Goal: Transaction & Acquisition: Purchase product/service

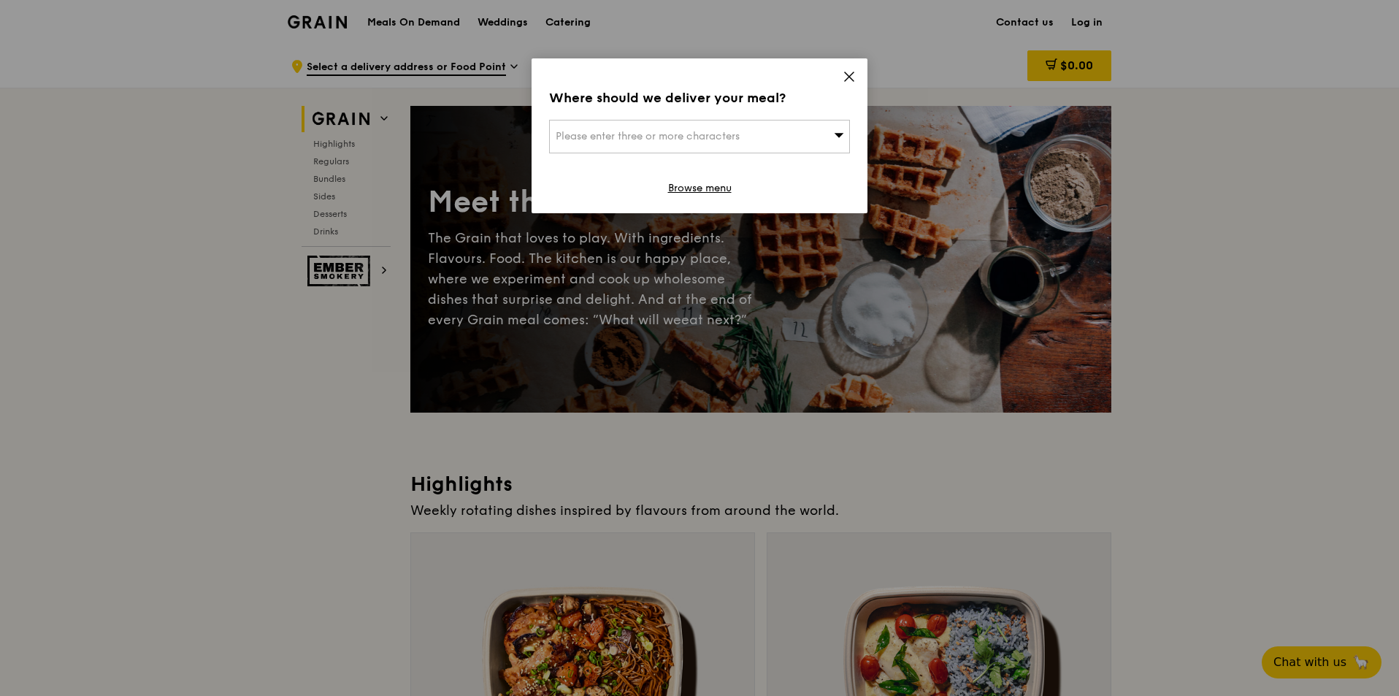
click at [728, 127] on div "Please enter three or more characters" at bounding box center [699, 137] width 301 height 34
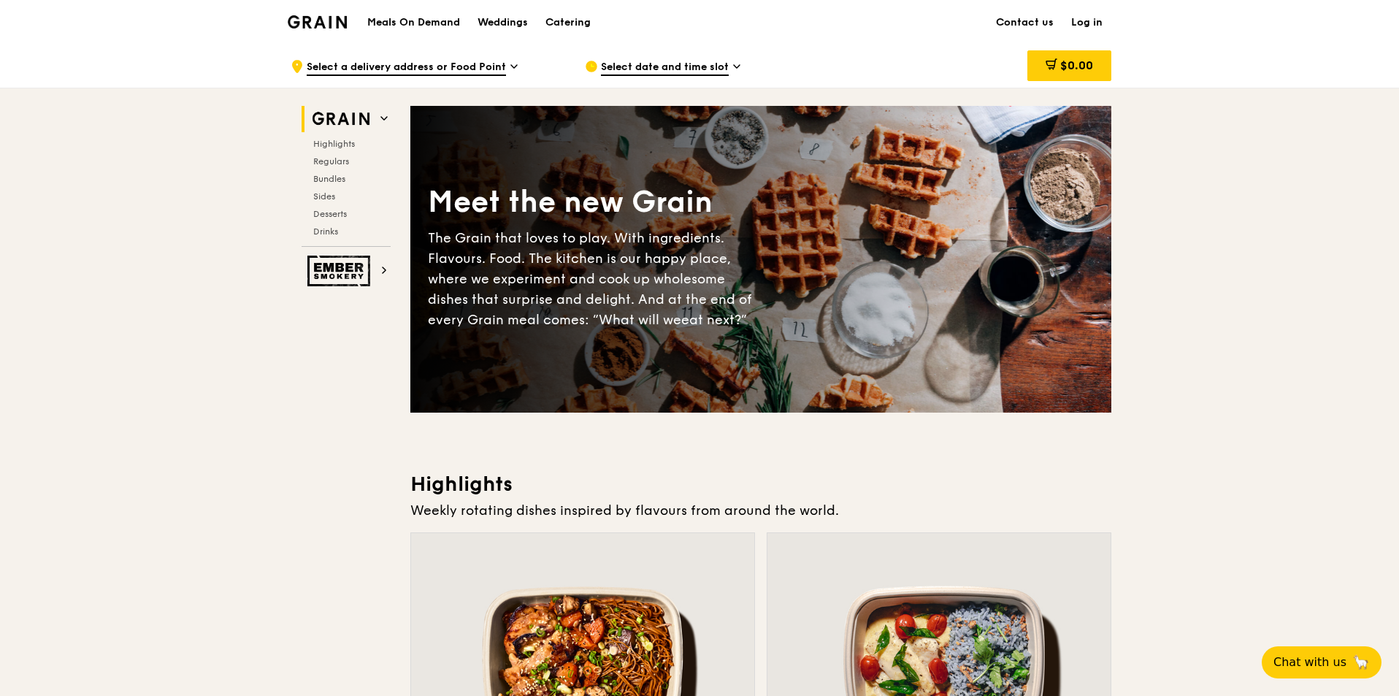
click at [372, 64] on span "Select a delivery address or Food Point" at bounding box center [406, 68] width 199 height 16
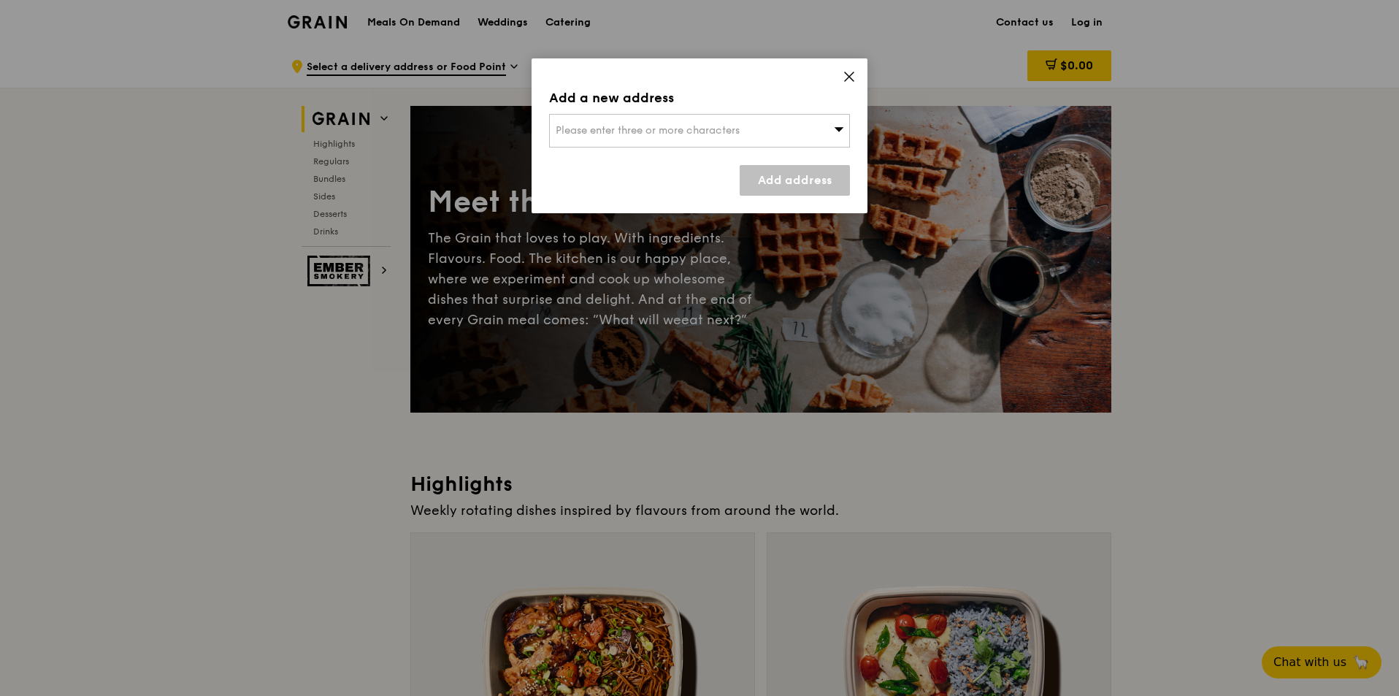
click at [634, 127] on span "Please enter three or more characters" at bounding box center [648, 130] width 184 height 12
click at [566, 133] on input "787860" at bounding box center [699, 131] width 299 height 32
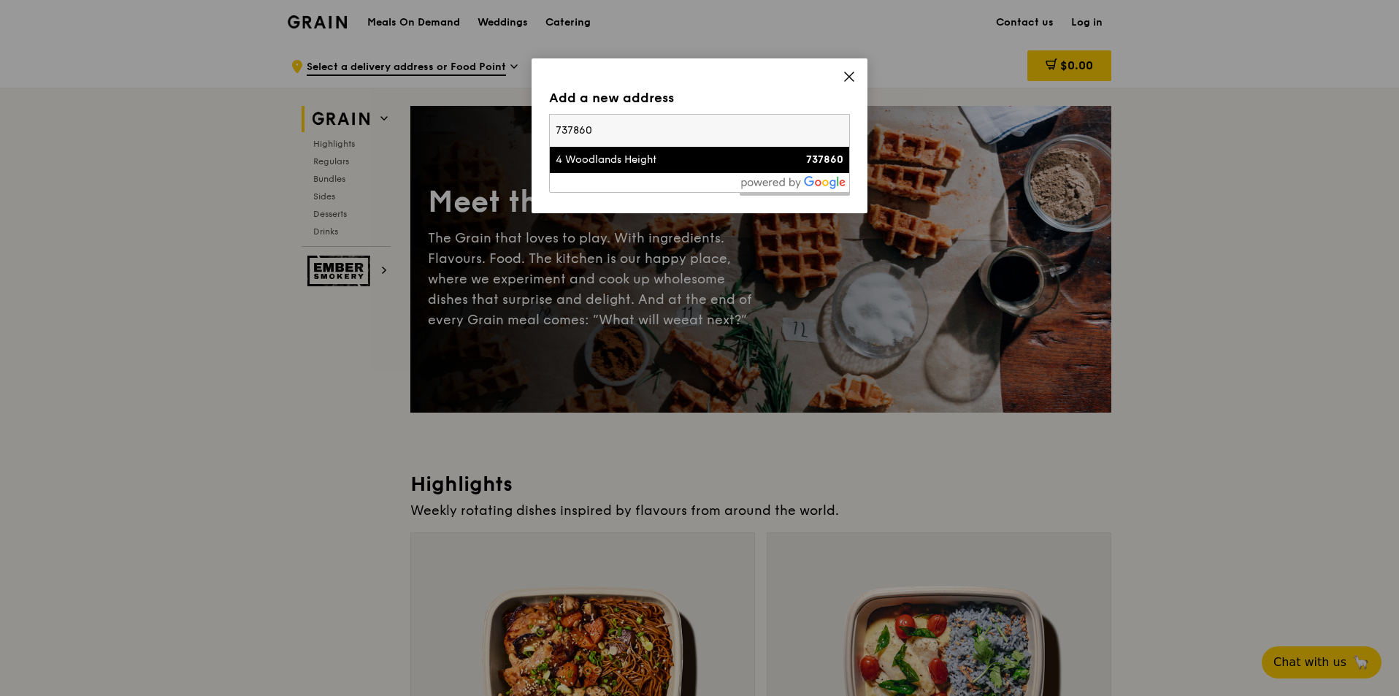
type input "737860"
click at [670, 161] on div "4 Woodlands Height" at bounding box center [664, 160] width 216 height 15
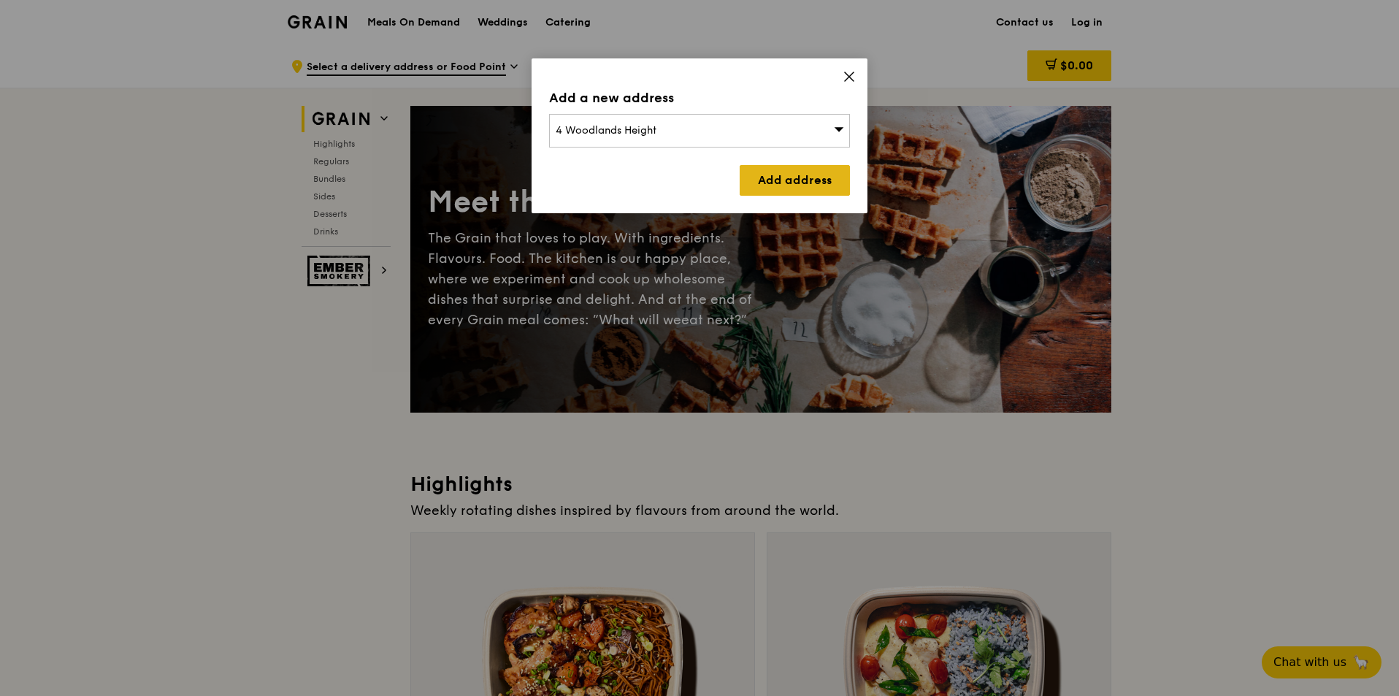
click at [776, 171] on link "Add address" at bounding box center [795, 180] width 110 height 31
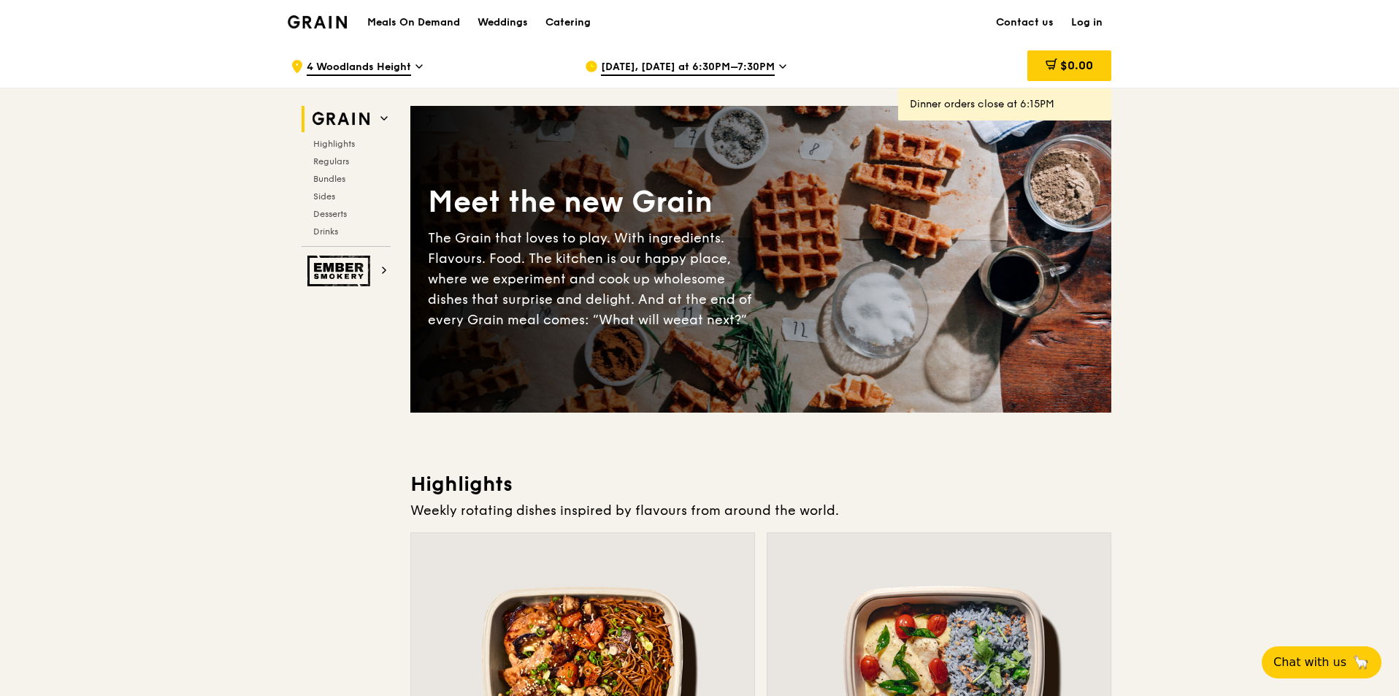
click at [690, 72] on span "[DATE], [DATE] at 6:30PM–7:30PM" at bounding box center [688, 68] width 174 height 16
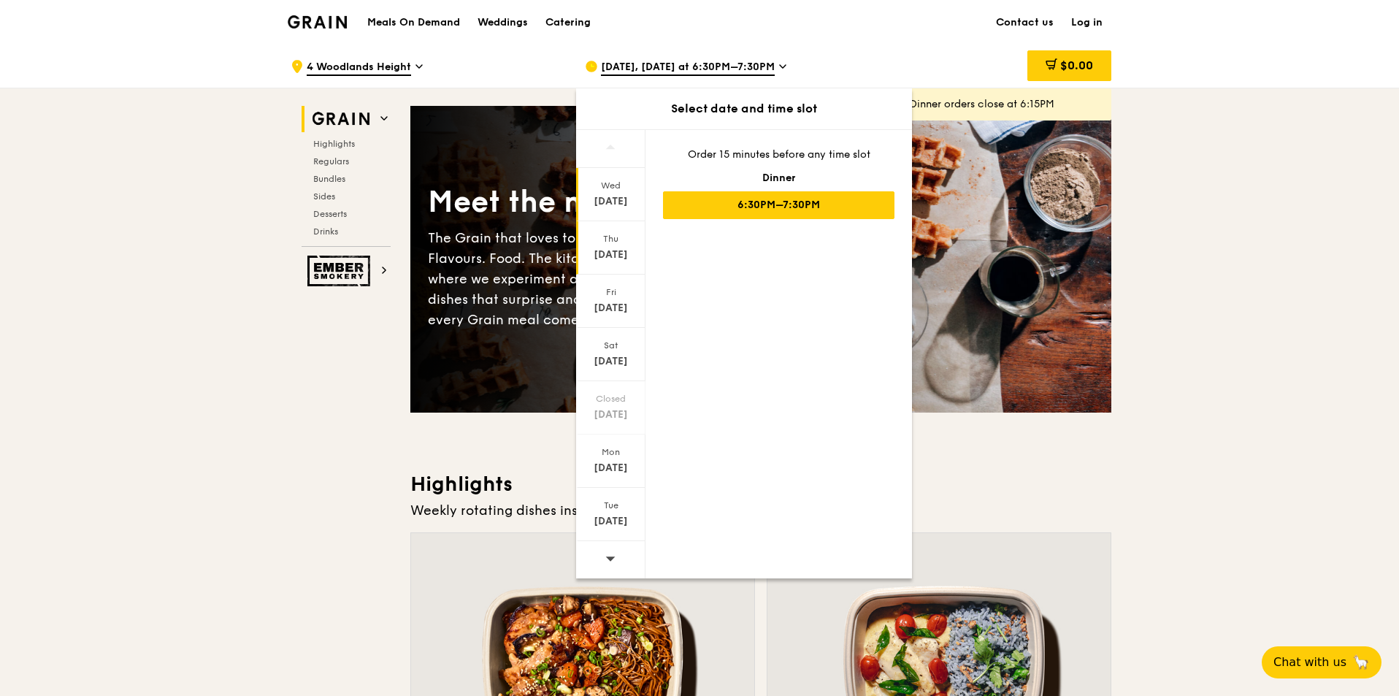
click at [600, 254] on div "[DATE]" at bounding box center [610, 255] width 65 height 15
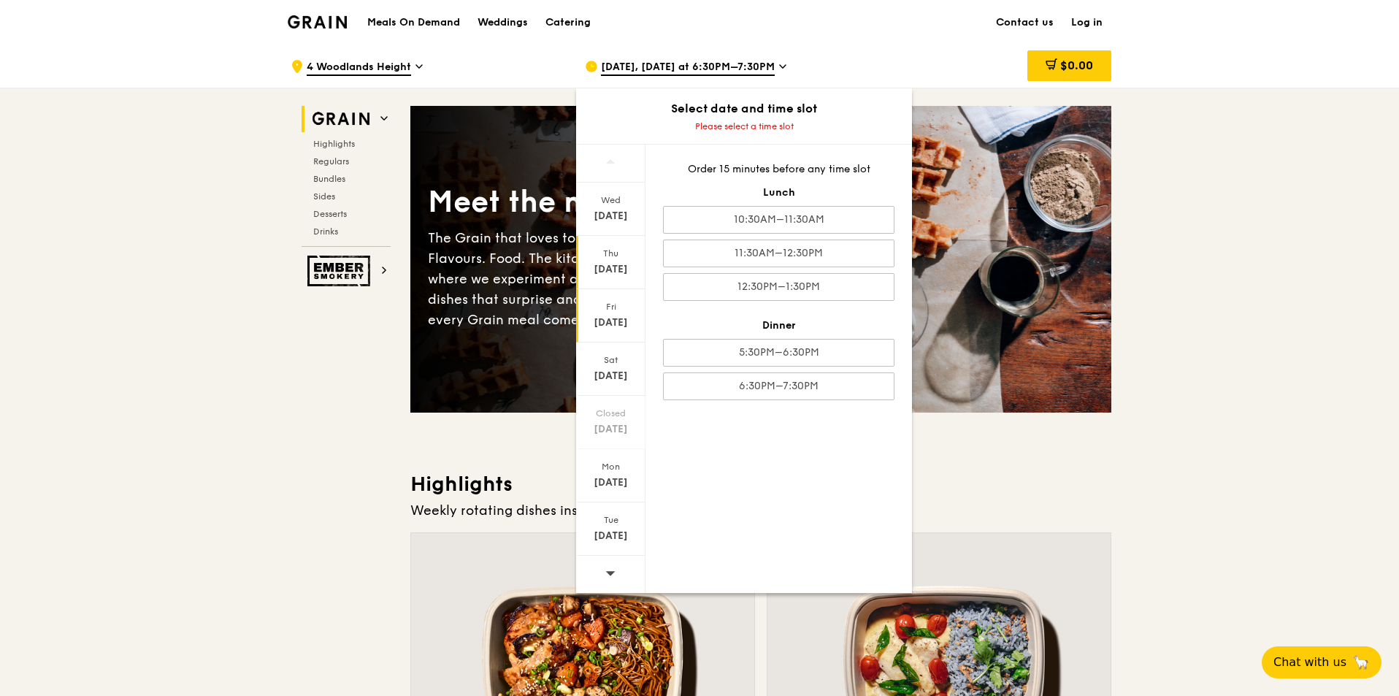
click at [597, 299] on div "[DATE]" at bounding box center [610, 315] width 69 height 53
click at [826, 254] on div "11:30AM–12:30PM" at bounding box center [778, 253] width 231 height 28
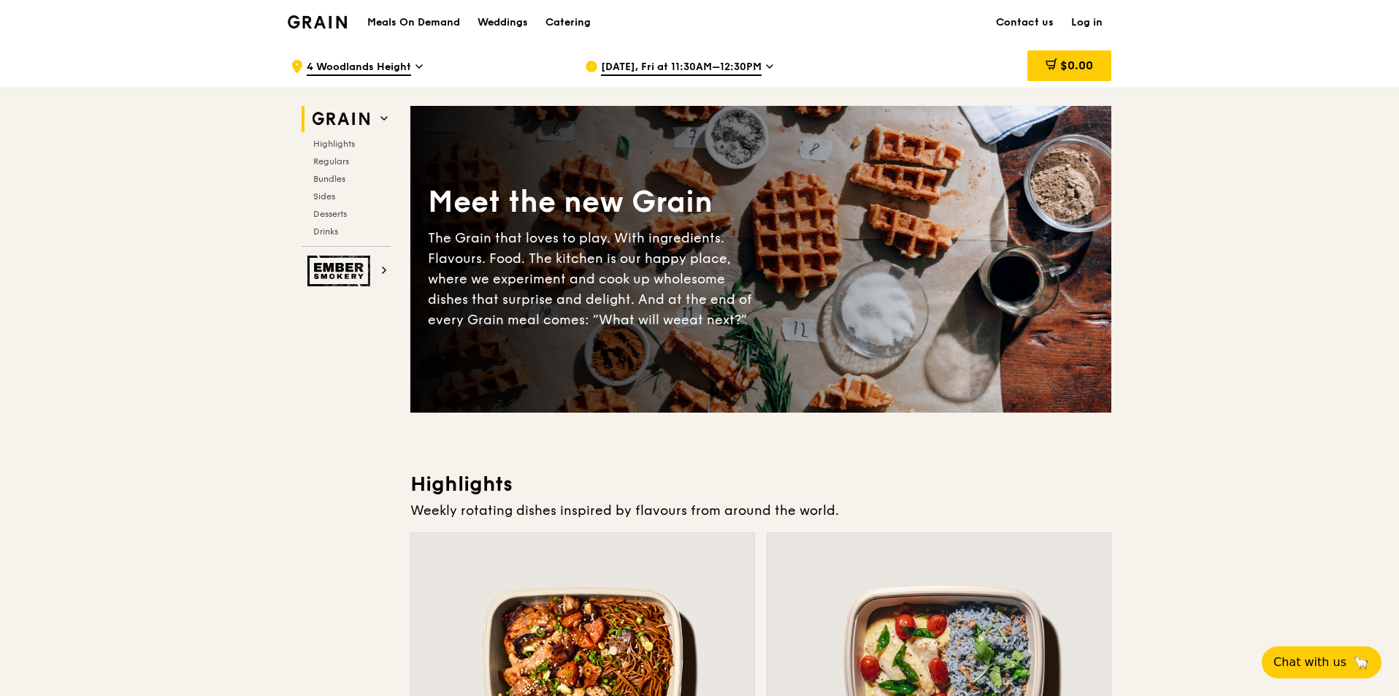
drag, startPoint x: 332, startPoint y: 175, endPoint x: 382, endPoint y: 195, distance: 53.4
click at [332, 176] on span "Bundles" at bounding box center [329, 179] width 32 height 10
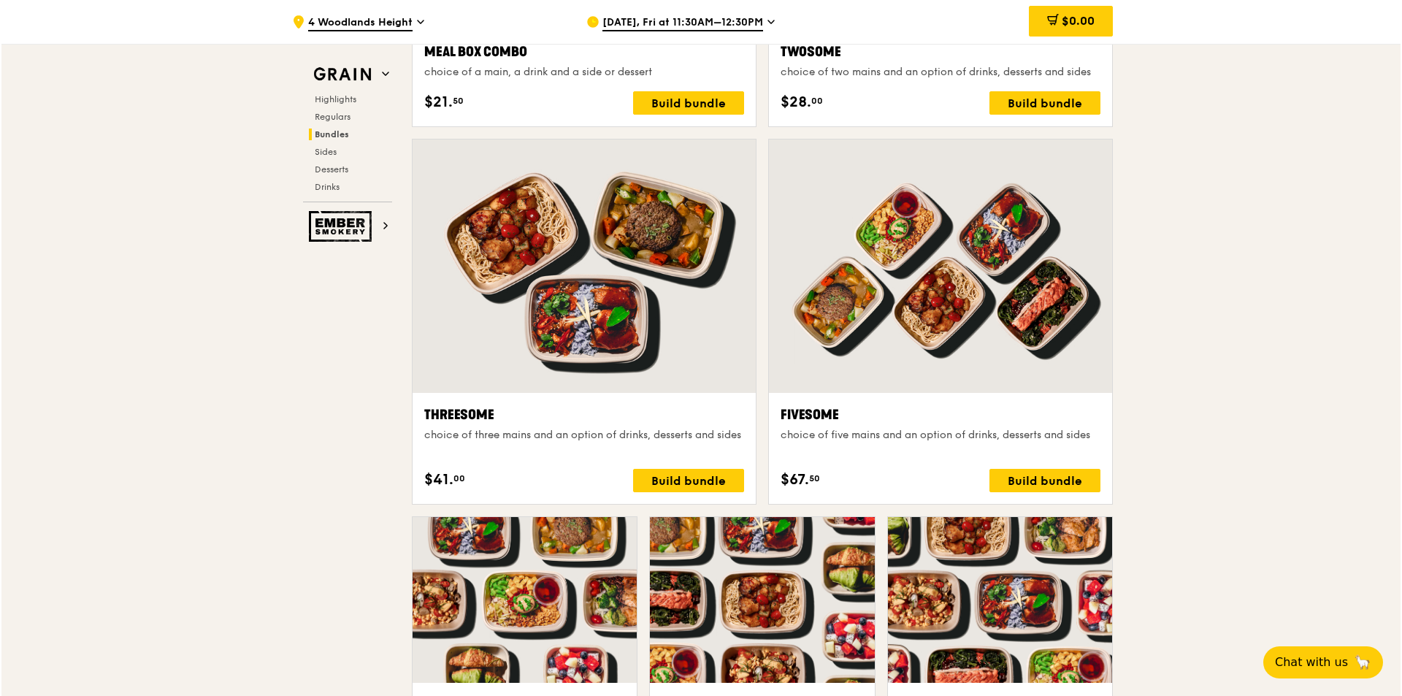
scroll to position [2454, 0]
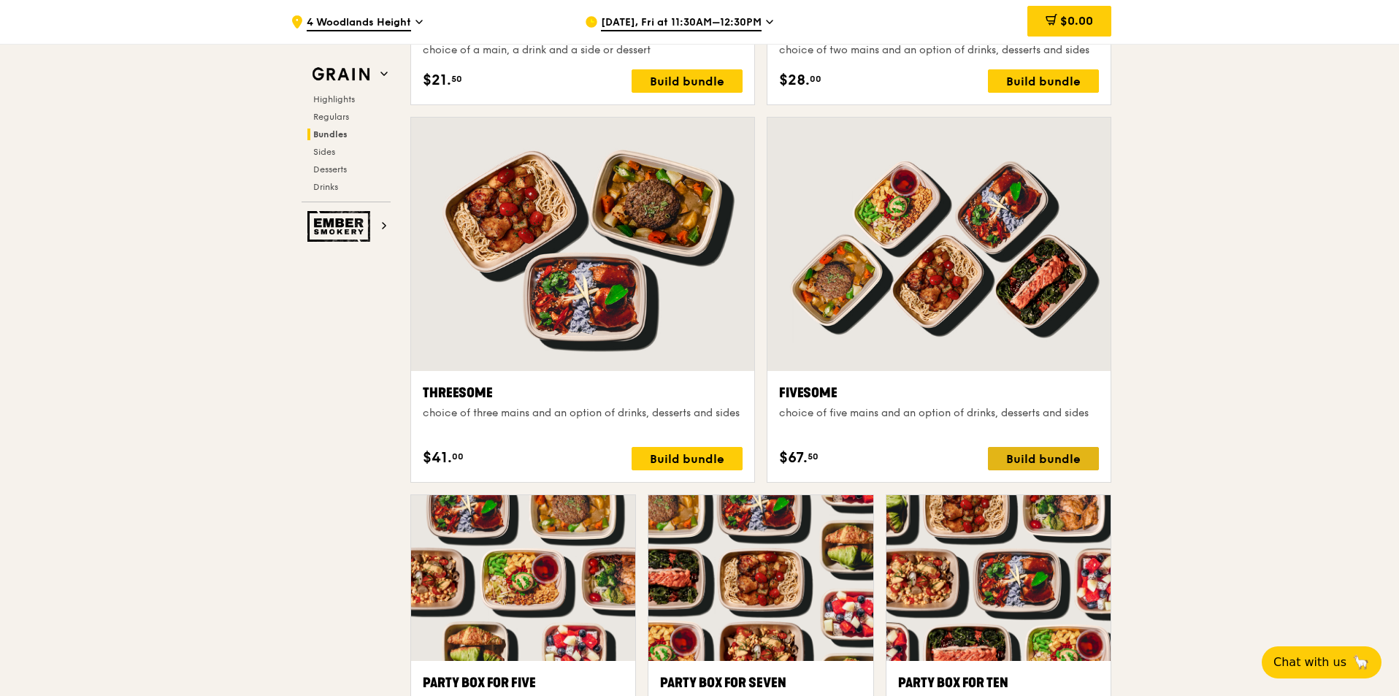
click at [1023, 451] on div "Build bundle" at bounding box center [1043, 458] width 111 height 23
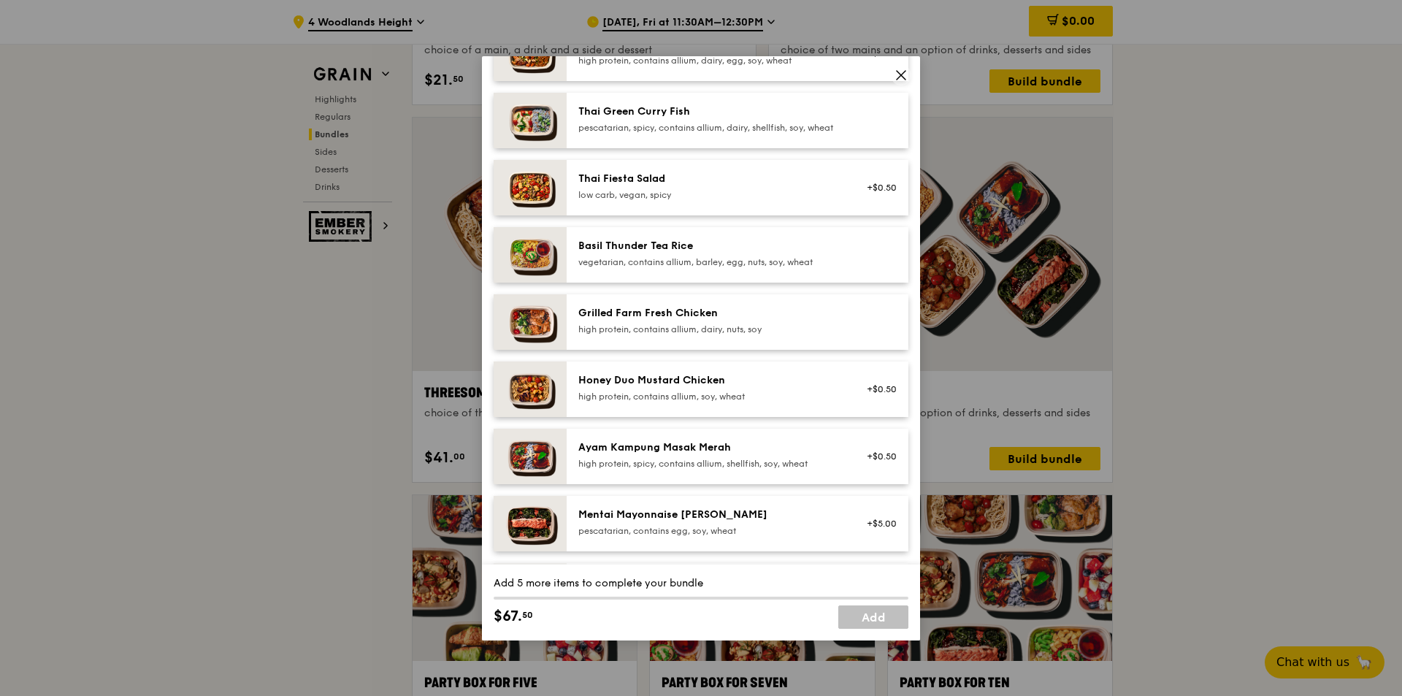
scroll to position [219, 0]
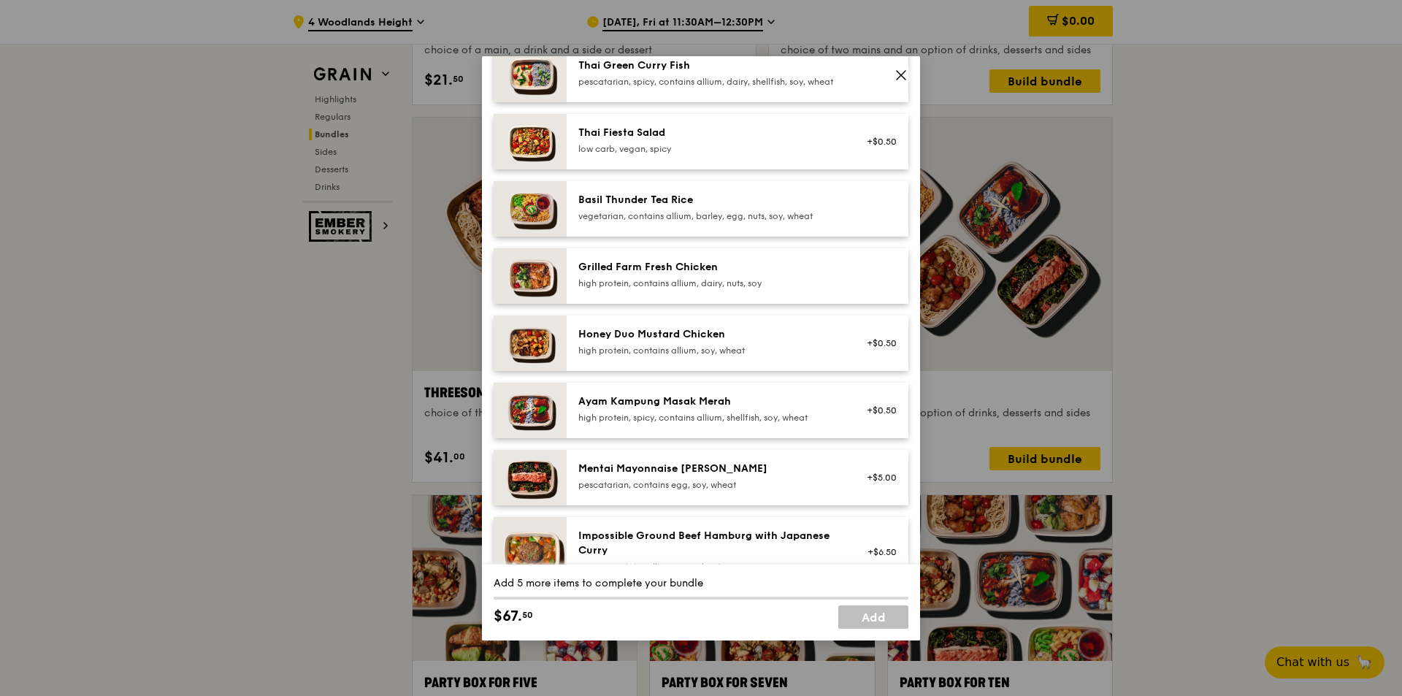
click at [729, 340] on div "Honey Duo Mustard Chicken" at bounding box center [709, 334] width 262 height 15
click at [572, 357] on div "Honey Duo Mustard Chicken high protein, contains allium, soy, wheat" at bounding box center [709, 343] width 280 height 32
click at [604, 356] on div "high protein, contains allium, soy, wheat" at bounding box center [709, 351] width 262 height 12
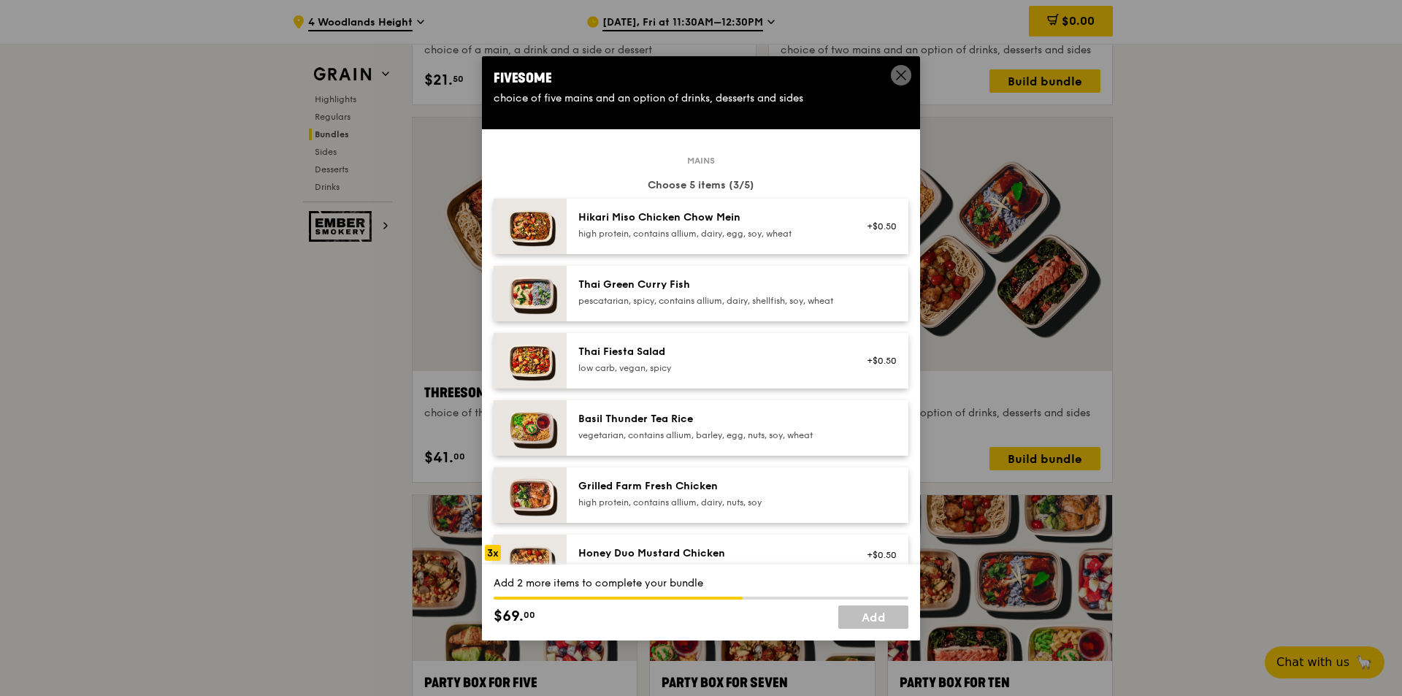
click at [740, 224] on div "Hikari Miso Chicken Chow Mein" at bounding box center [709, 217] width 262 height 15
click at [699, 220] on div "Hikari Miso Chicken Chow Mein" at bounding box center [709, 217] width 262 height 15
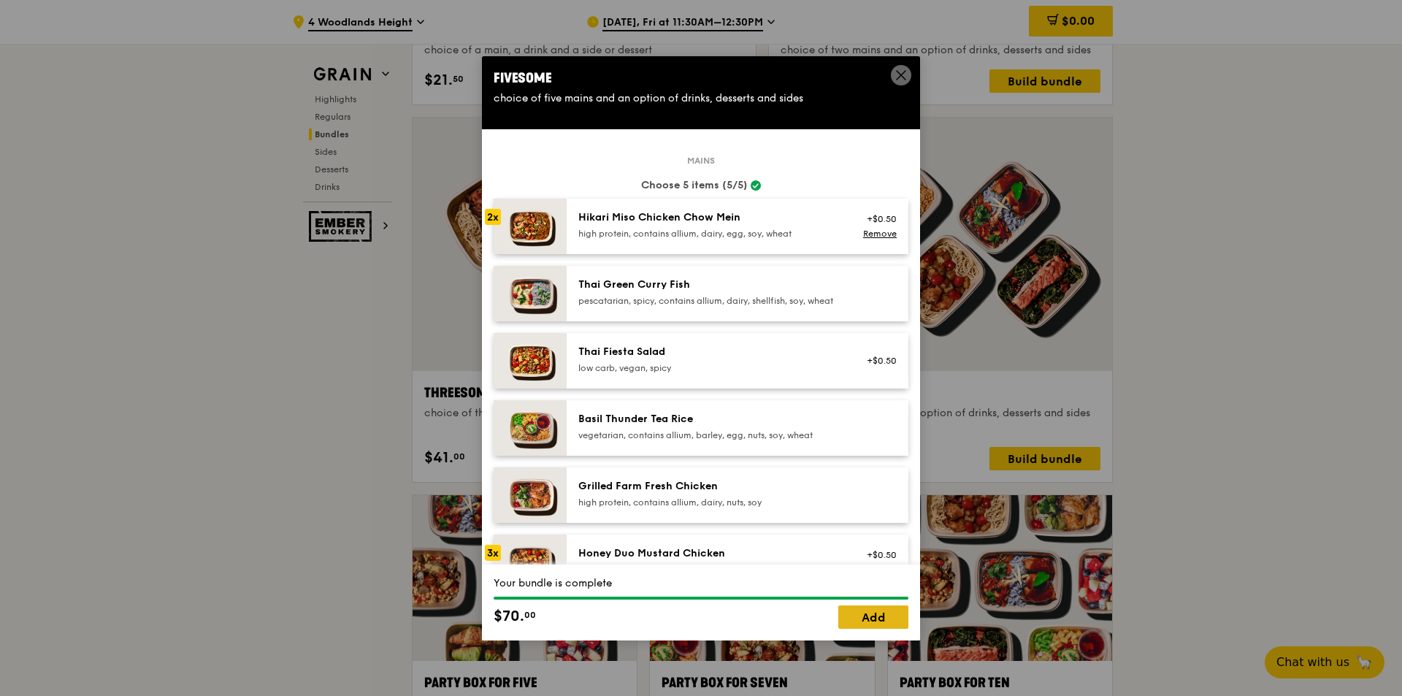
click at [862, 613] on link "Add" at bounding box center [873, 616] width 70 height 23
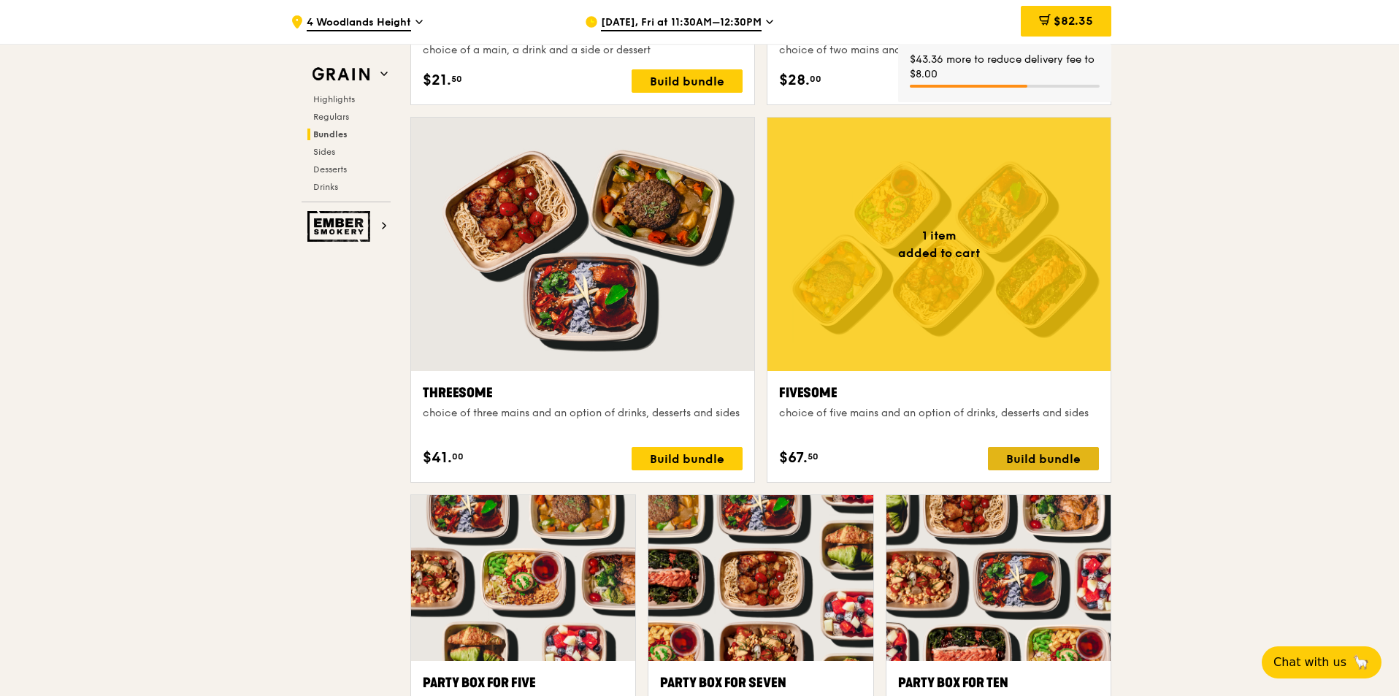
click at [1043, 459] on div "Build bundle" at bounding box center [1043, 458] width 111 height 23
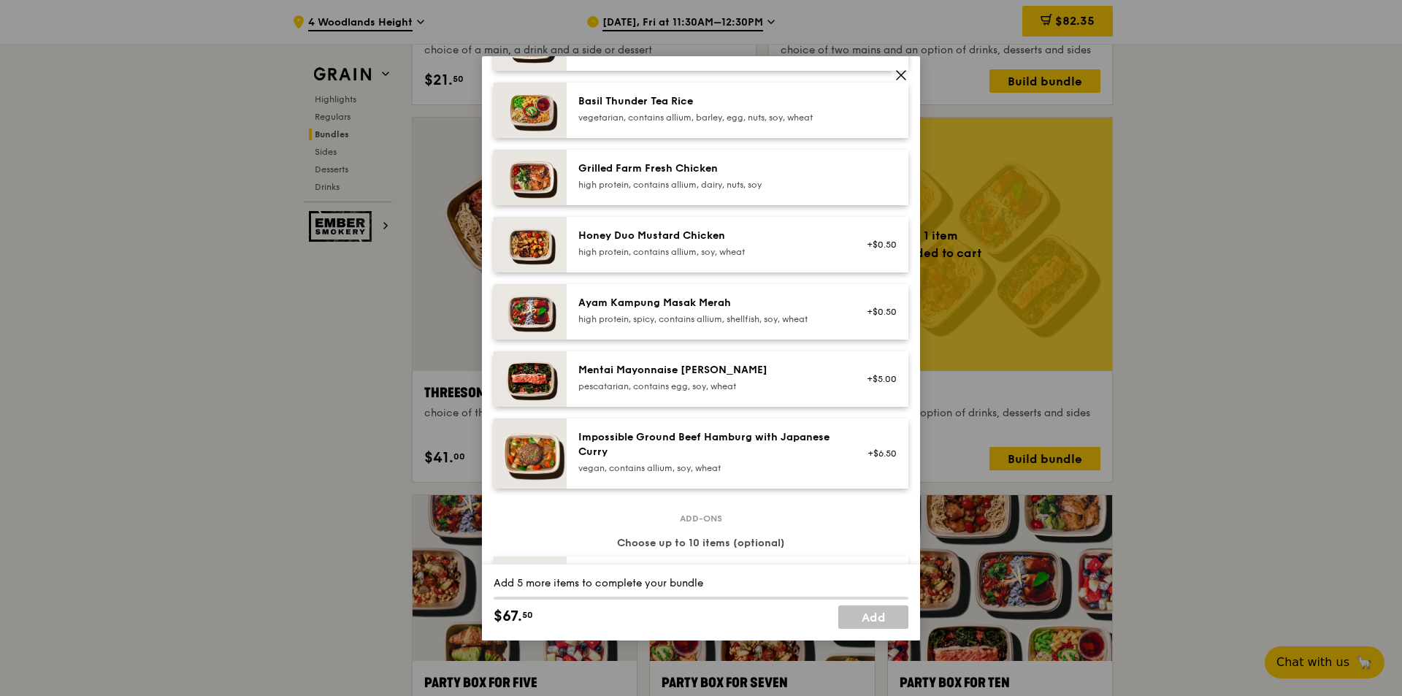
scroll to position [73, 0]
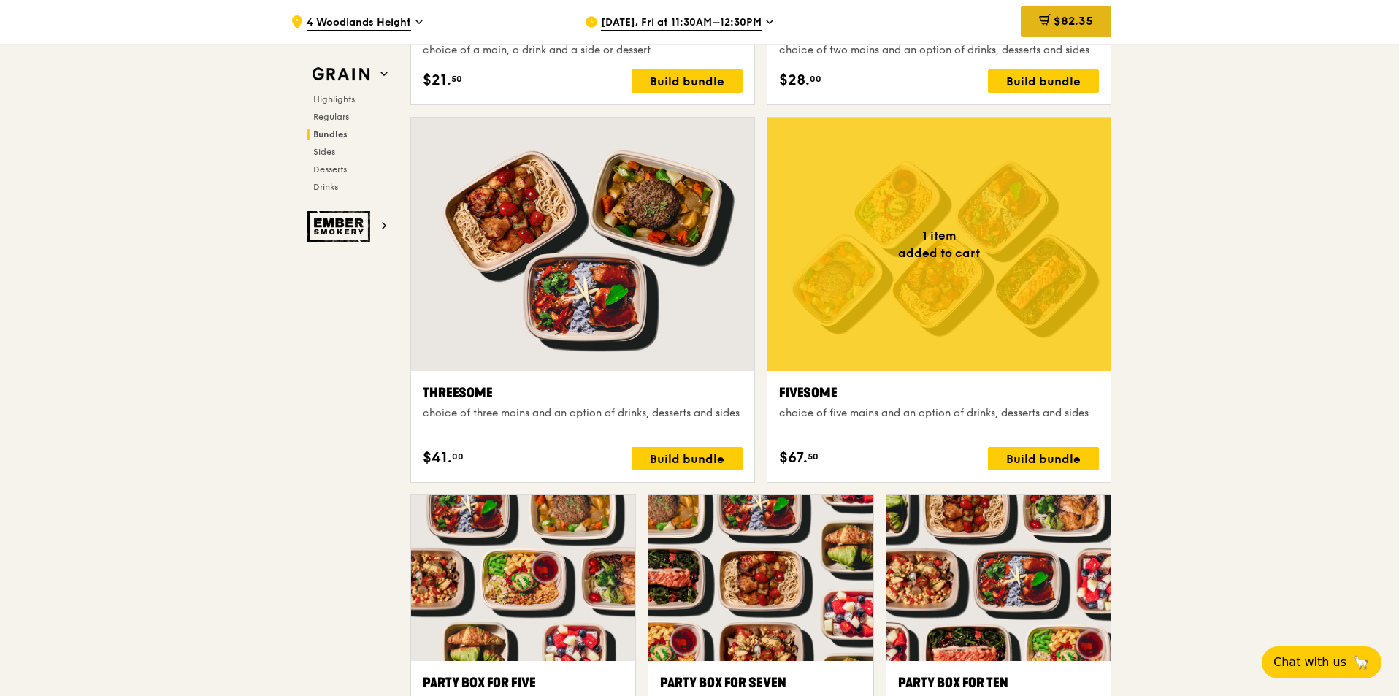
click at [1068, 15] on span "$82.35" at bounding box center [1073, 21] width 39 height 14
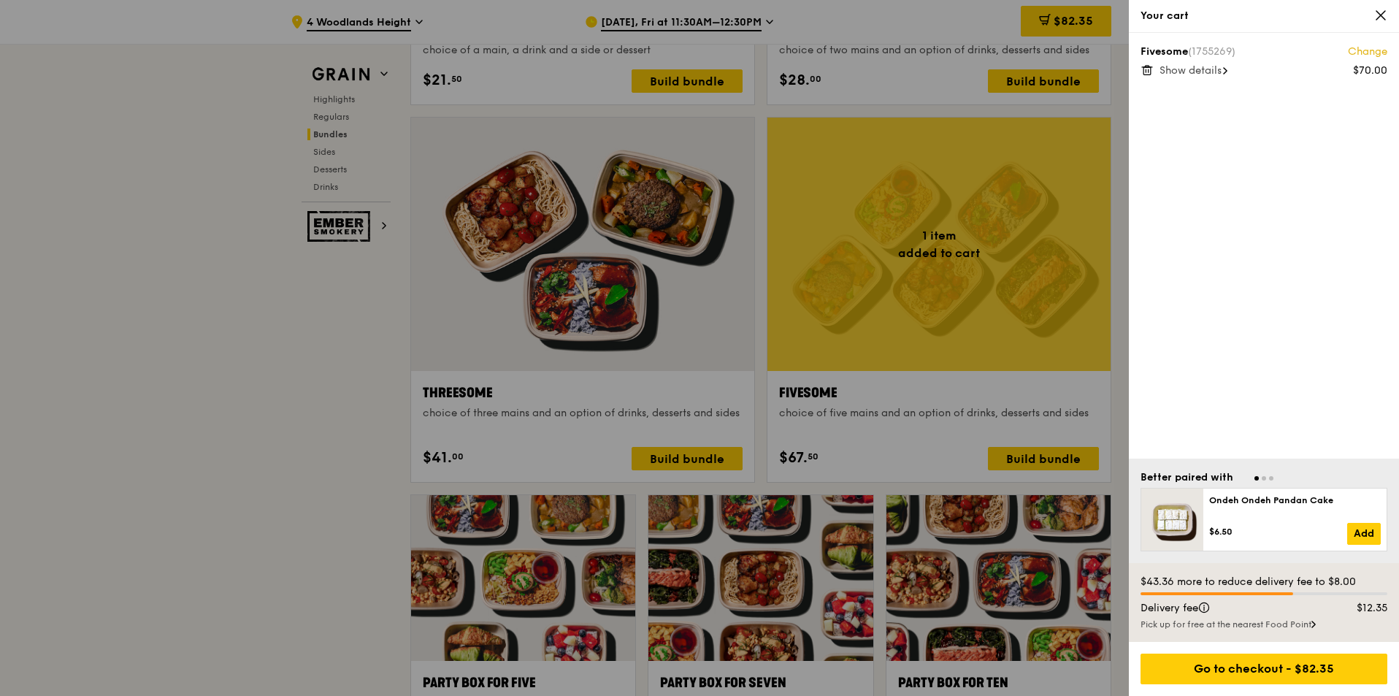
click at [1206, 69] on span "Show details" at bounding box center [1190, 70] width 62 height 12
click at [1350, 50] on link "Change" at bounding box center [1367, 52] width 39 height 15
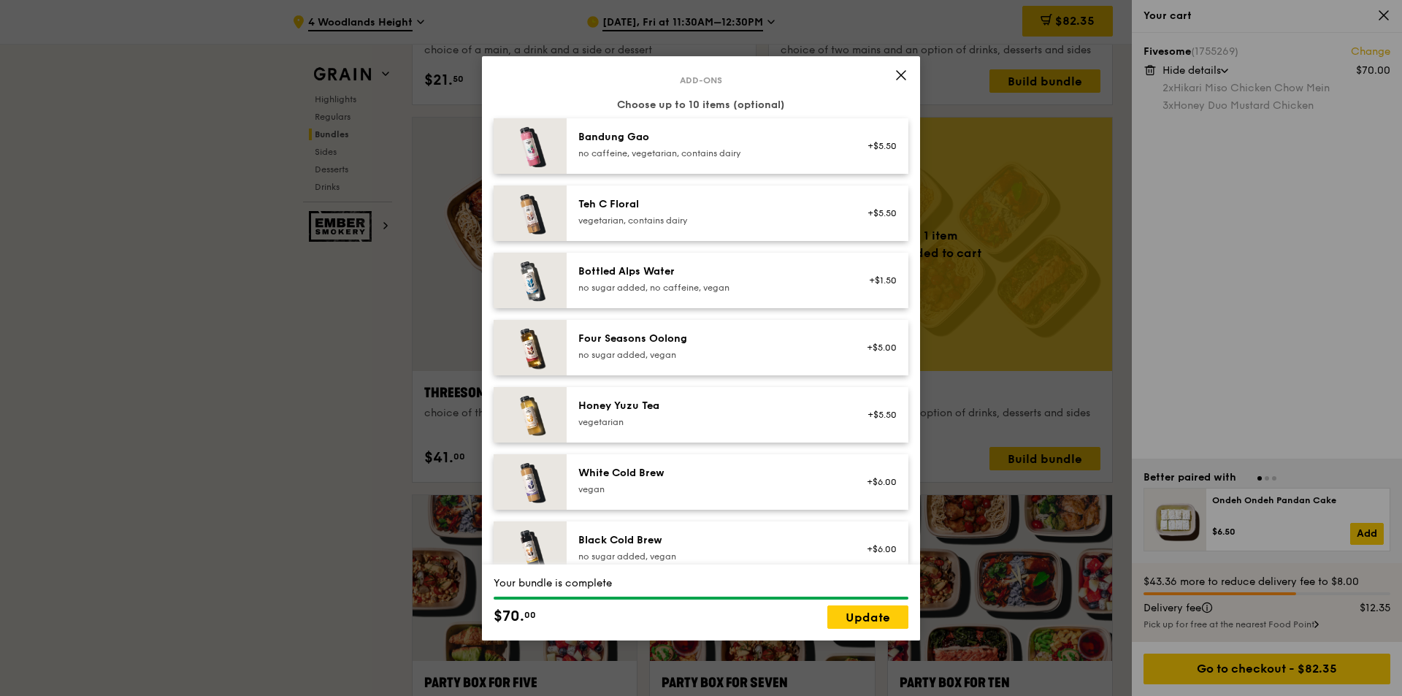
scroll to position [1533, 0]
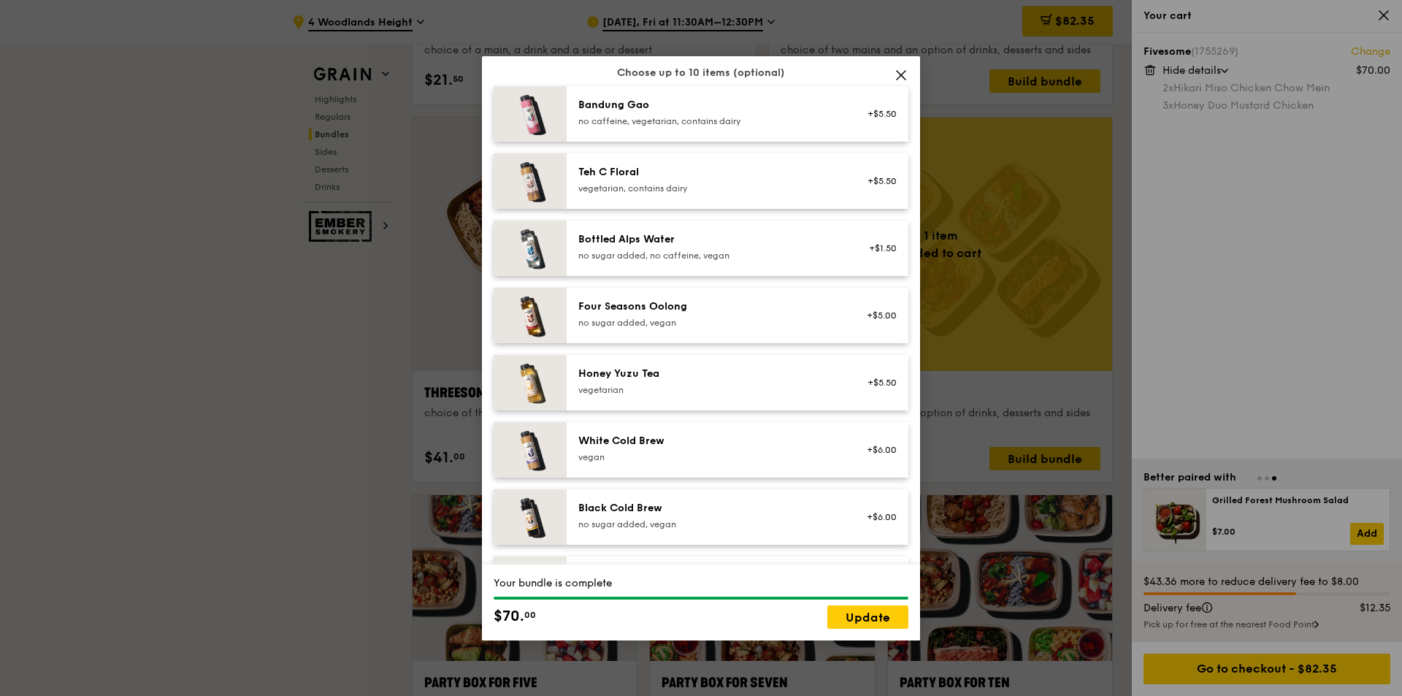
click at [677, 180] on div "Teh C Floral" at bounding box center [709, 172] width 262 height 15
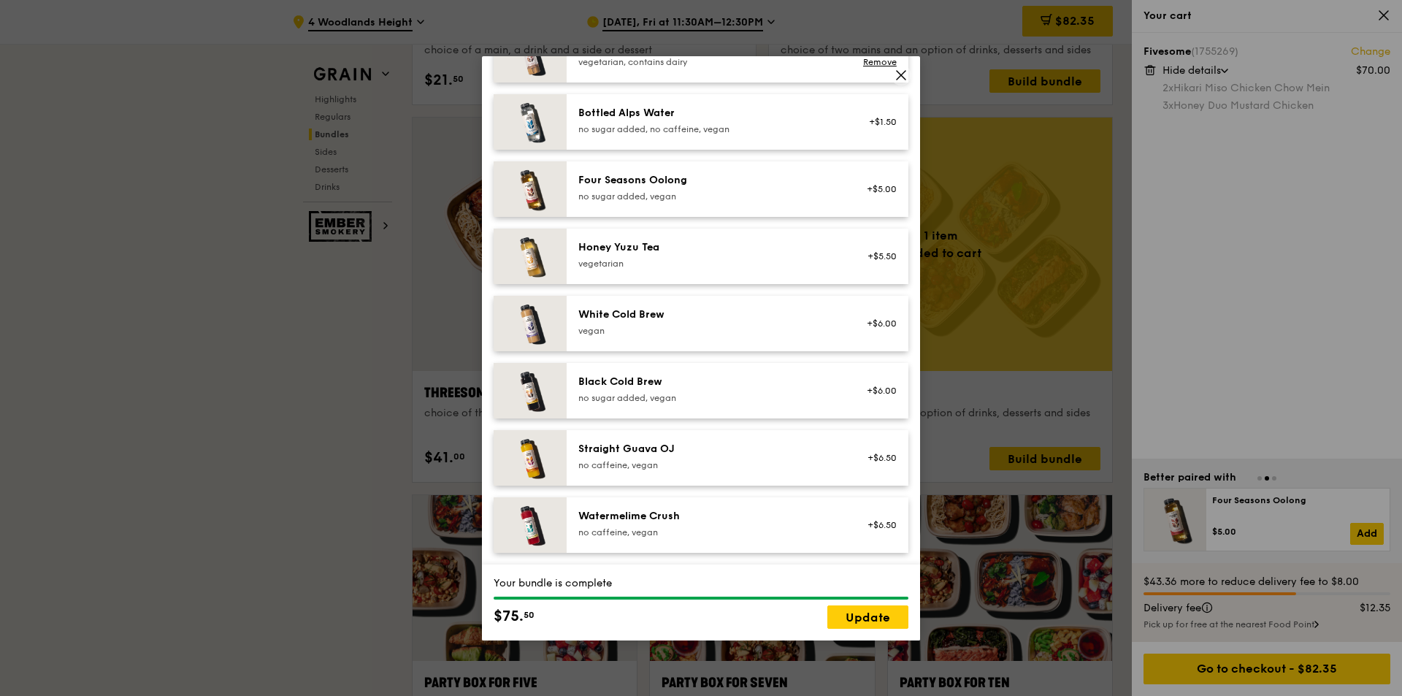
scroll to position [1671, 0]
click at [672, 316] on div "White Cold Brew" at bounding box center [709, 314] width 262 height 15
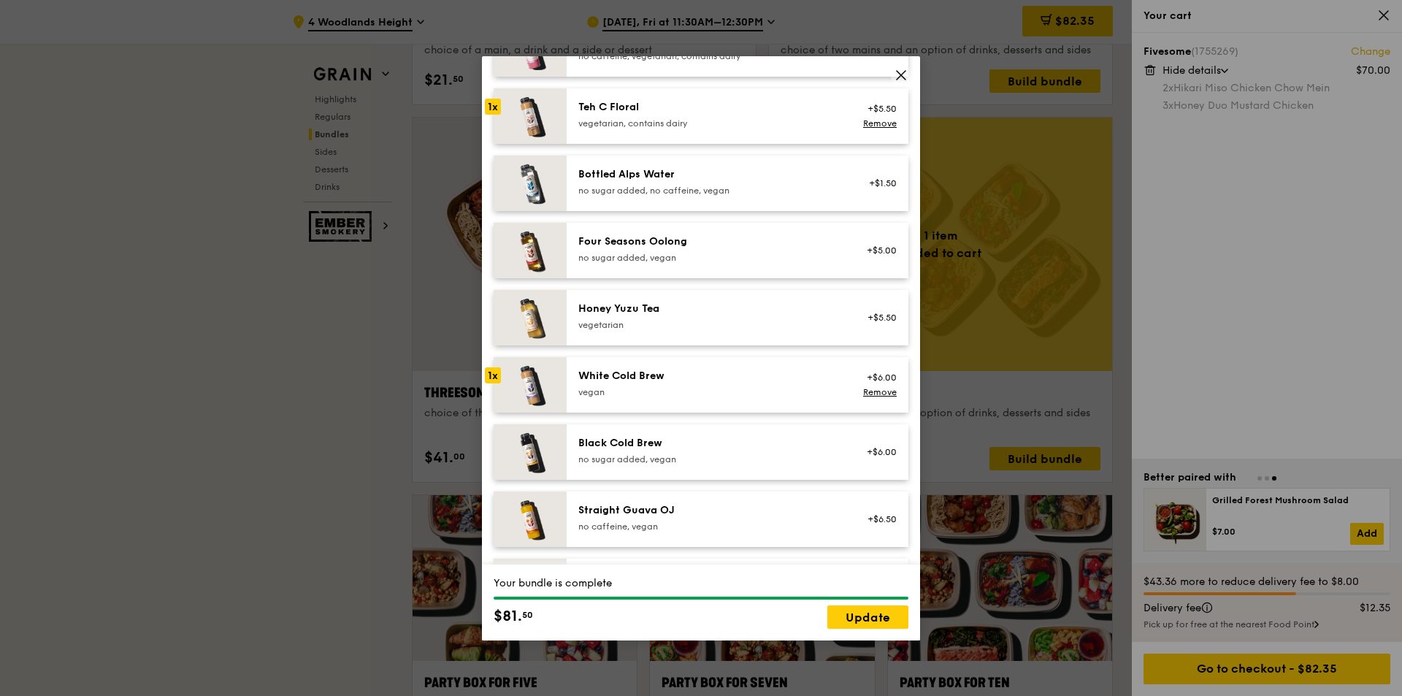
scroll to position [1525, 0]
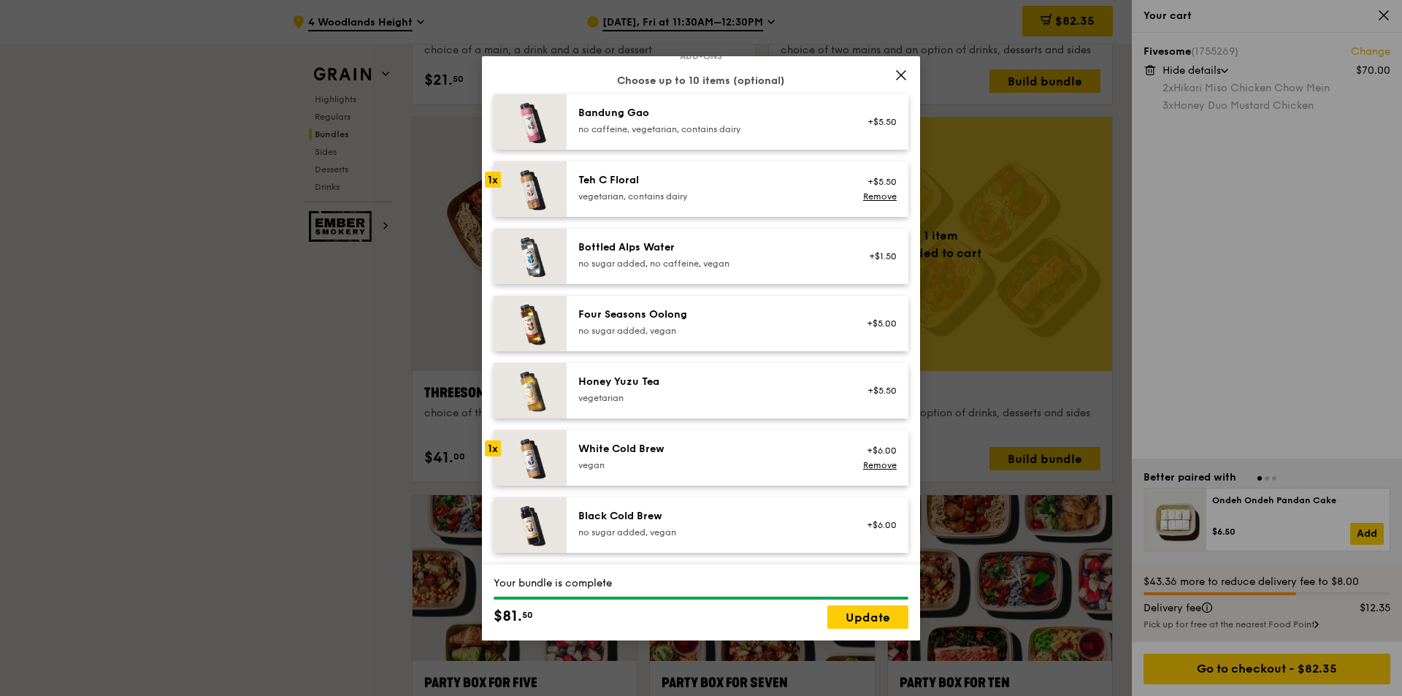
click at [678, 199] on div "Teh C Floral vegetarian, contains dairy" at bounding box center [709, 187] width 262 height 29
click at [672, 202] on div "vegetarian, contains dairy" at bounding box center [709, 197] width 262 height 12
click at [625, 404] on div "vegetarian" at bounding box center [709, 398] width 262 height 12
click at [889, 609] on link "Update" at bounding box center [867, 616] width 81 height 23
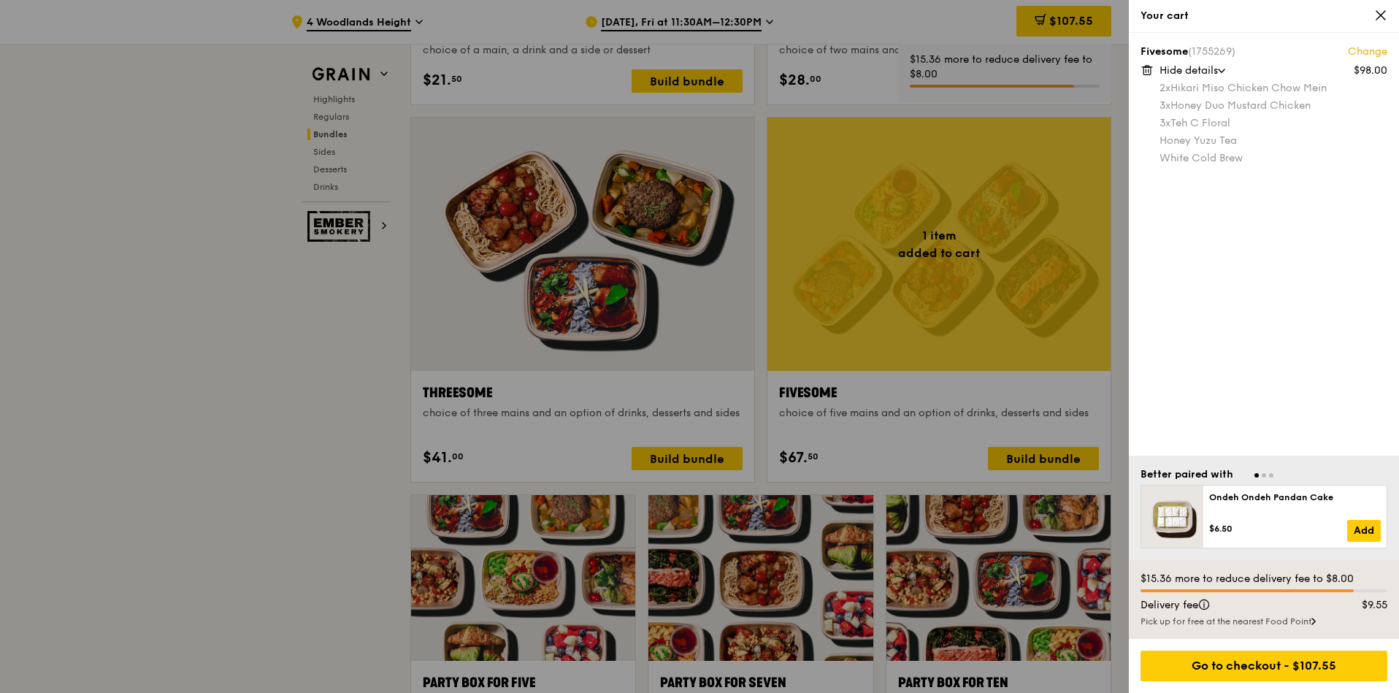
click at [899, 396] on div at bounding box center [699, 346] width 1399 height 693
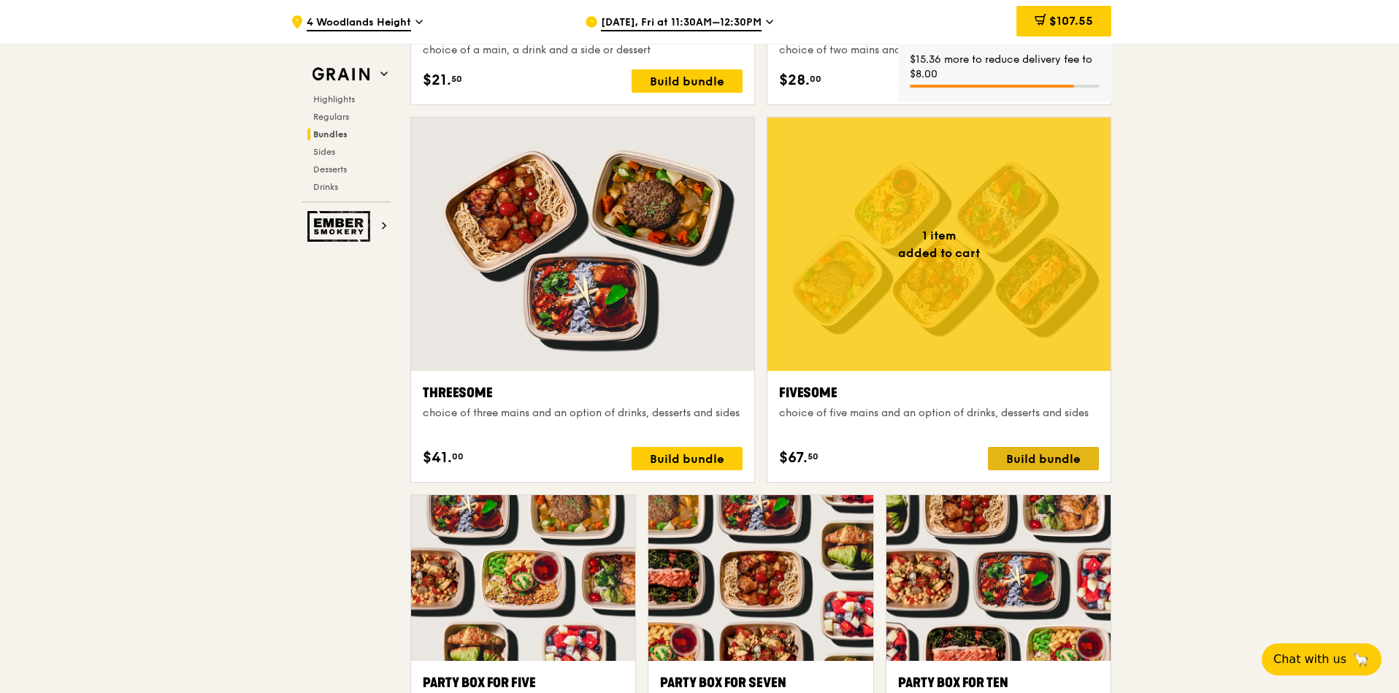
click at [1038, 456] on div "Build bundle" at bounding box center [1043, 458] width 111 height 23
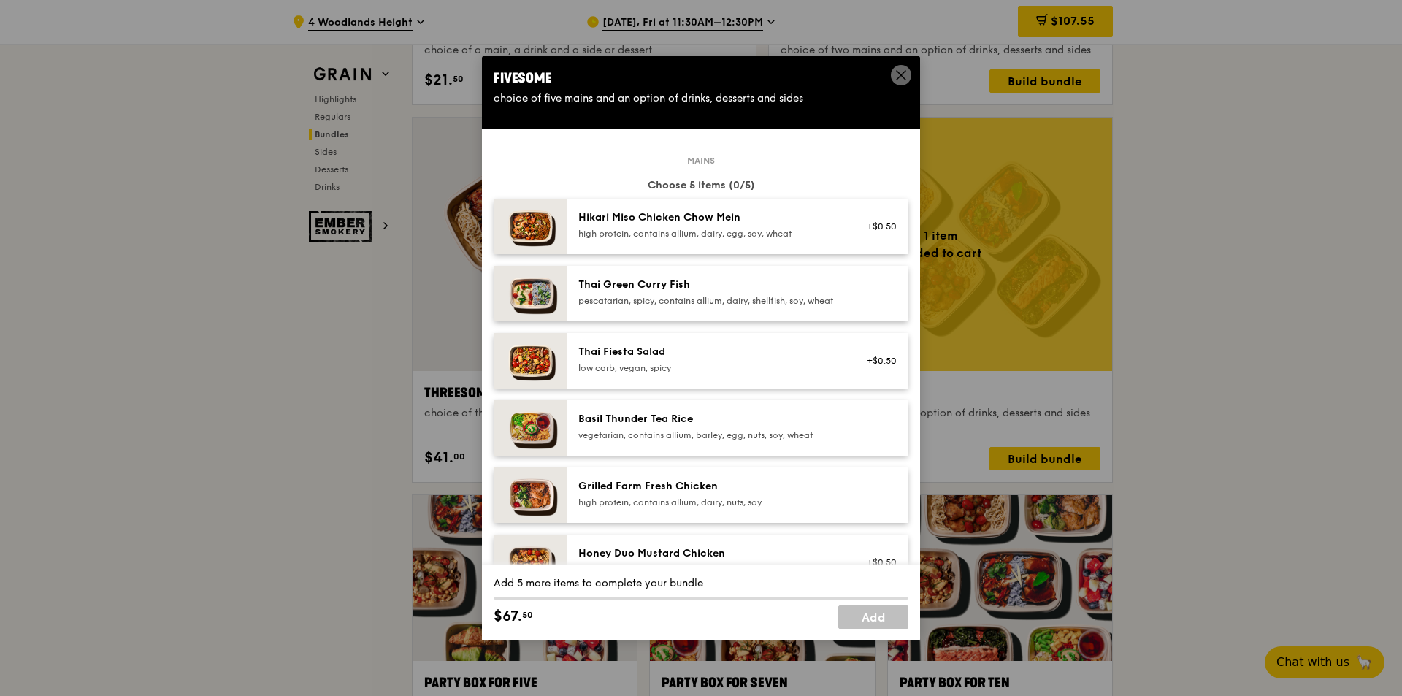
scroll to position [73, 0]
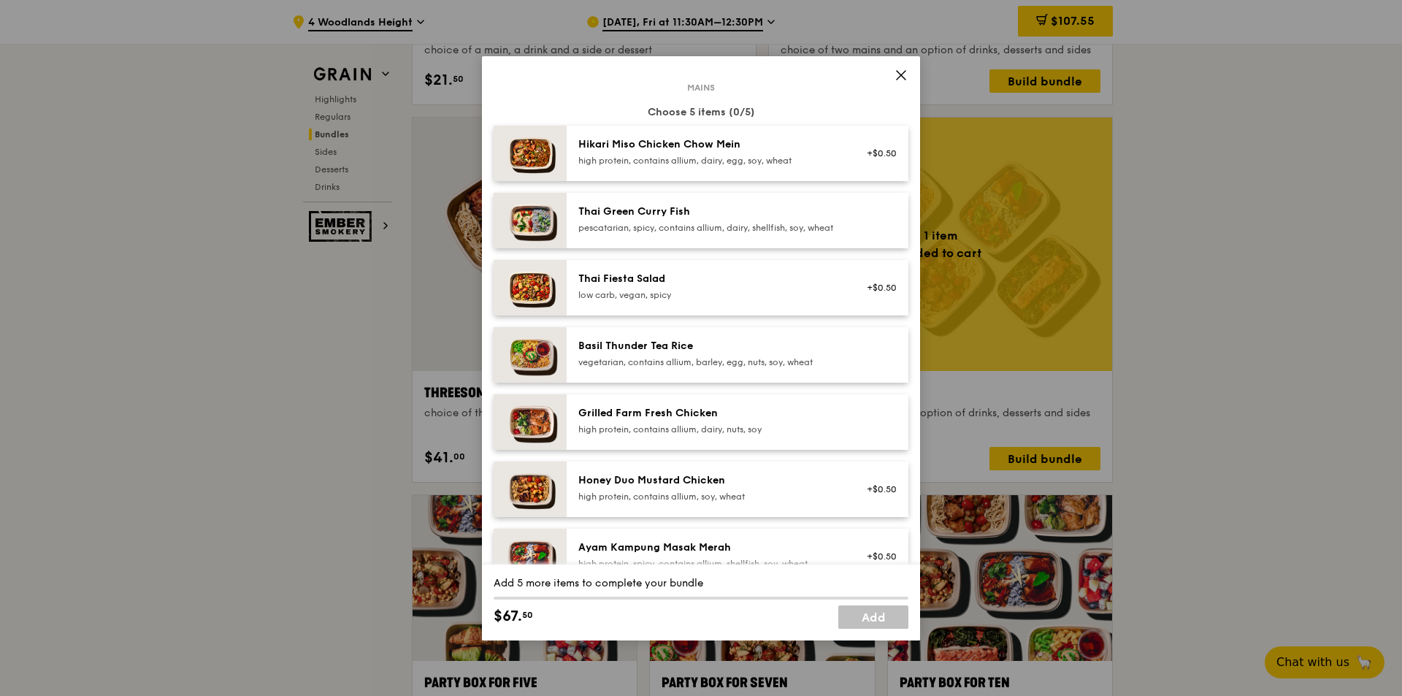
click at [693, 233] on div "pescatarian, spicy, contains allium, dairy, shellfish, soy, wheat" at bounding box center [709, 228] width 262 height 12
click at [694, 488] on div "Honey Duo Mustard Chicken" at bounding box center [709, 480] width 262 height 15
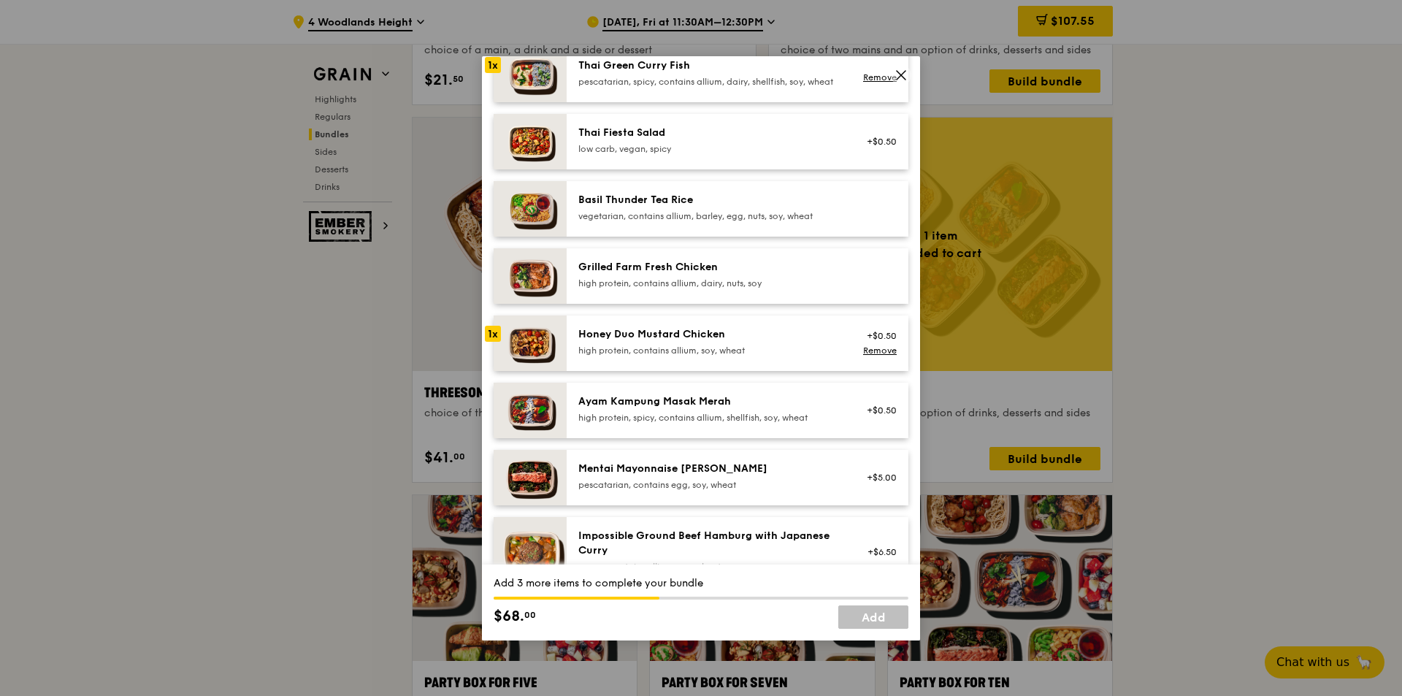
scroll to position [292, 0]
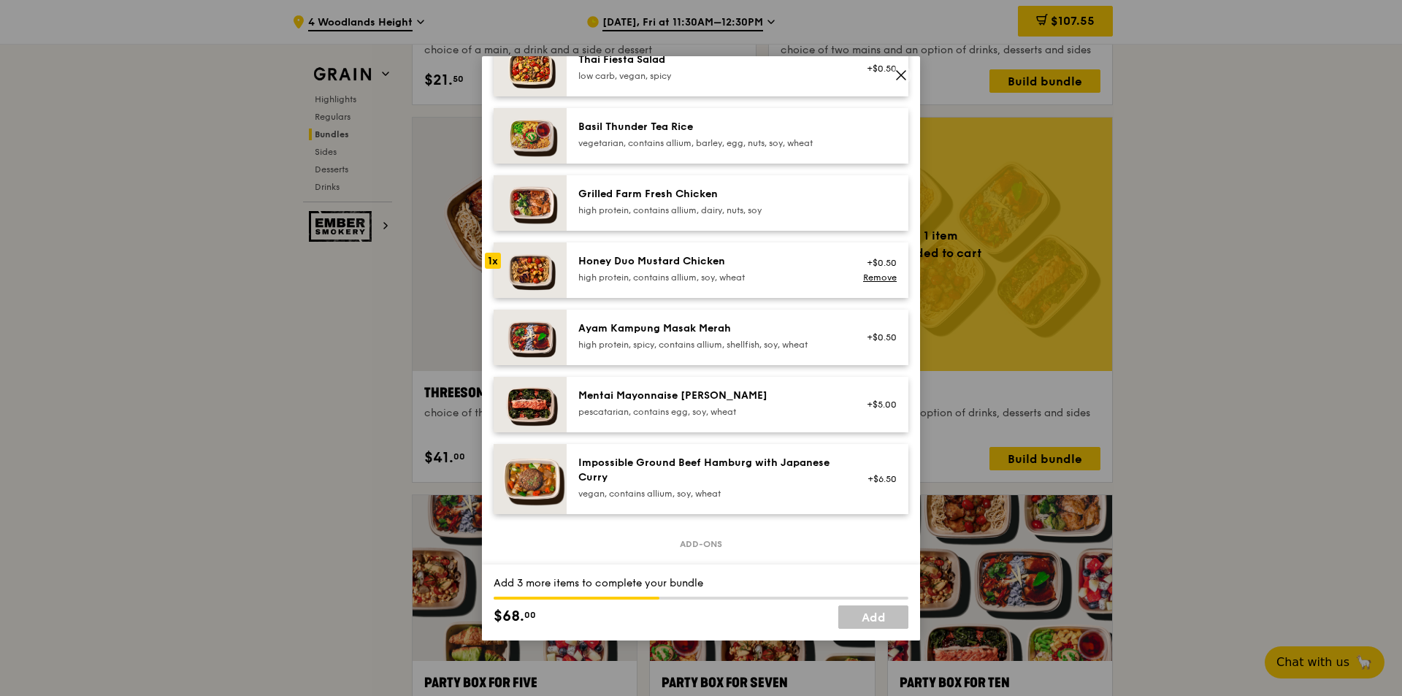
click at [693, 403] on div "Mentai Mayonnaise [PERSON_NAME]" at bounding box center [709, 395] width 262 height 15
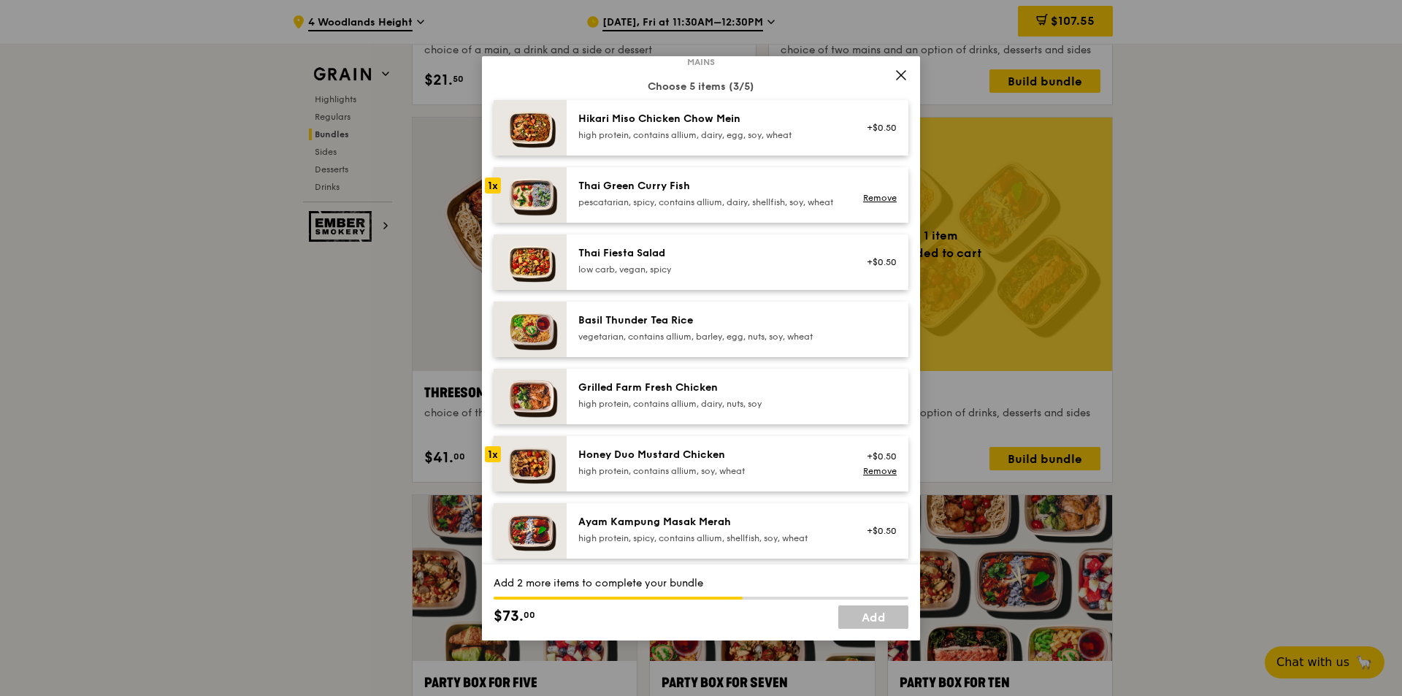
scroll to position [73, 0]
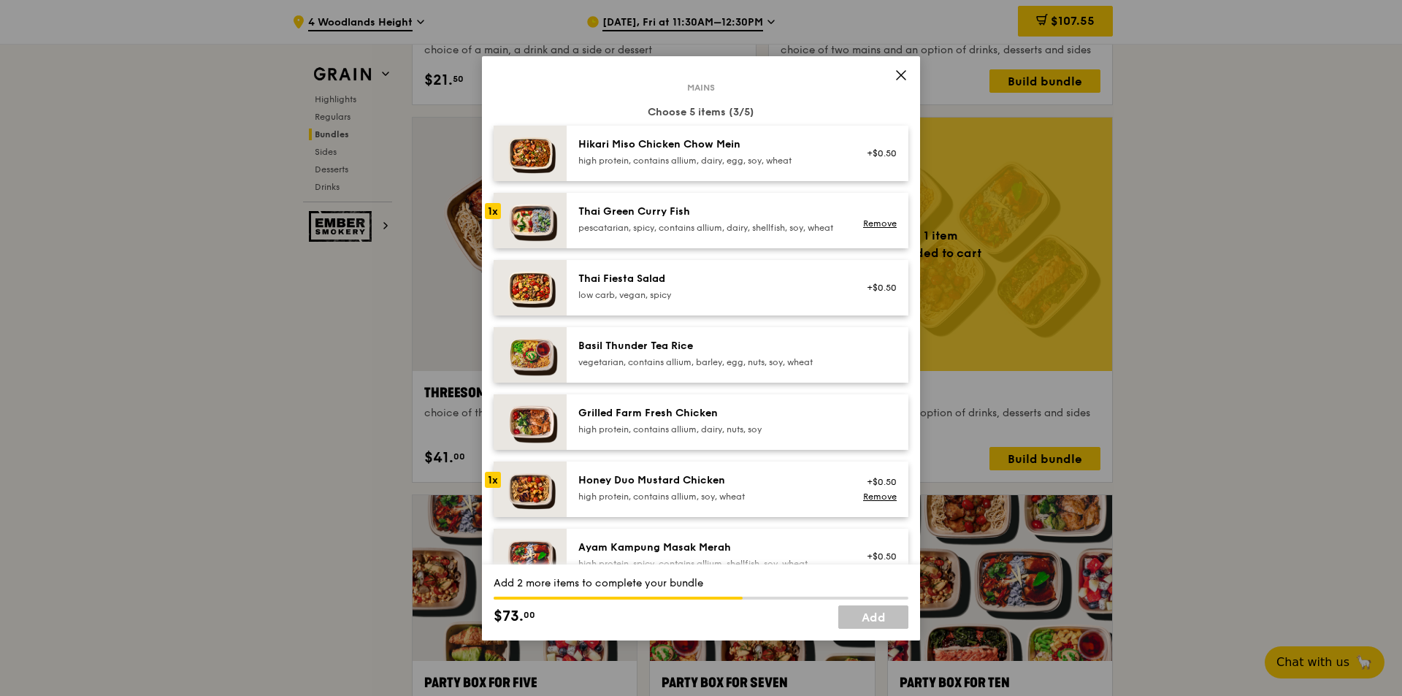
click at [899, 76] on icon at bounding box center [901, 75] width 9 height 9
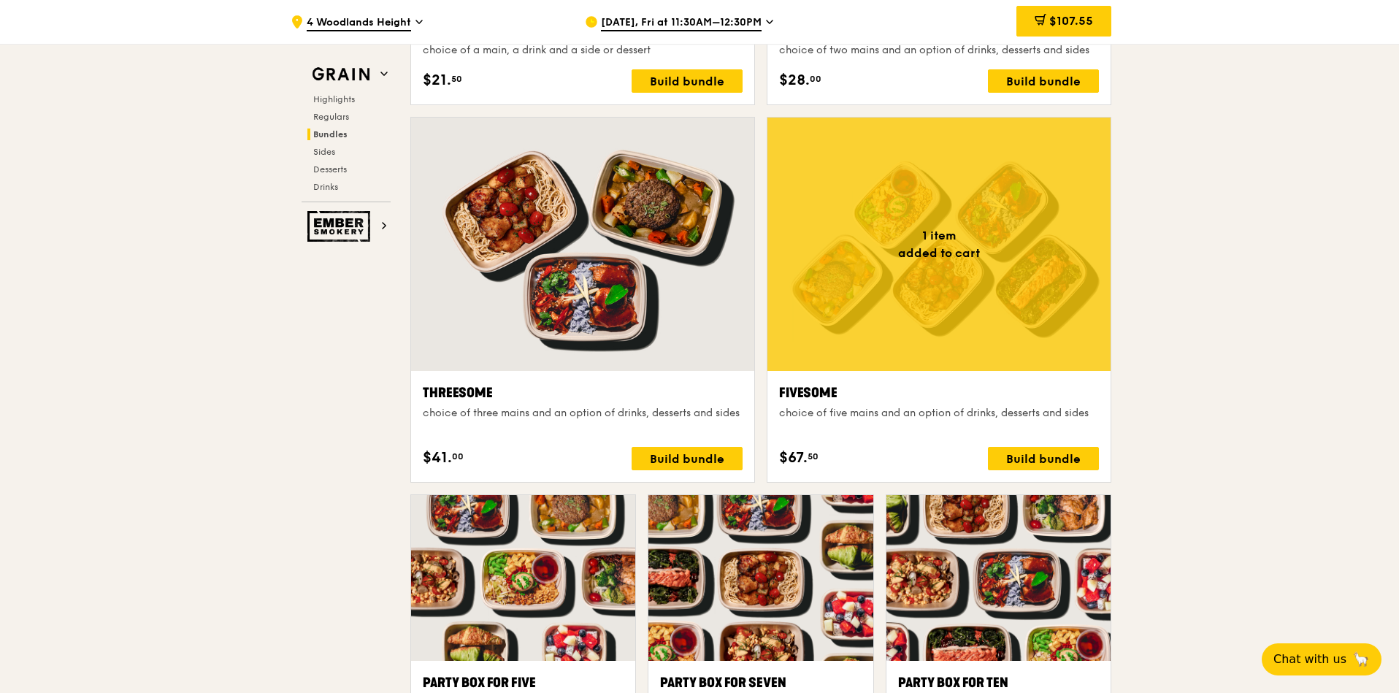
drag, startPoint x: 1075, startPoint y: 31, endPoint x: 1081, endPoint y: 50, distance: 20.6
click at [1075, 31] on div "$107.55" at bounding box center [1063, 21] width 95 height 31
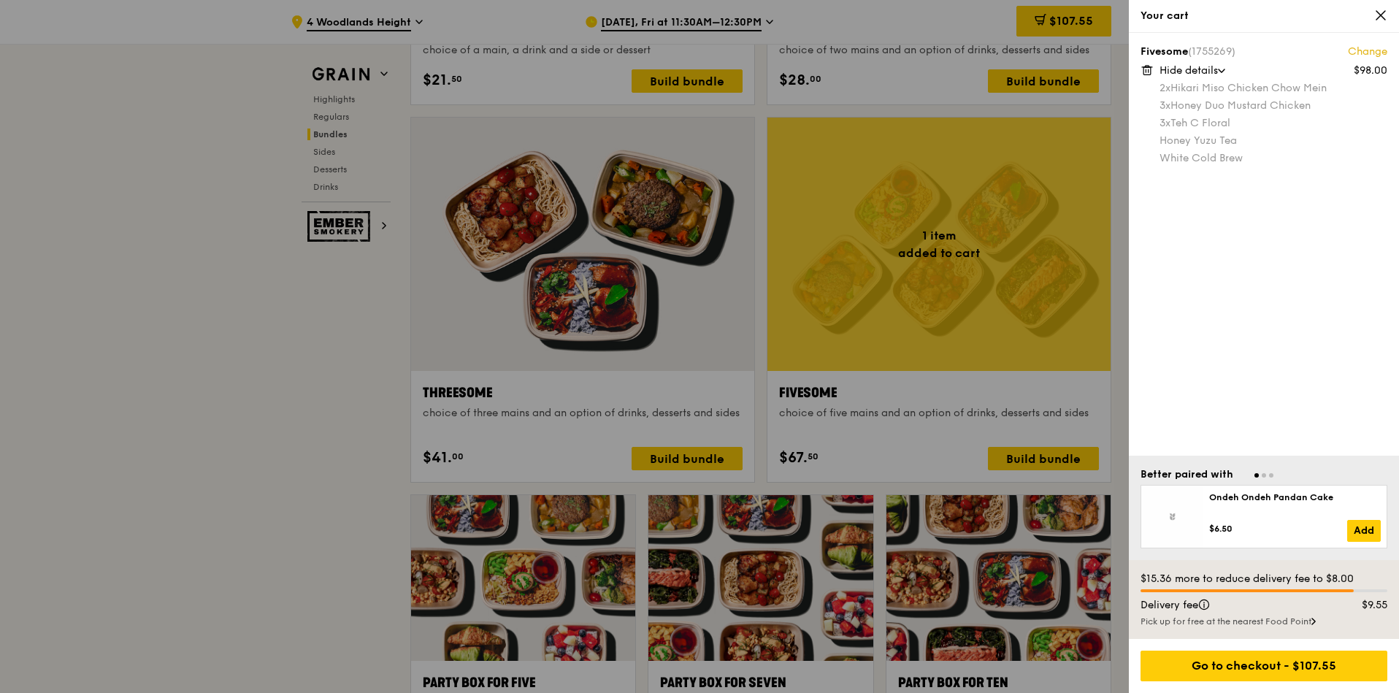
click at [1359, 49] on link "Change" at bounding box center [1367, 52] width 39 height 15
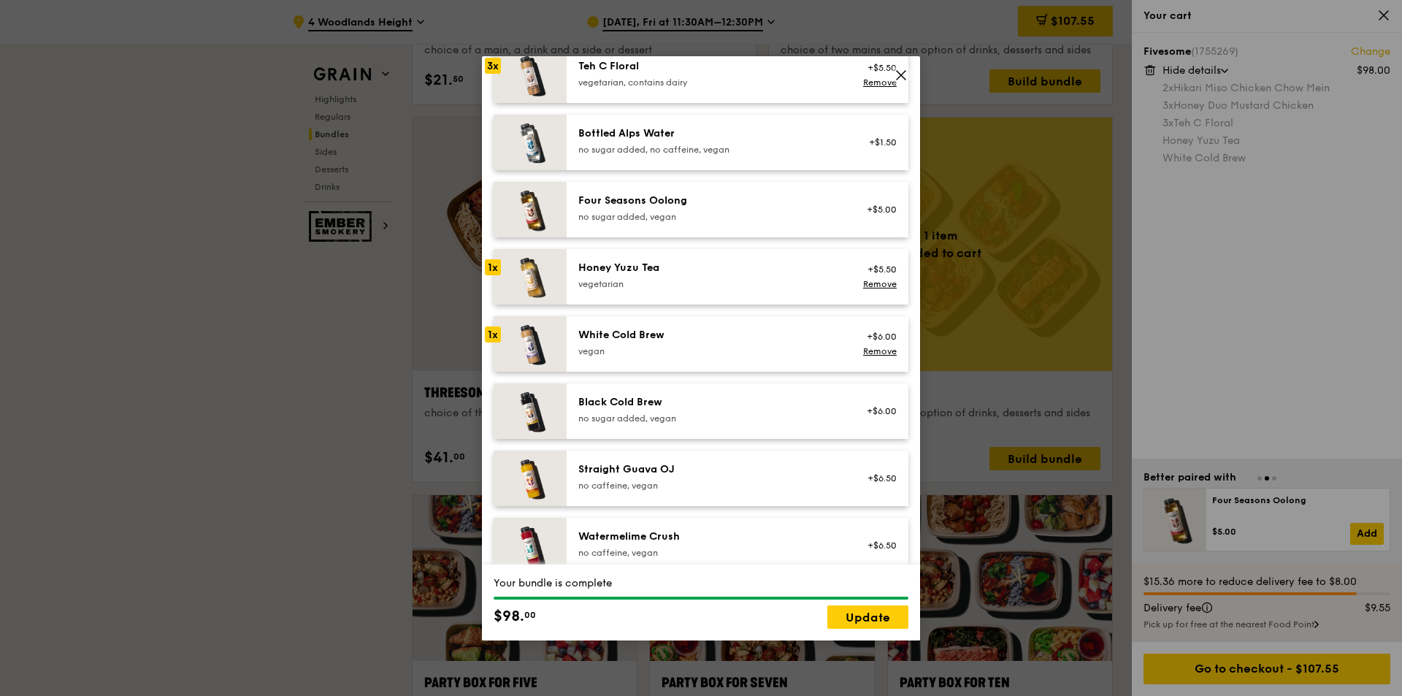
scroll to position [1671, 0]
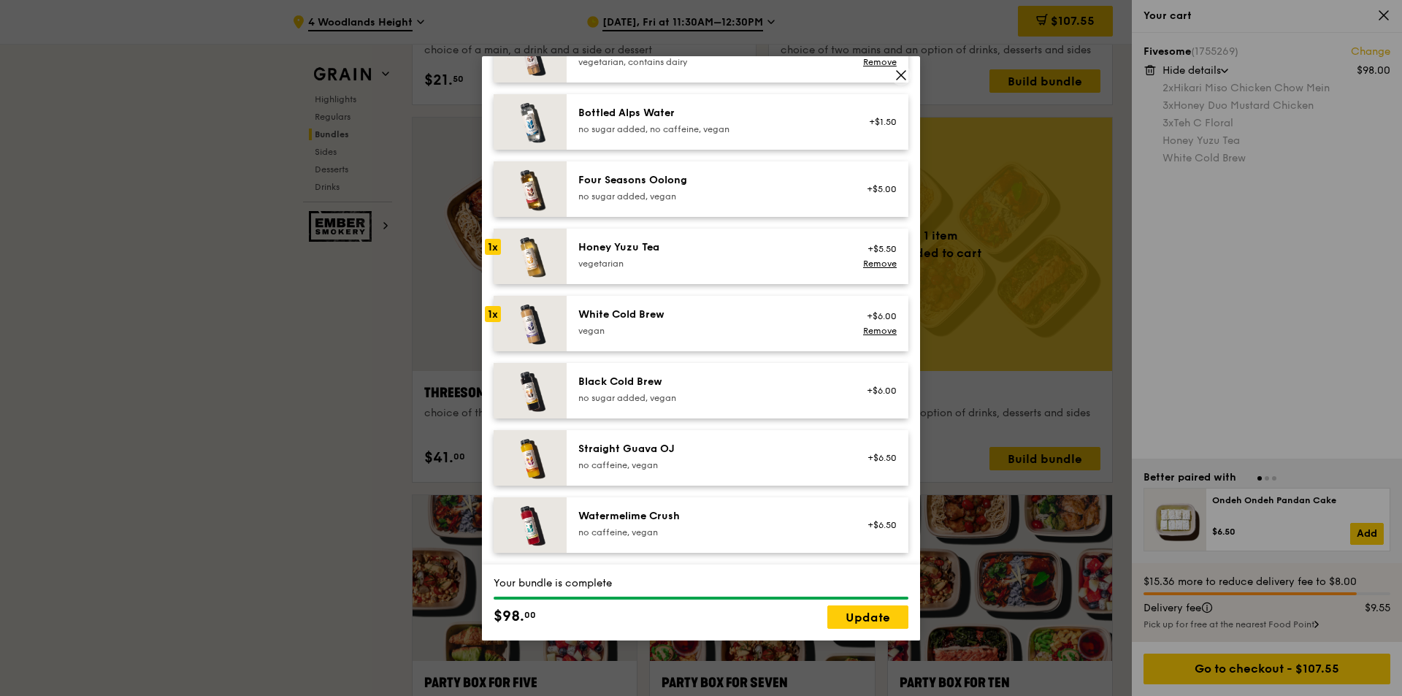
click at [662, 318] on div "White Cold Brew" at bounding box center [709, 314] width 262 height 15
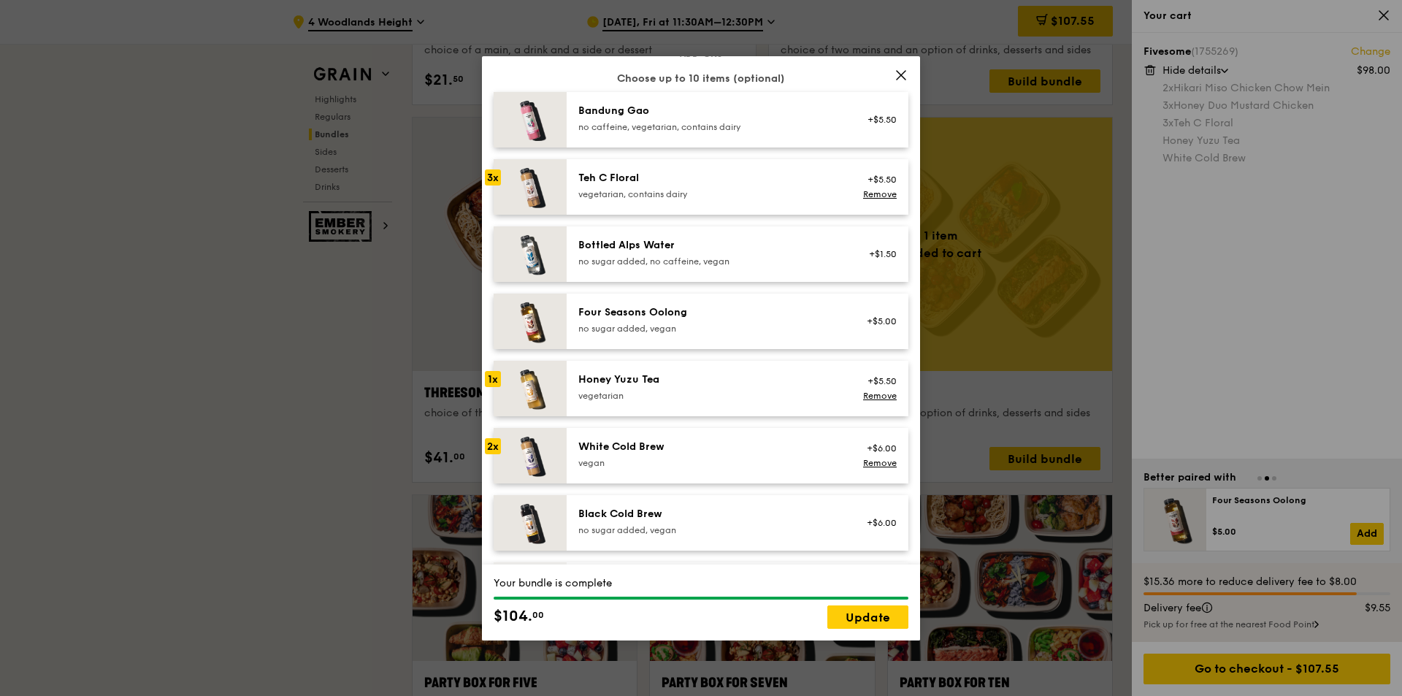
scroll to position [1525, 0]
click at [491, 188] on div "3x" at bounding box center [493, 180] width 16 height 16
click at [864, 202] on link "Remove" at bounding box center [880, 196] width 34 height 10
click at [661, 188] on div "Teh C Floral" at bounding box center [709, 180] width 262 height 15
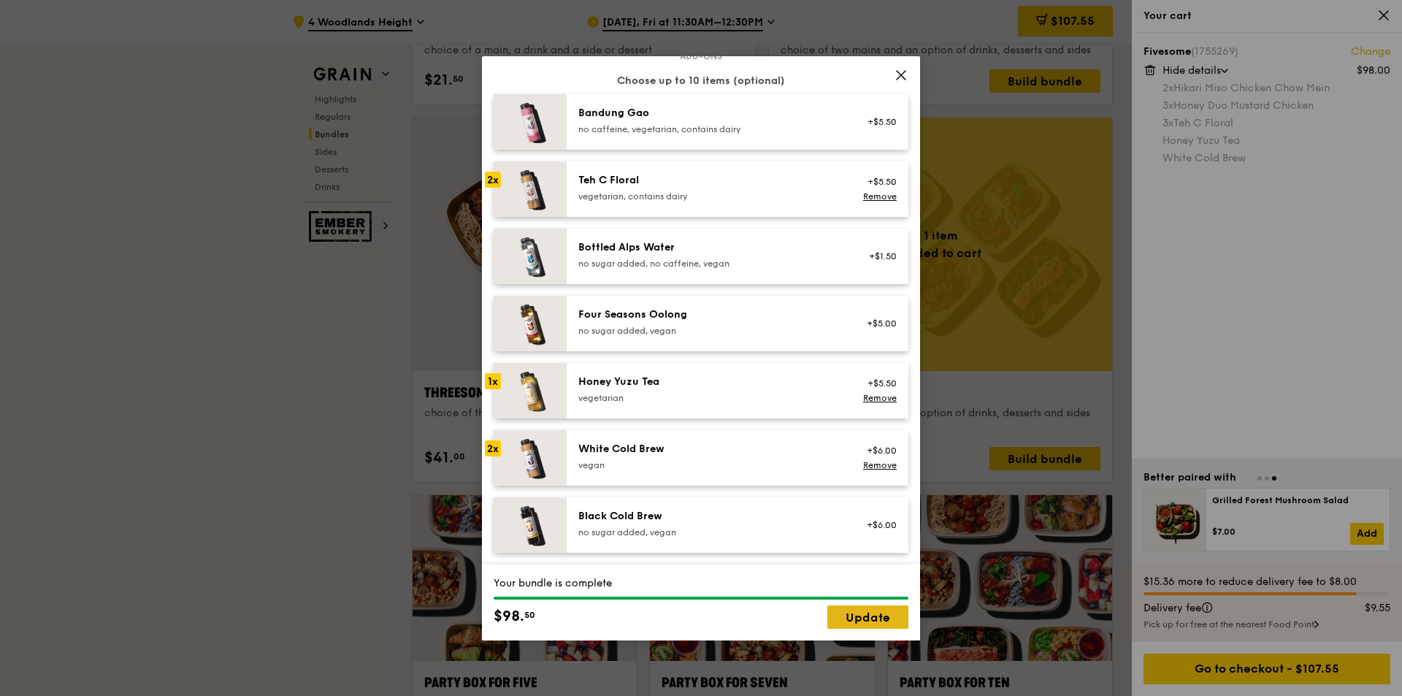
click at [864, 618] on link "Update" at bounding box center [867, 616] width 81 height 23
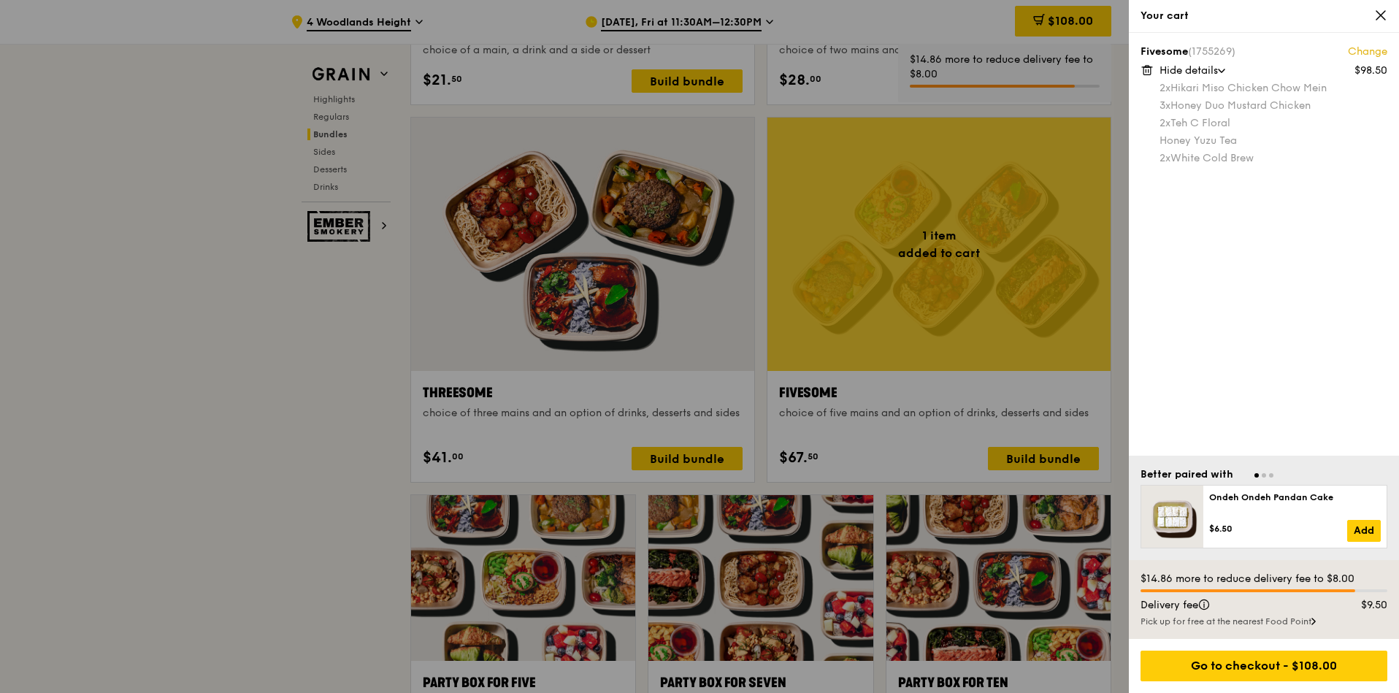
click at [907, 408] on div at bounding box center [699, 346] width 1399 height 693
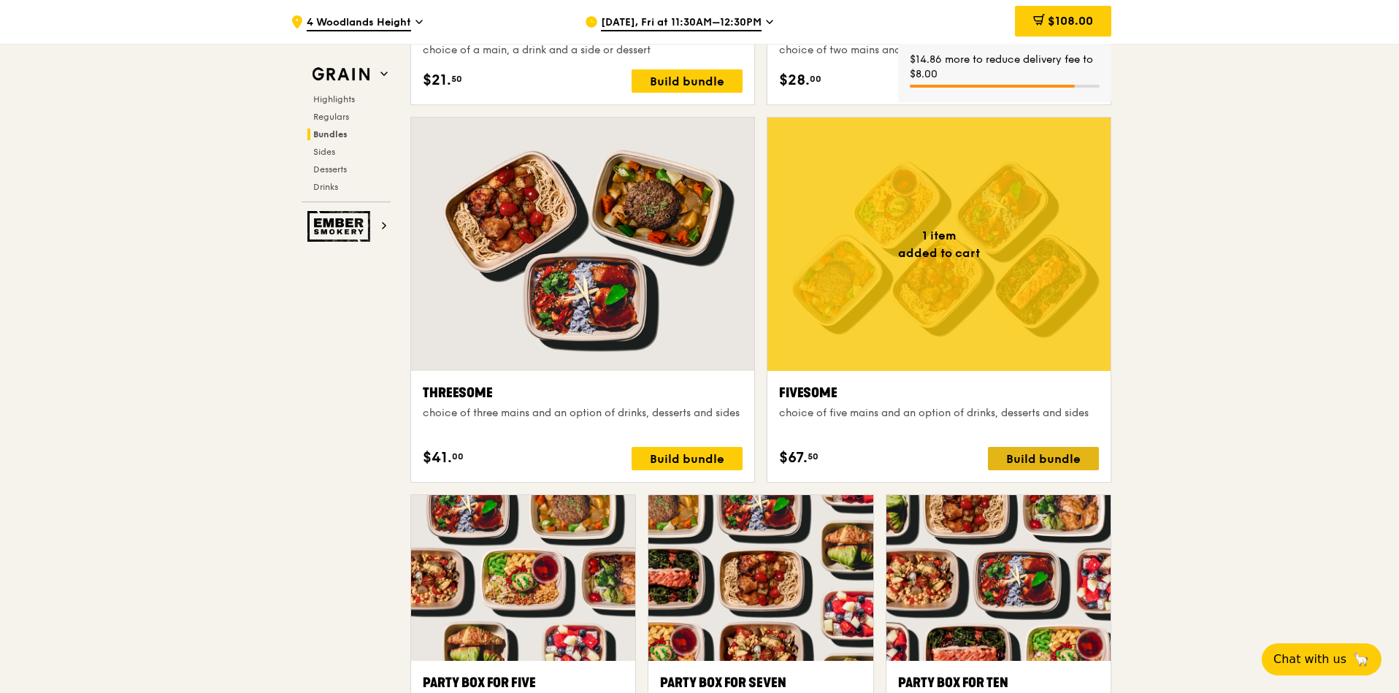
click at [1036, 459] on div "Build bundle" at bounding box center [1043, 458] width 111 height 23
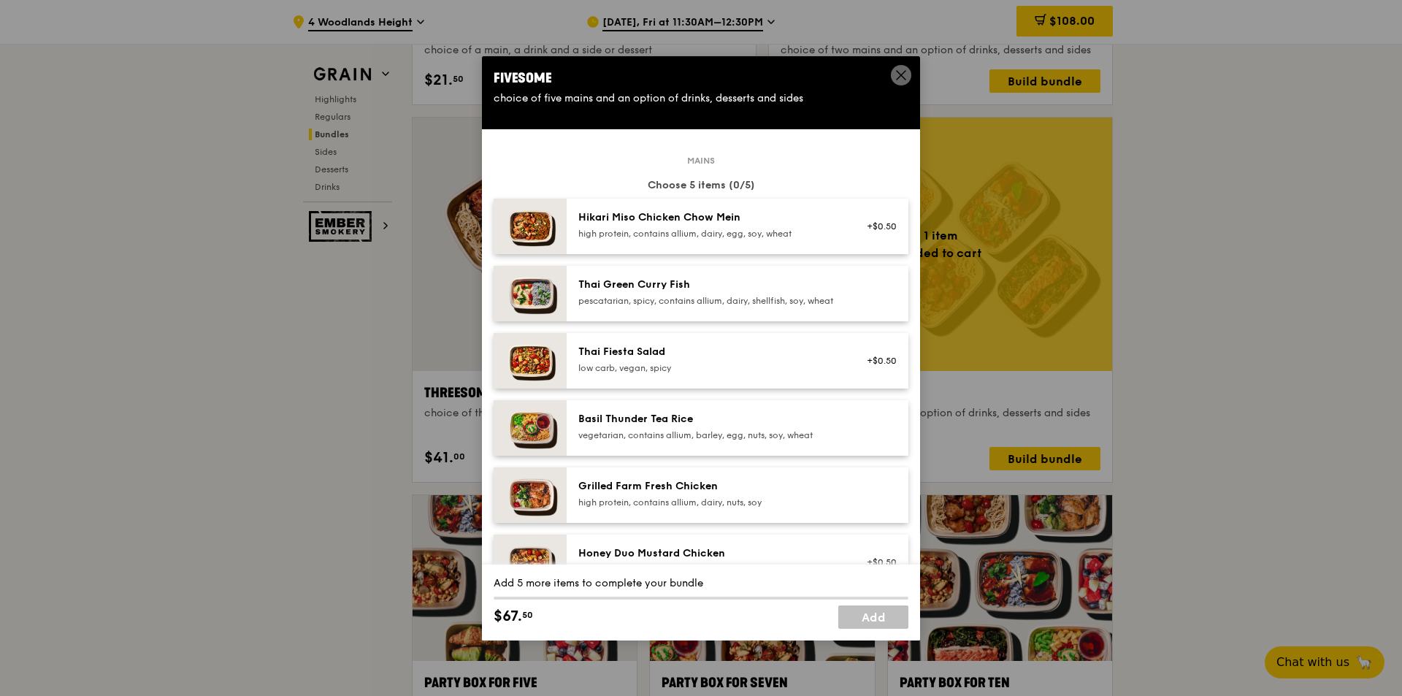
click at [664, 299] on div "pescatarian, spicy, contains allium, dairy, shellfish, soy, wheat" at bounding box center [709, 301] width 262 height 12
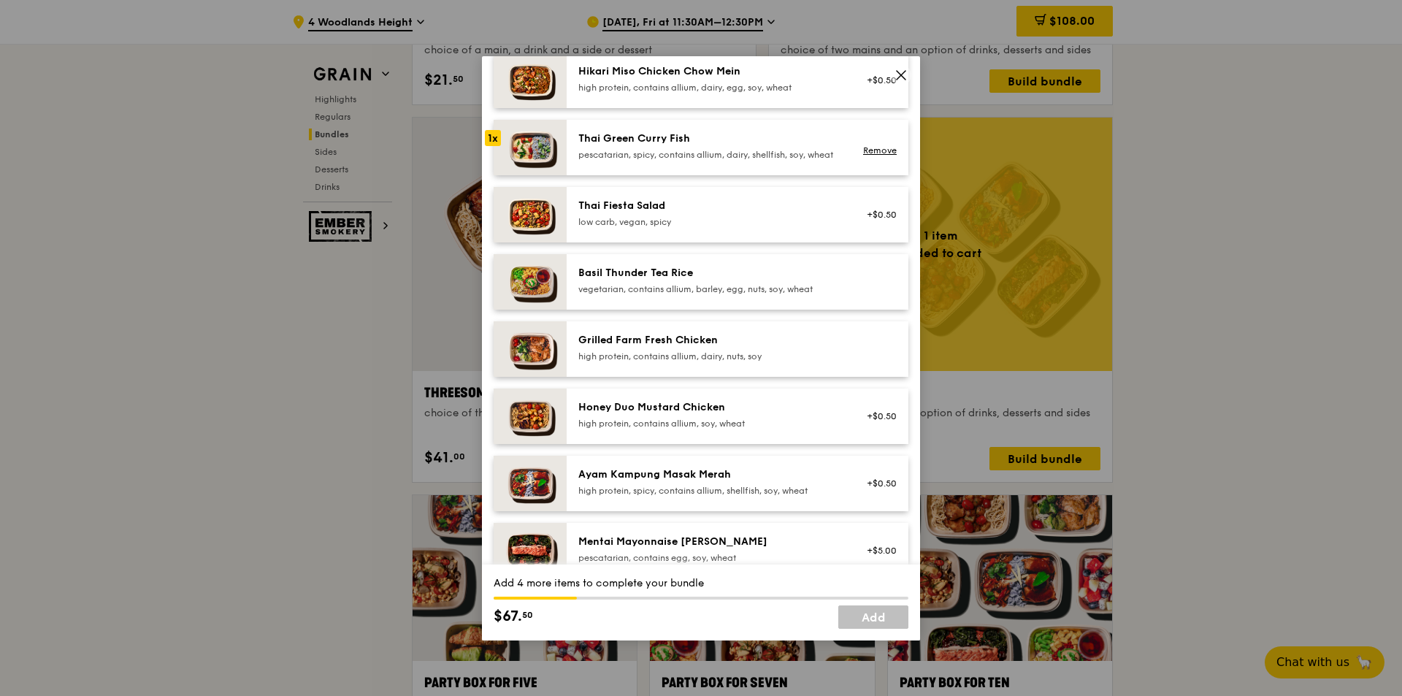
click at [716, 429] on div "high protein, contains allium, soy, wheat" at bounding box center [709, 424] width 262 height 12
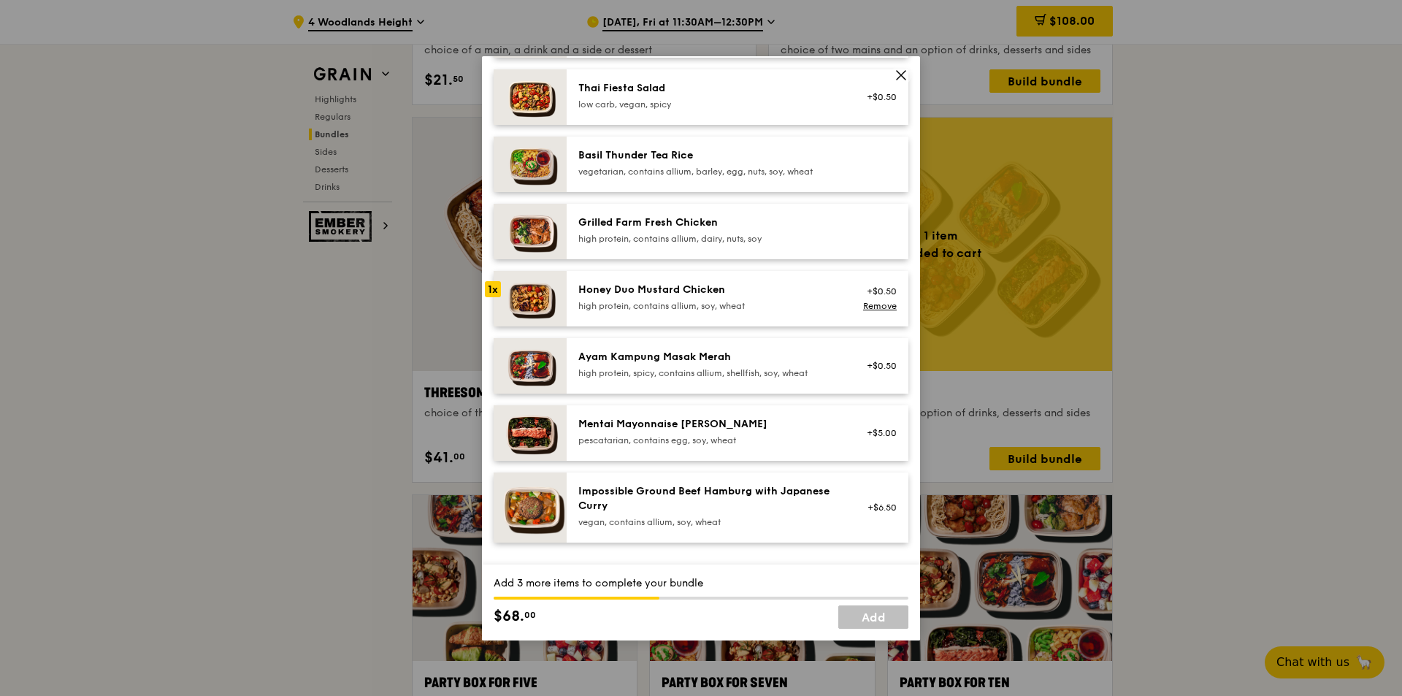
scroll to position [292, 0]
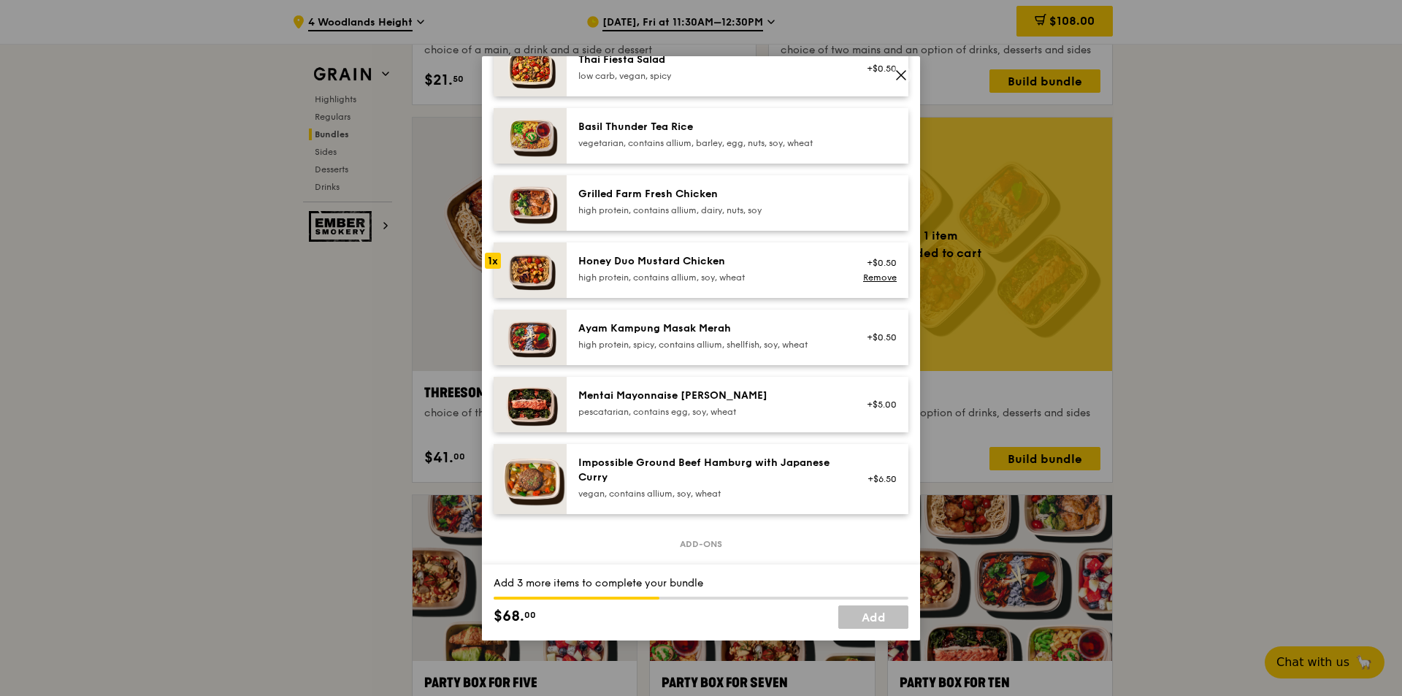
click at [685, 418] on div "pescatarian, contains egg, soy, wheat" at bounding box center [709, 412] width 262 height 12
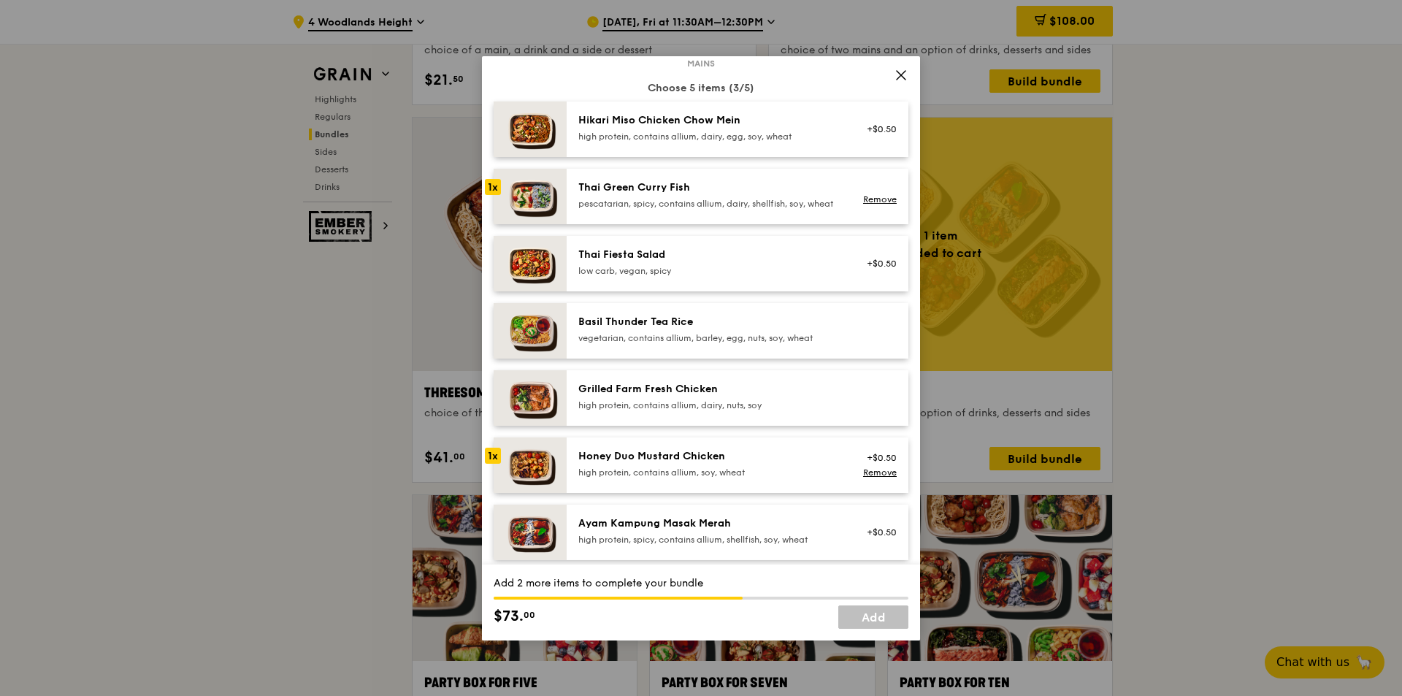
scroll to position [73, 0]
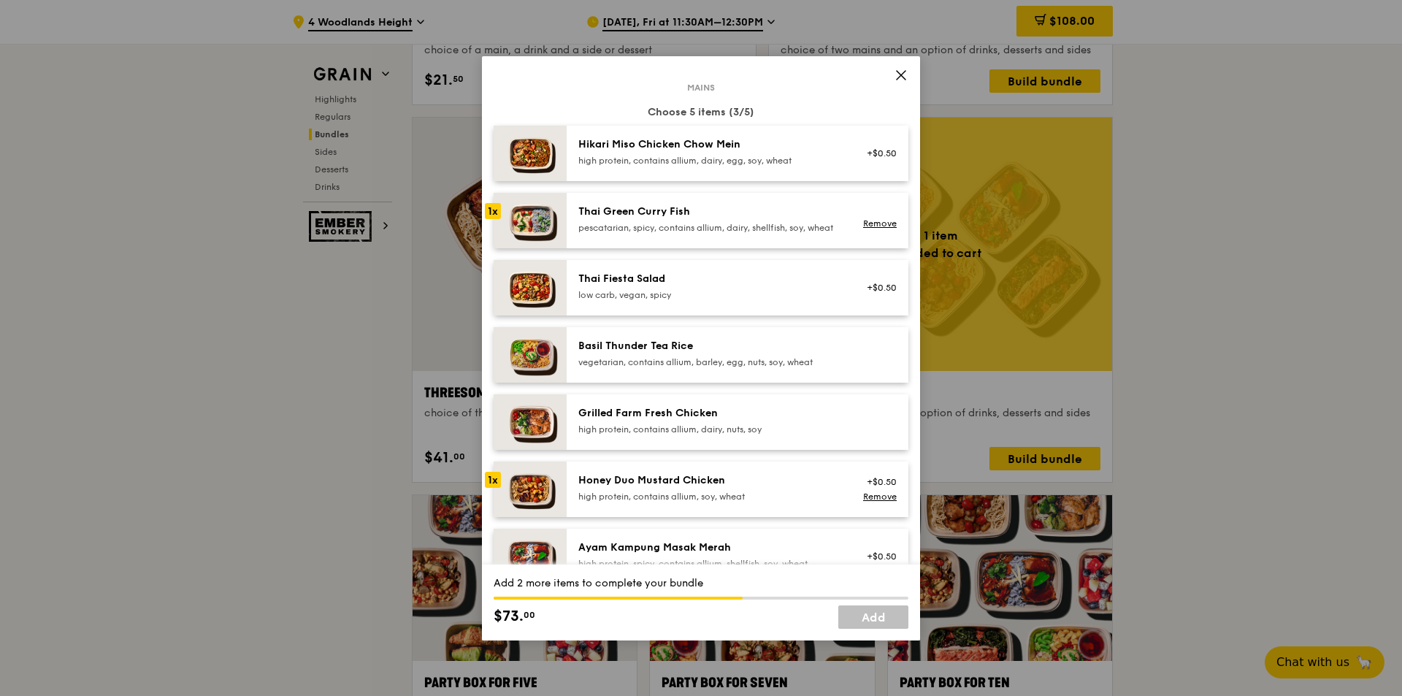
click at [734, 150] on div "Hikari Miso Chicken Chow Mein" at bounding box center [709, 144] width 262 height 15
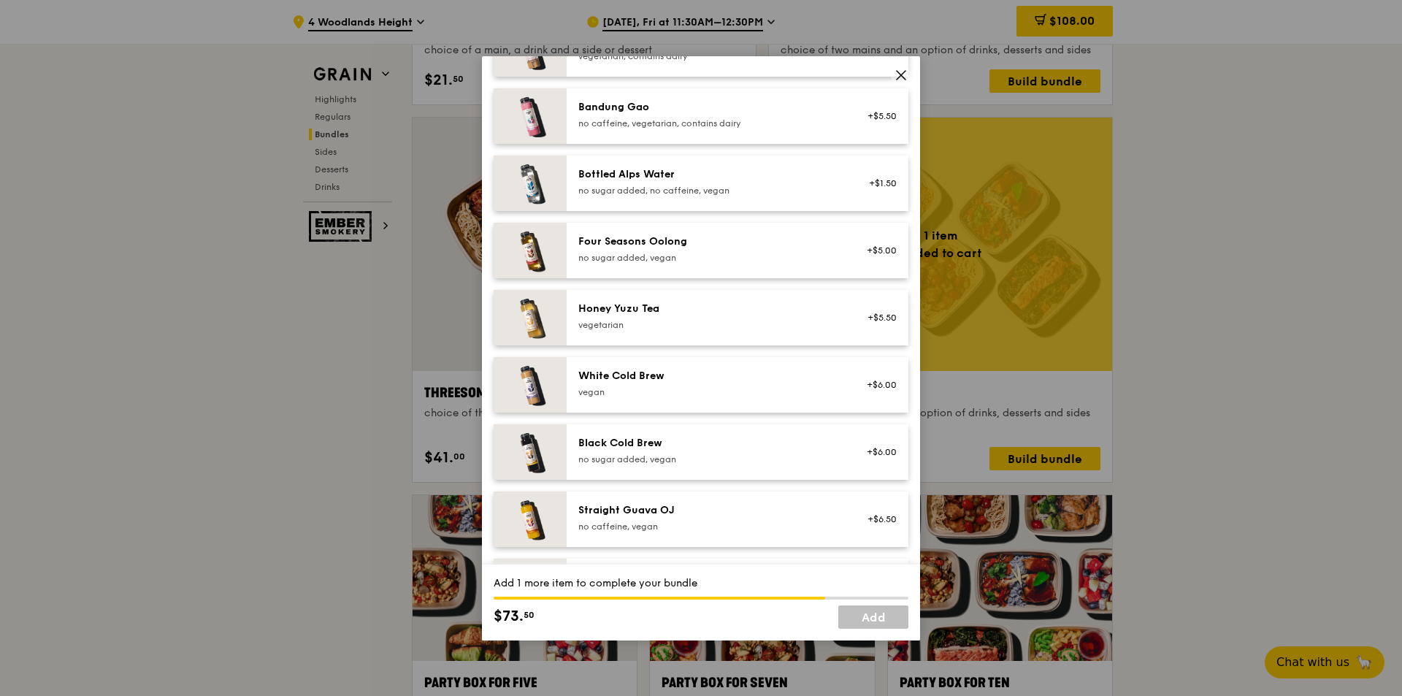
scroll to position [1671, 0]
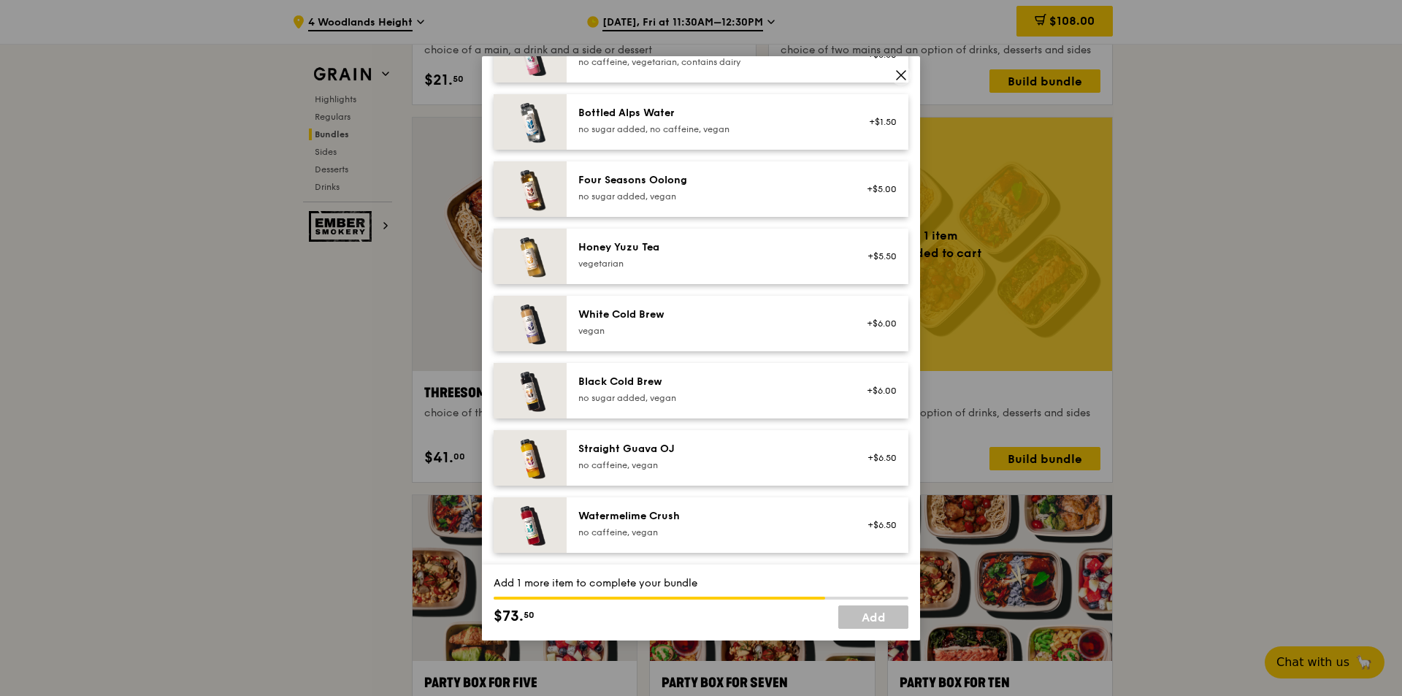
click at [676, 524] on div "Watermelime Crush no caffeine, vegan" at bounding box center [709, 523] width 262 height 29
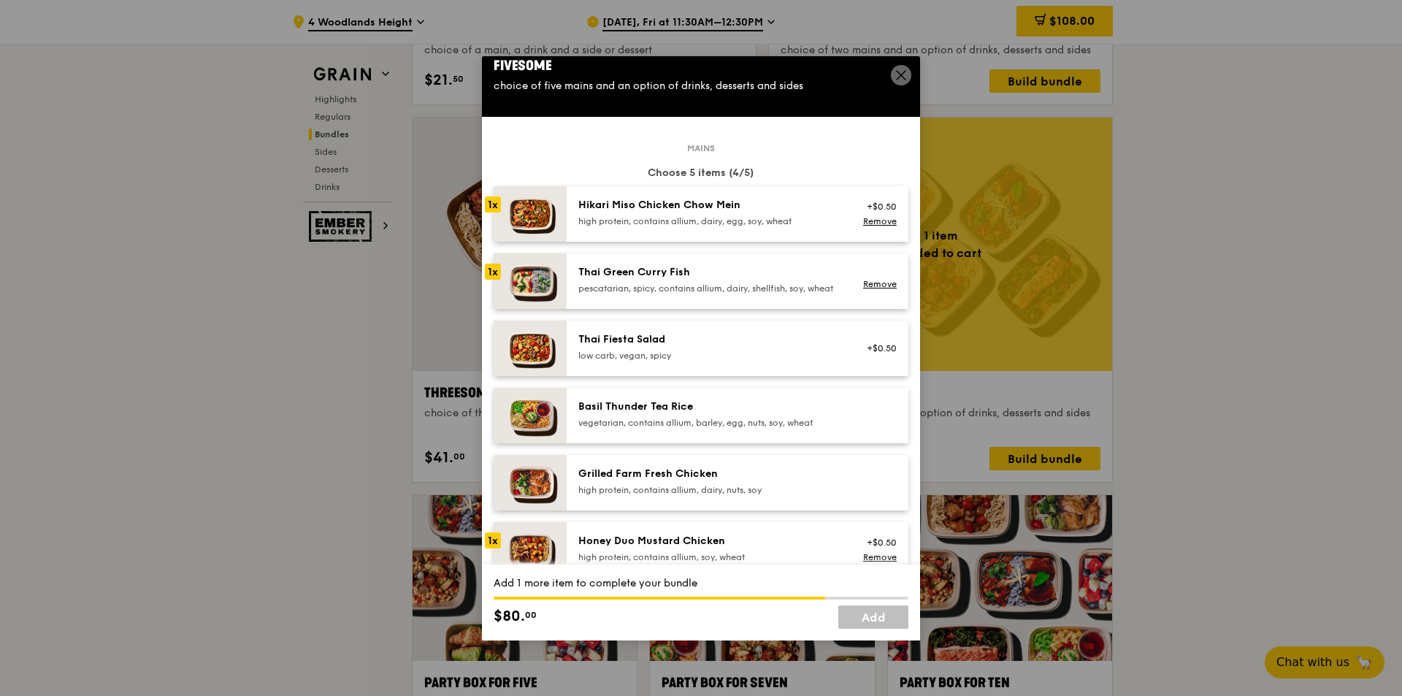
scroll to position [0, 0]
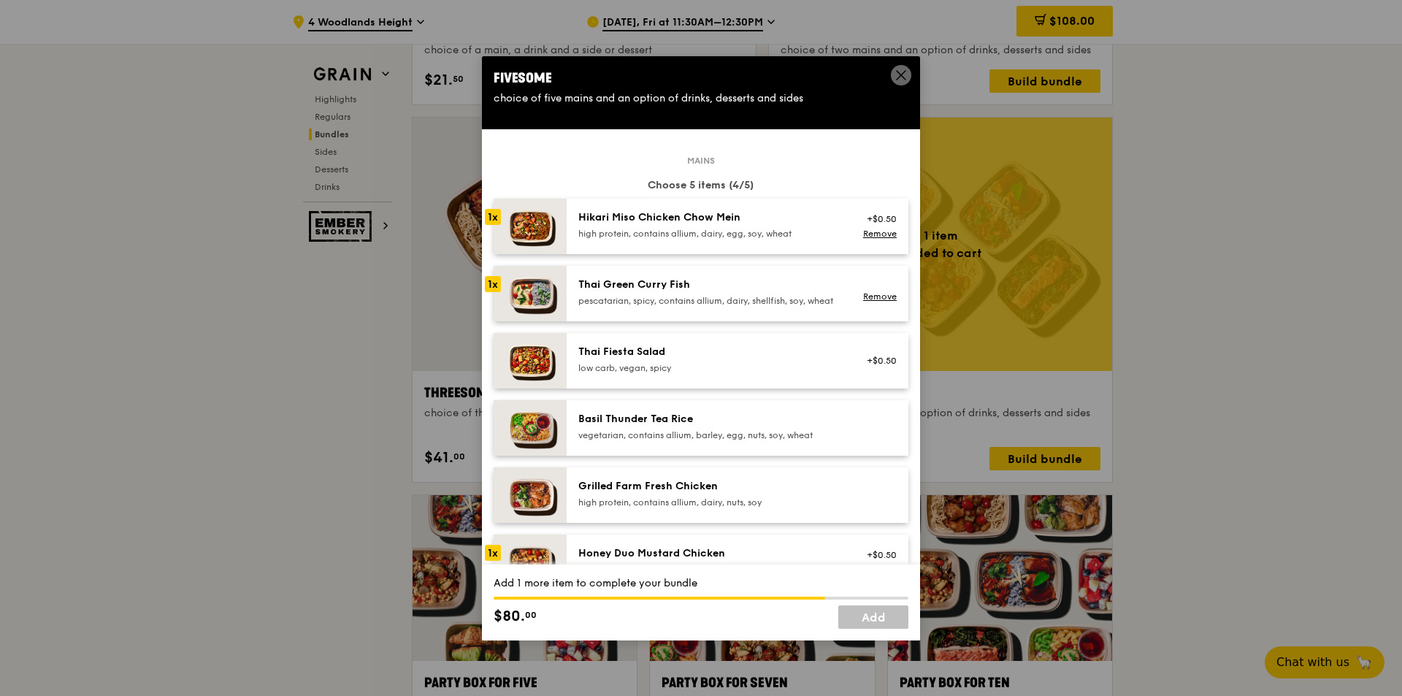
click at [694, 226] on div "Hikari Miso Chicken Chow Mein high protein, contains allium, dairy, egg, soy, w…" at bounding box center [709, 224] width 262 height 29
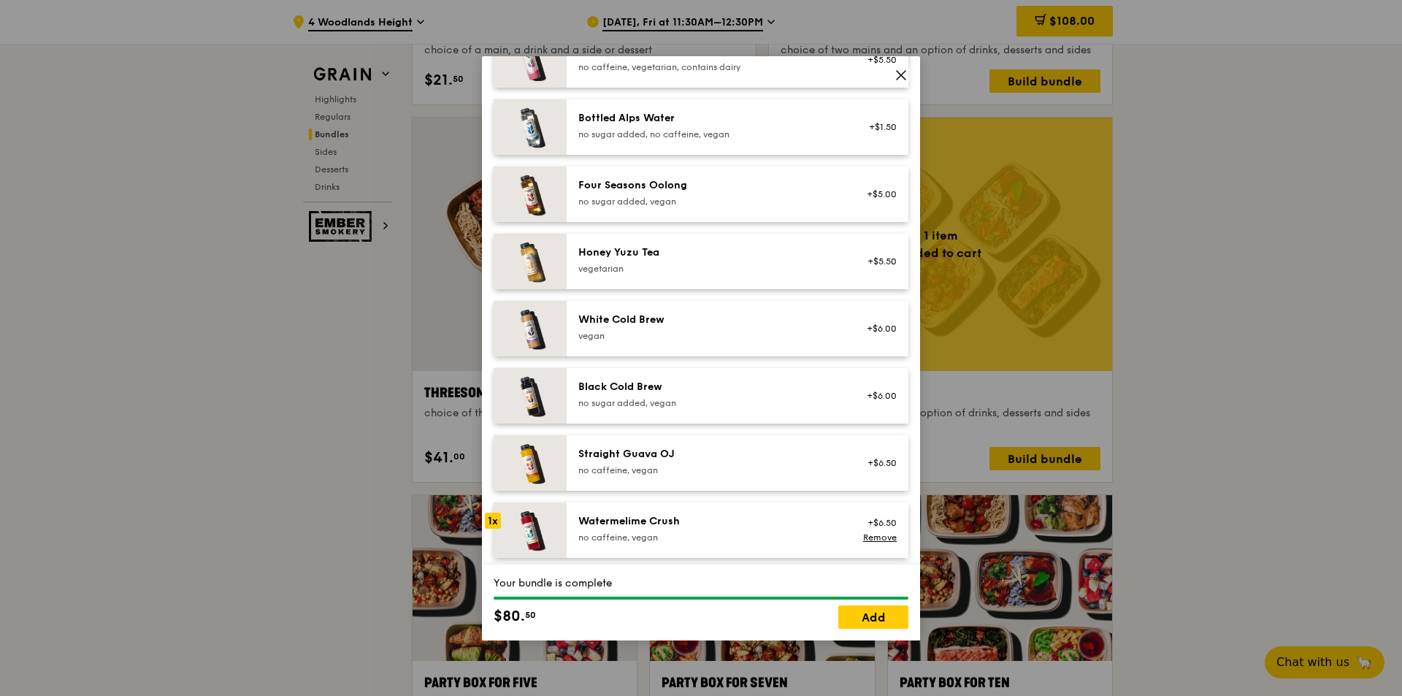
scroll to position [1671, 0]
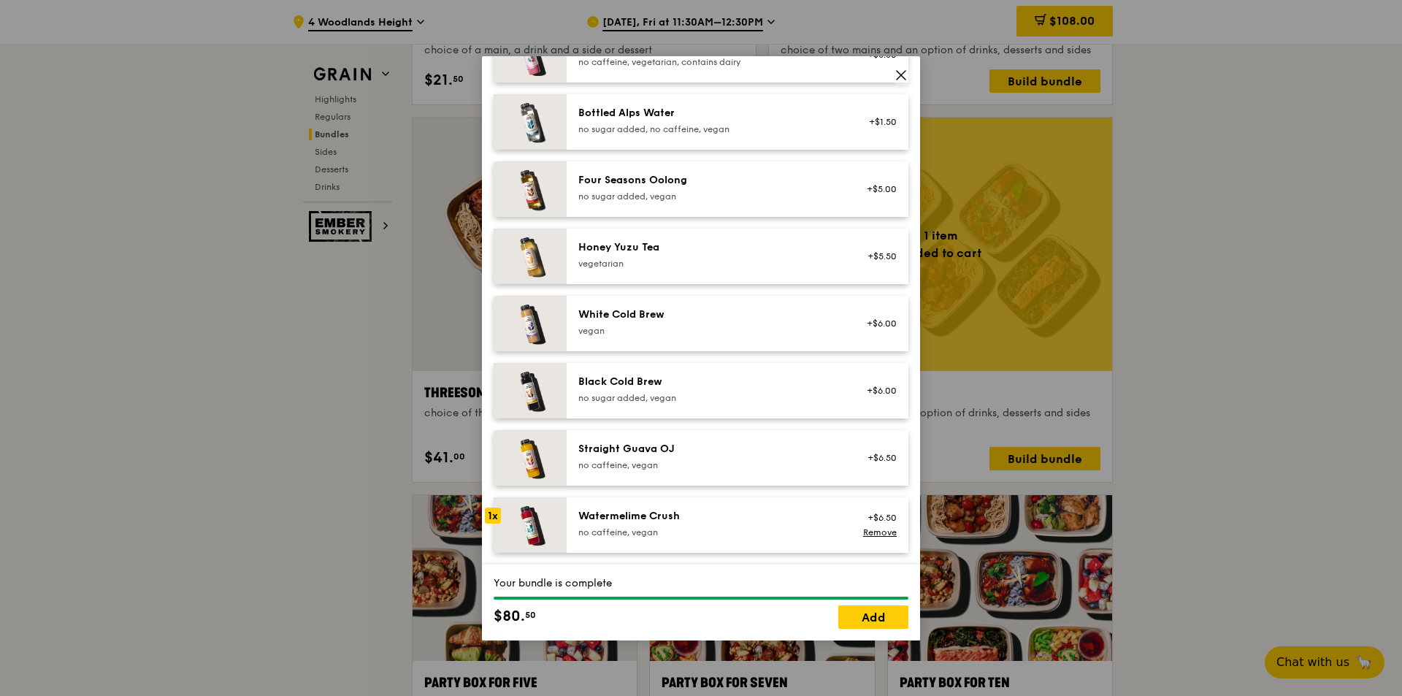
click at [729, 509] on div "Watermelime Crush" at bounding box center [709, 516] width 262 height 15
click at [715, 256] on div "Honey Yuzu Tea vegetarian" at bounding box center [709, 254] width 262 height 29
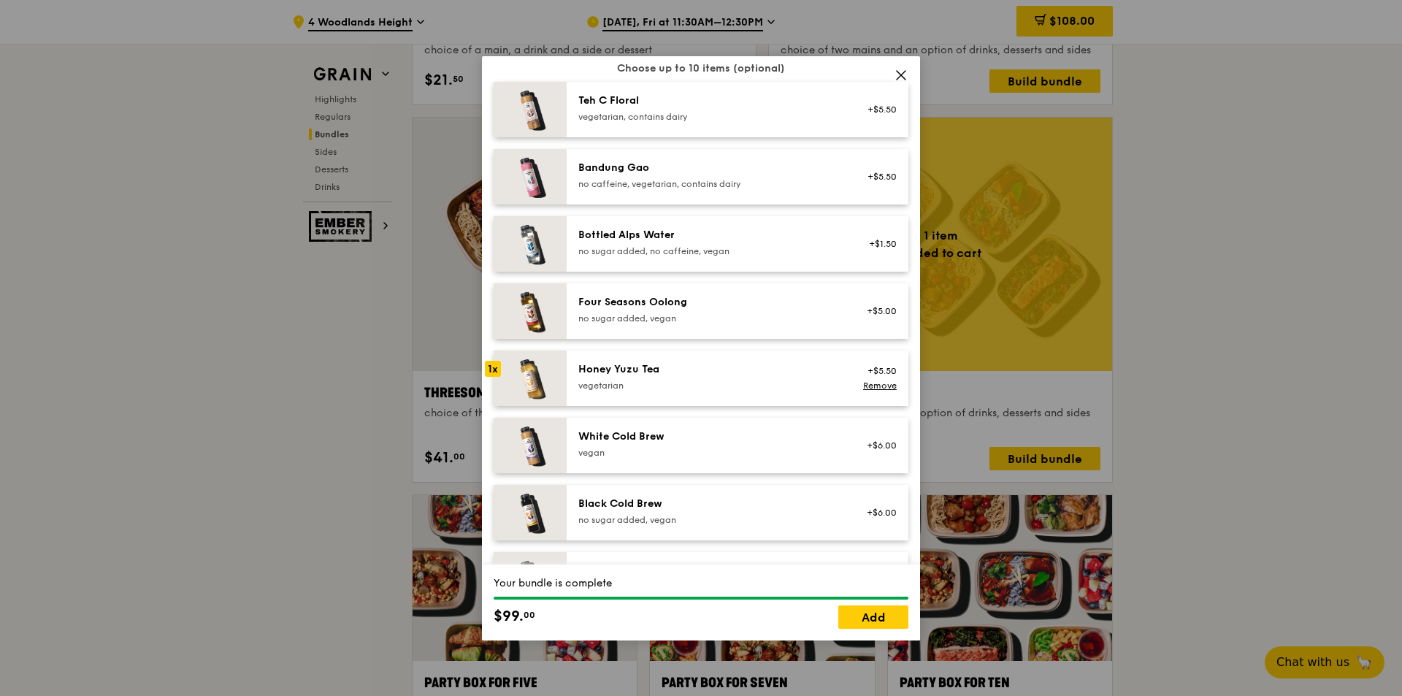
scroll to position [1525, 0]
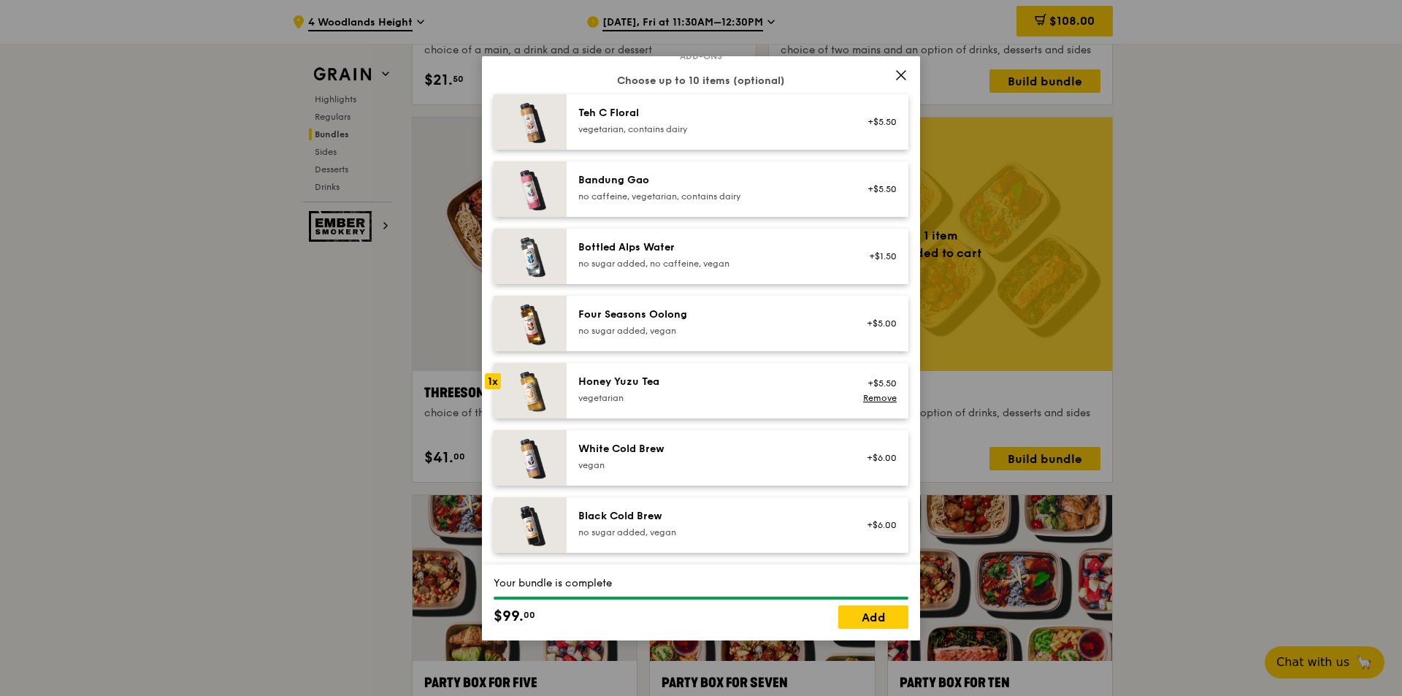
click at [737, 468] on div "White Cold Brew [GEOGRAPHIC_DATA]" at bounding box center [709, 456] width 262 height 29
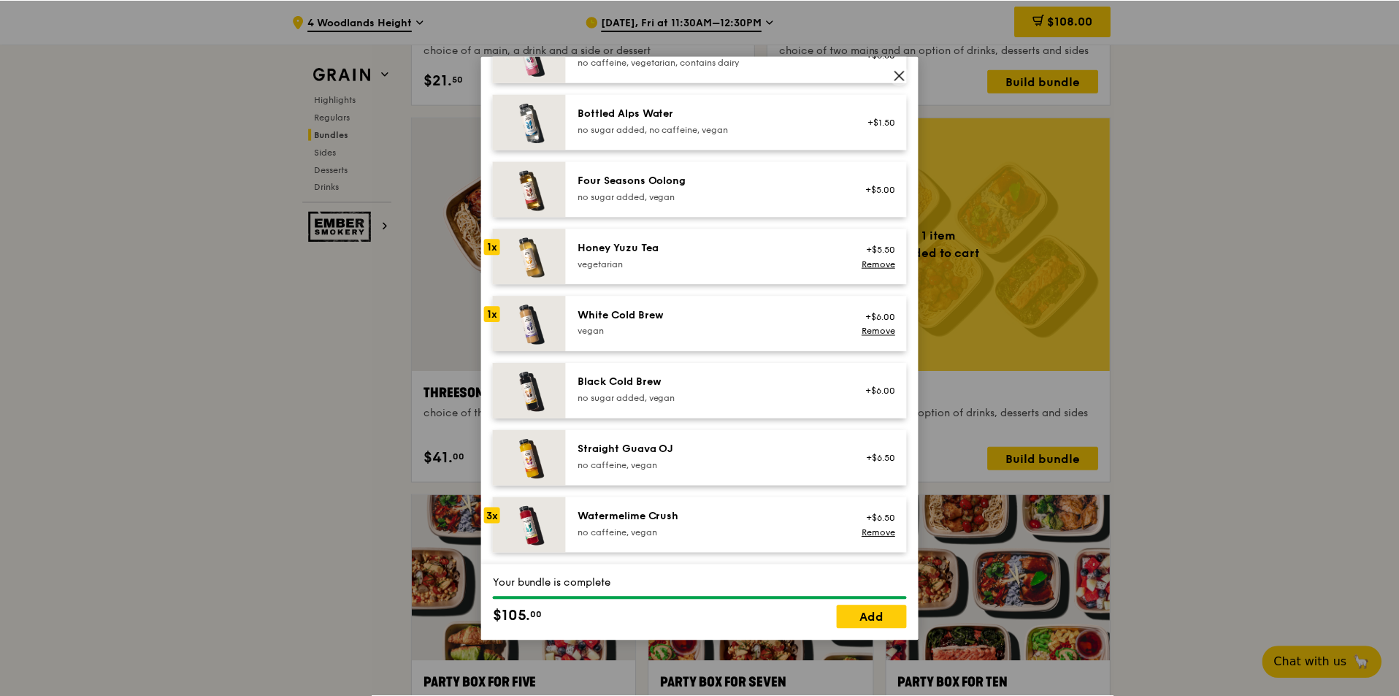
scroll to position [1671, 0]
click at [889, 623] on link "Add" at bounding box center [873, 616] width 70 height 23
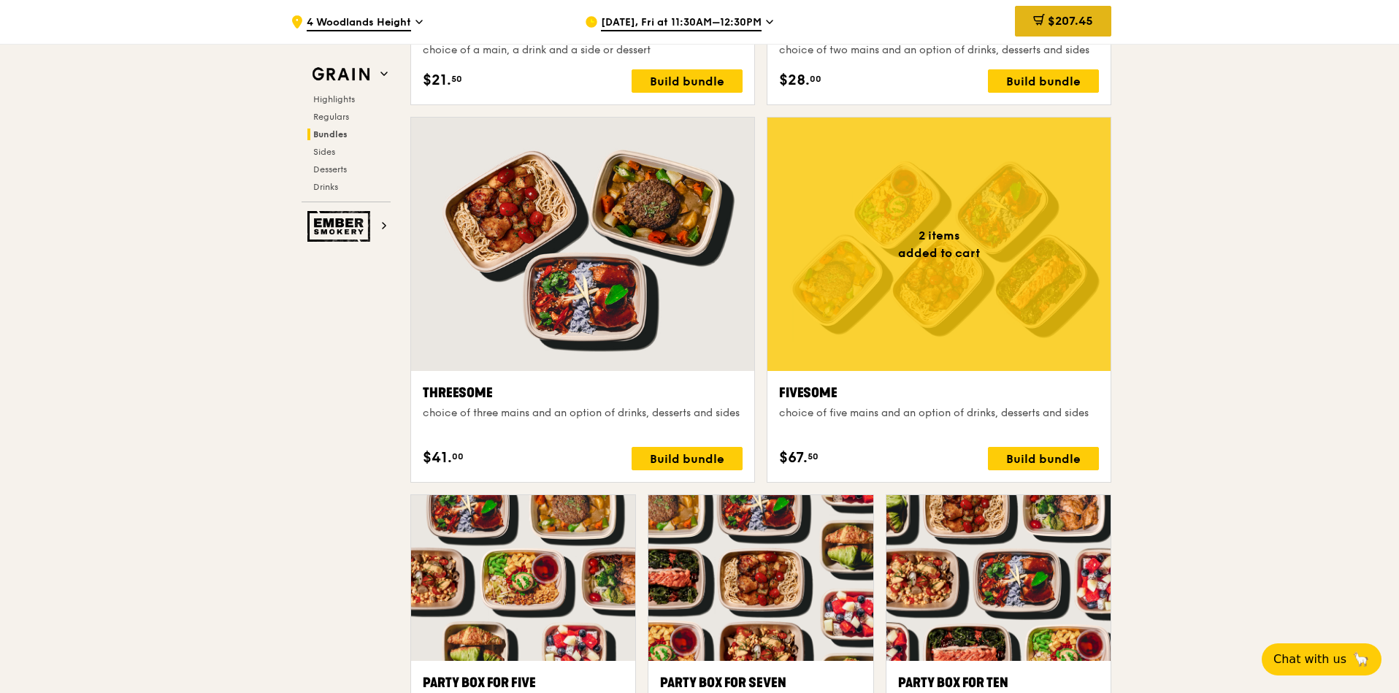
click at [1053, 15] on span "$207.45" at bounding box center [1070, 21] width 45 height 14
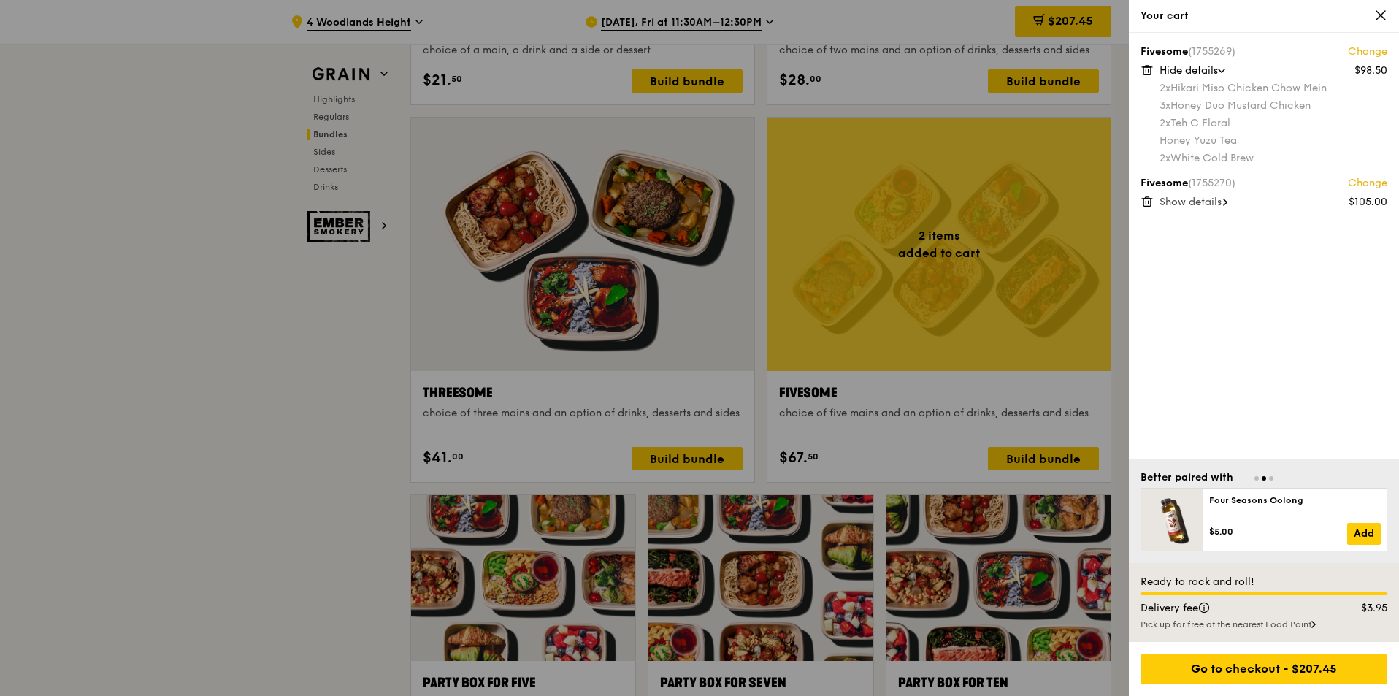
click at [1208, 202] on span "Show details" at bounding box center [1190, 202] width 62 height 12
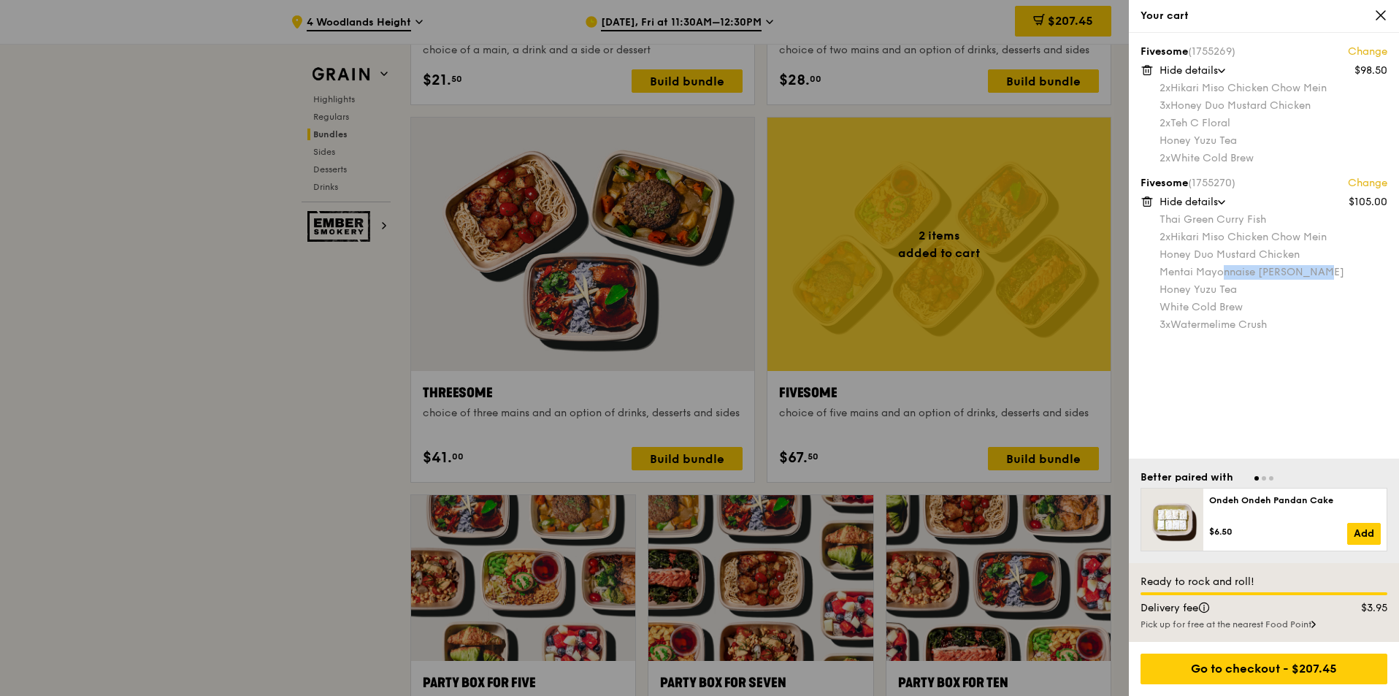
drag, startPoint x: 1320, startPoint y: 272, endPoint x: 1221, endPoint y: 275, distance: 98.6
click at [1221, 275] on div "Mentai Mayonnaise [PERSON_NAME]" at bounding box center [1273, 272] width 228 height 15
click at [1284, 275] on div "Mentai Mayonnaise [PERSON_NAME]" at bounding box center [1273, 272] width 228 height 15
drag, startPoint x: 1308, startPoint y: 272, endPoint x: 1230, endPoint y: 267, distance: 79.0
click at [1230, 267] on div "Mentai Mayonnaise [PERSON_NAME]" at bounding box center [1273, 272] width 228 height 15
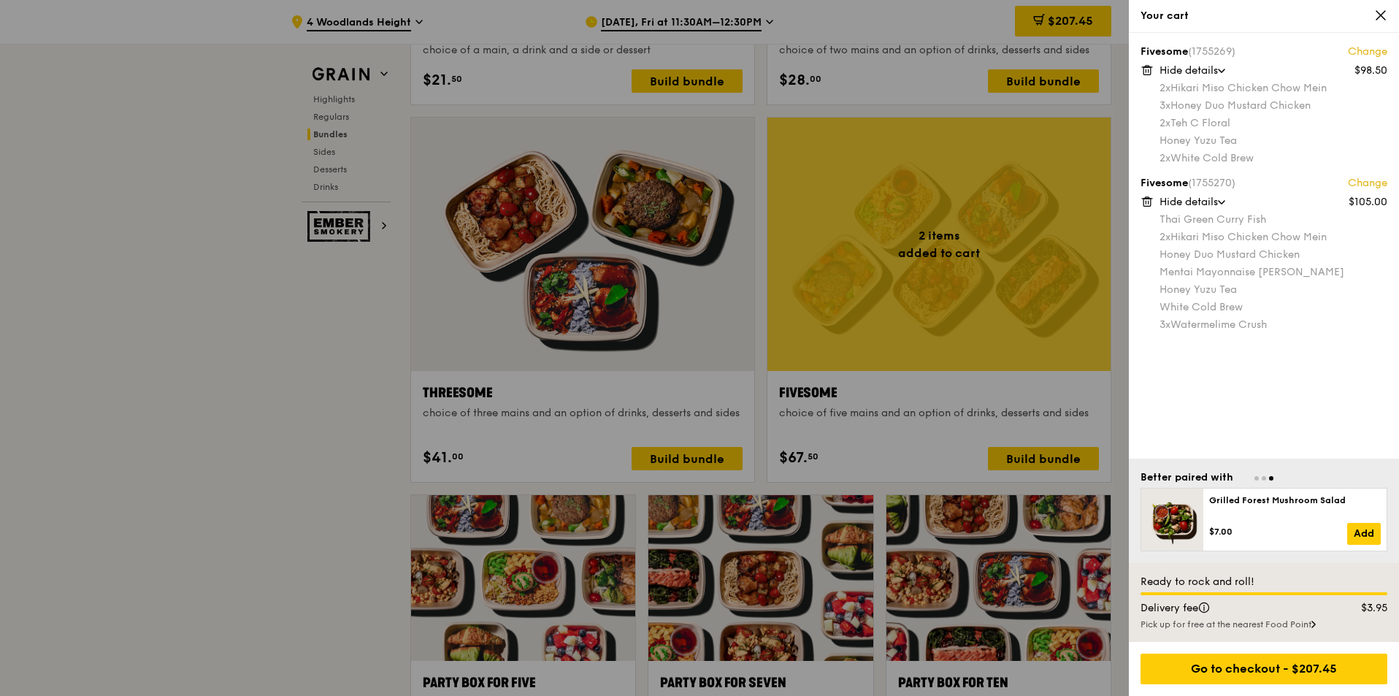
click at [1331, 319] on div "3x Watermelime Crush" at bounding box center [1273, 325] width 228 height 15
click at [1312, 668] on div "Go to checkout - $207.45" at bounding box center [1263, 668] width 247 height 31
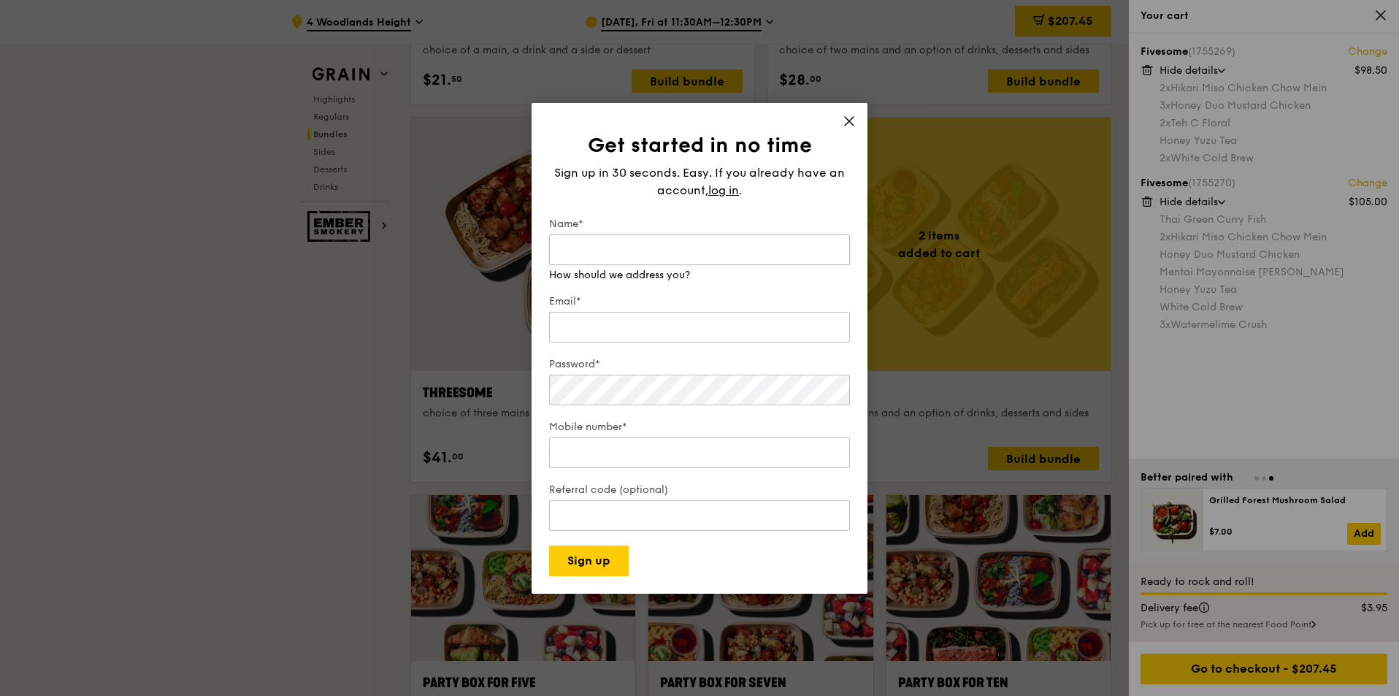
click at [622, 239] on input "Name*" at bounding box center [699, 249] width 301 height 31
type input "[PERSON_NAME]"
click at [614, 335] on div "Email*" at bounding box center [699, 319] width 301 height 51
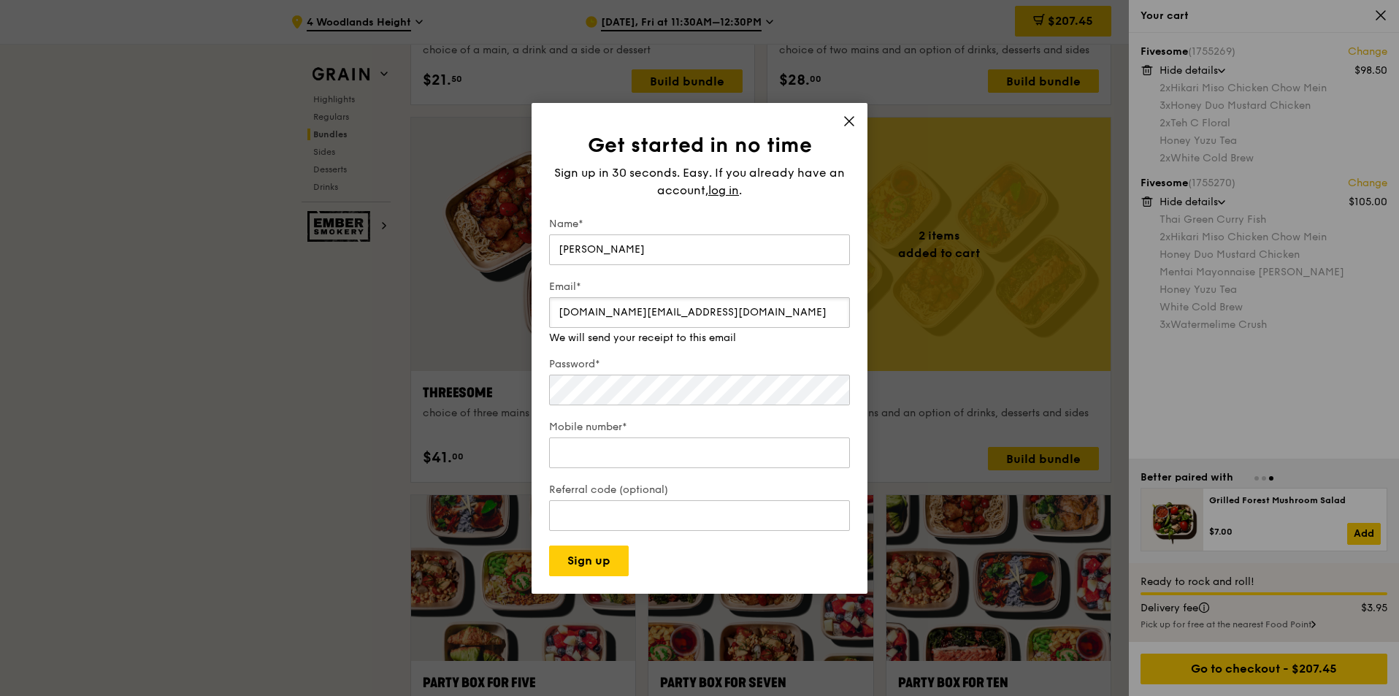
type input "[DOMAIN_NAME][EMAIL_ADDRESS][DOMAIN_NAME]"
type input "83188584"
drag, startPoint x: 614, startPoint y: 335, endPoint x: 539, endPoint y: 361, distance: 79.7
click at [539, 361] on div "Get started in no time Sign up in 30 seconds. Easy. If you already have an acco…" at bounding box center [700, 348] width 336 height 491
click at [642, 451] on input "83188584" at bounding box center [699, 452] width 301 height 31
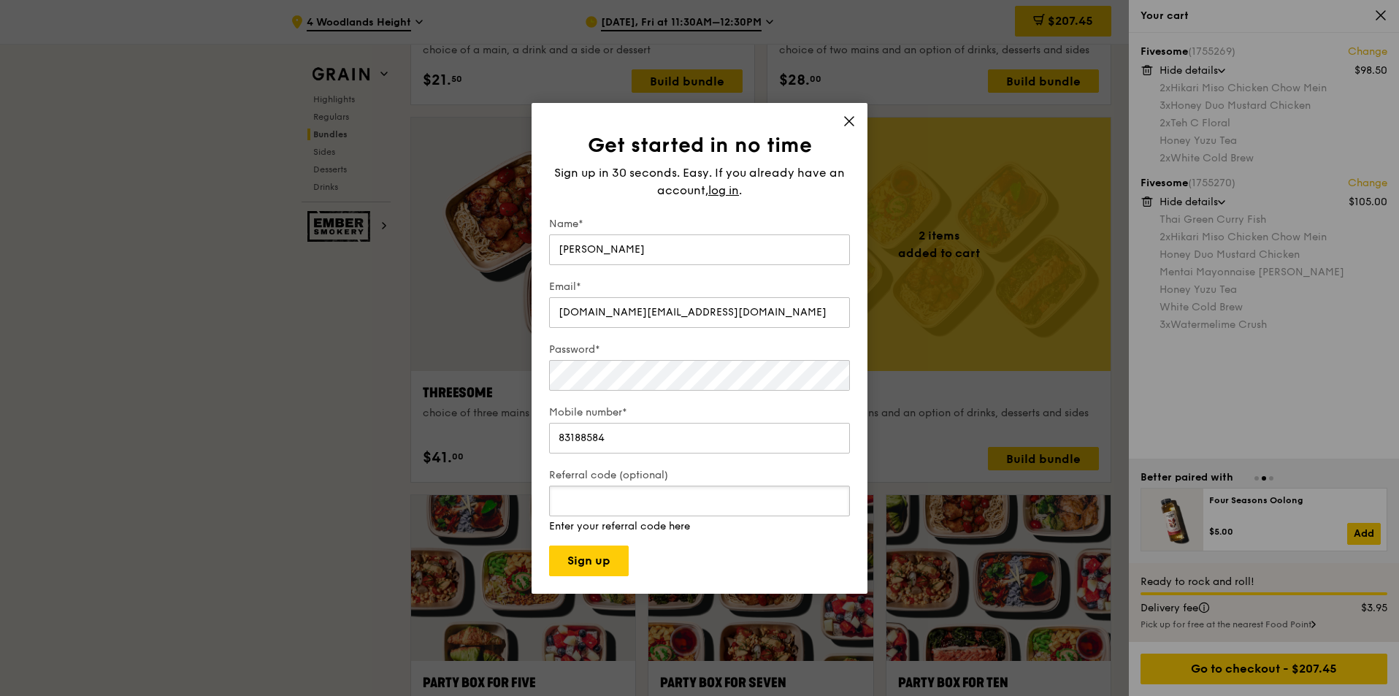
click at [626, 524] on div "Referral code (optional) Enter your referral code here" at bounding box center [699, 501] width 301 height 66
click at [708, 559] on form "Name* [PERSON_NAME] Email* [DOMAIN_NAME][EMAIL_ADDRESS][DOMAIN_NAME] Password* …" at bounding box center [699, 396] width 301 height 359
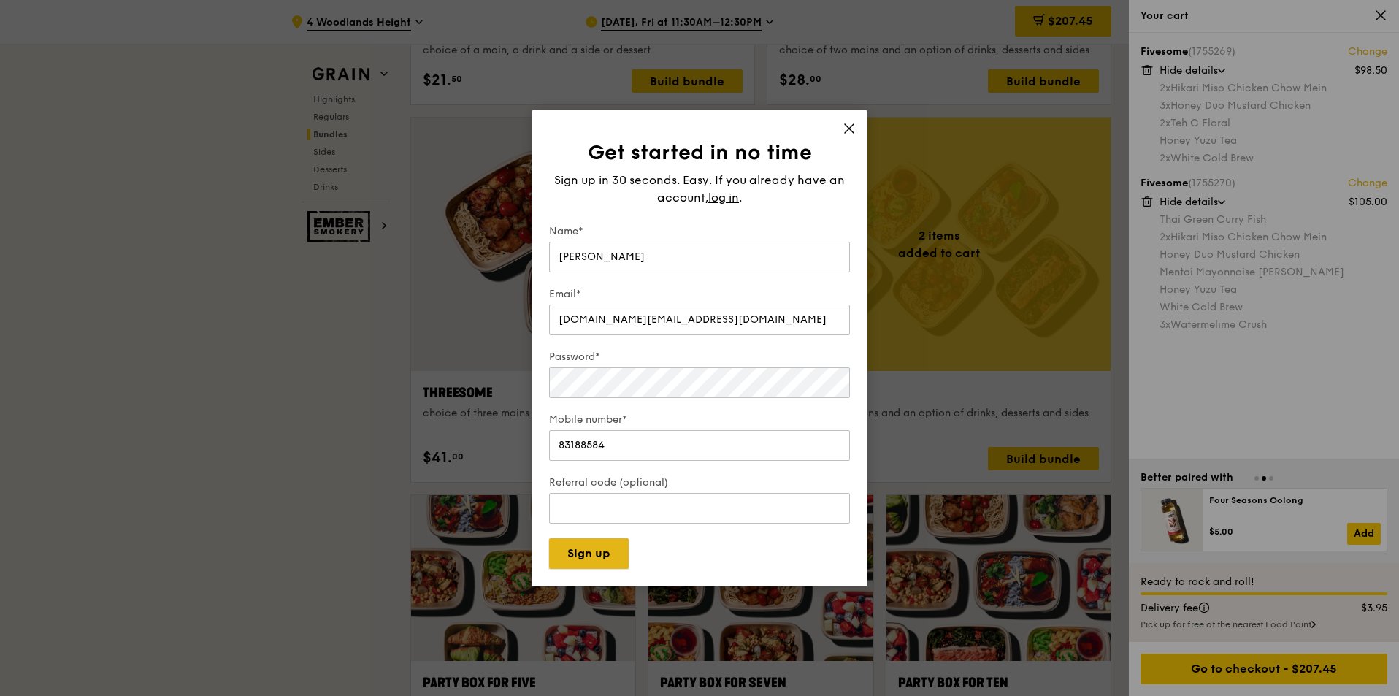
click at [603, 556] on button "Sign up" at bounding box center [589, 553] width 80 height 31
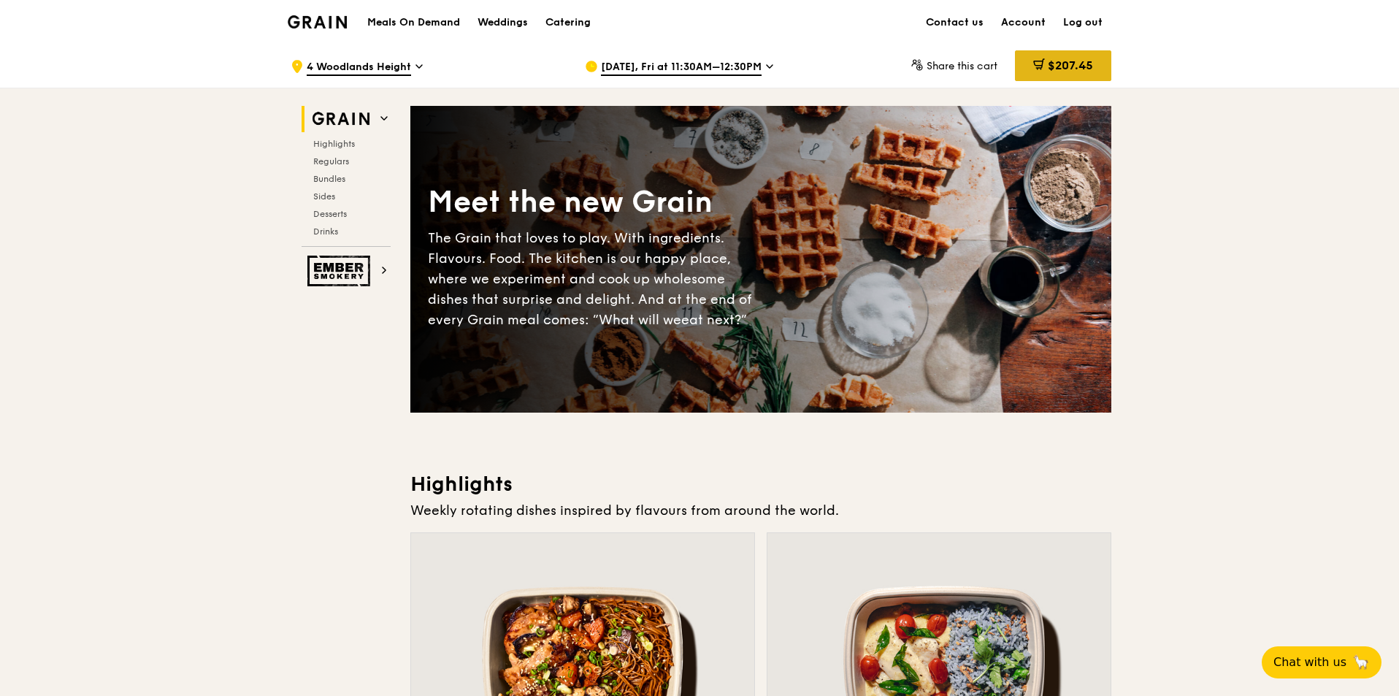
click at [1075, 68] on span "$207.45" at bounding box center [1070, 65] width 45 height 14
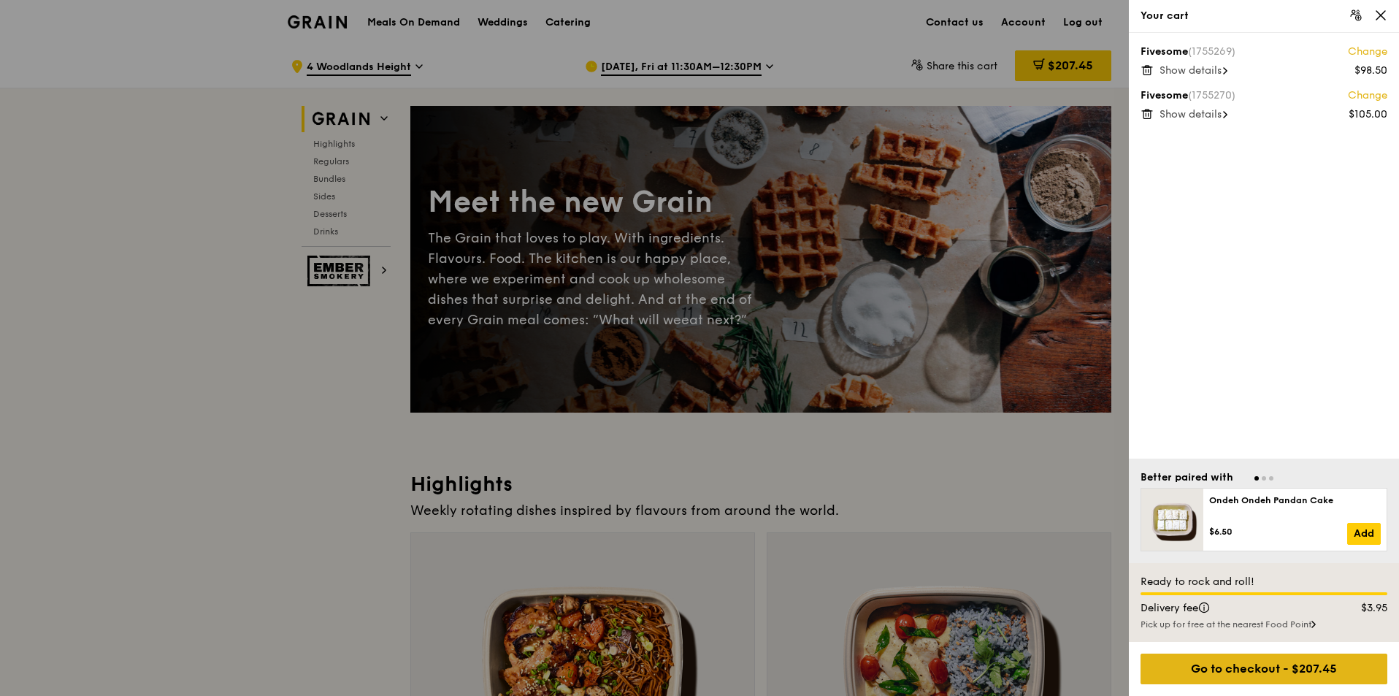
click at [1293, 676] on div "Go to checkout - $207.45" at bounding box center [1263, 668] width 247 height 31
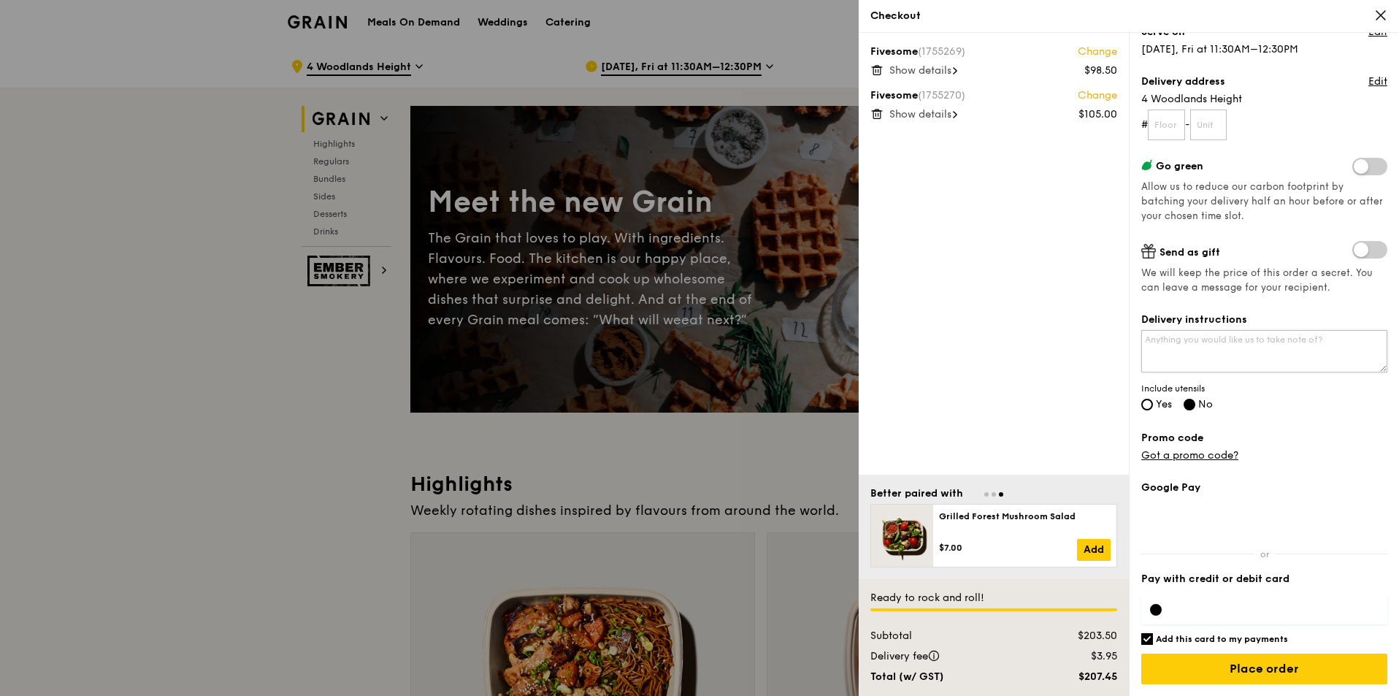
scroll to position [73, 0]
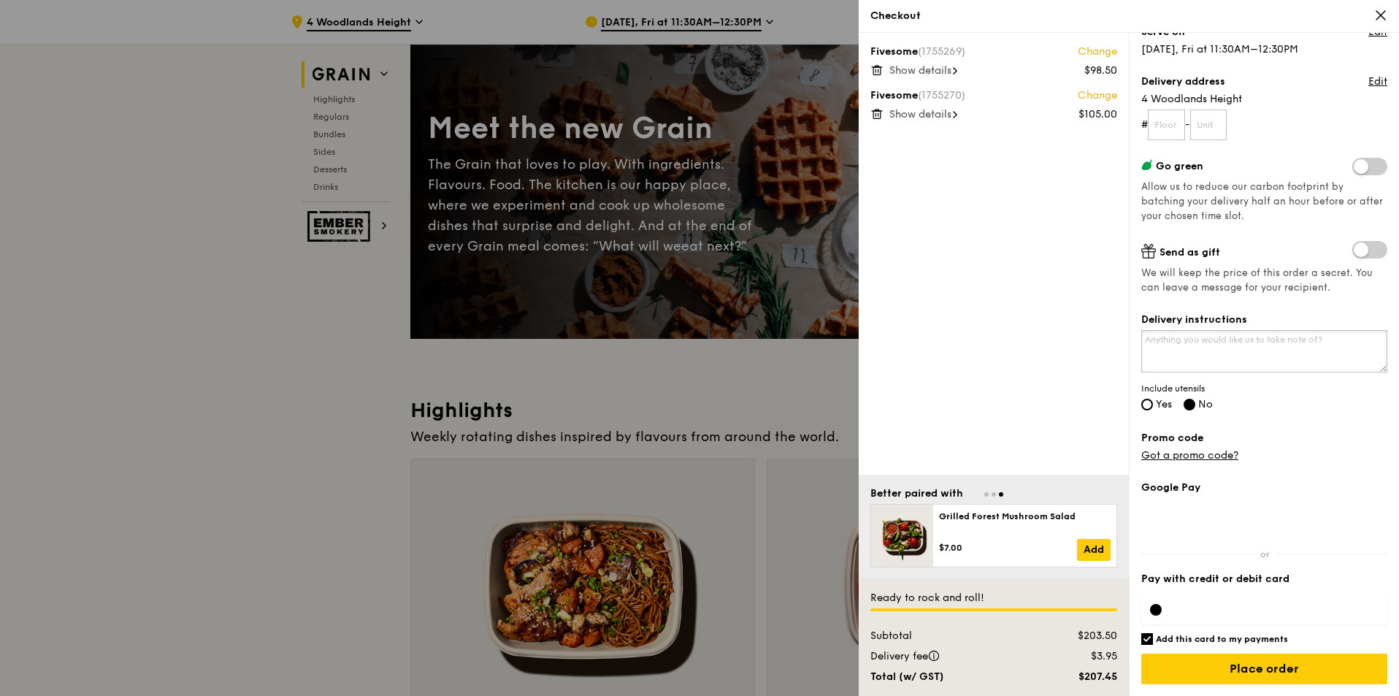
click at [1194, 340] on textarea "Delivery instructions" at bounding box center [1264, 351] width 246 height 42
click at [1143, 410] on label "Yes" at bounding box center [1156, 405] width 31 height 12
click at [1143, 410] on input "Yes" at bounding box center [1147, 405] width 12 height 12
radio input "true"
radio input "false"
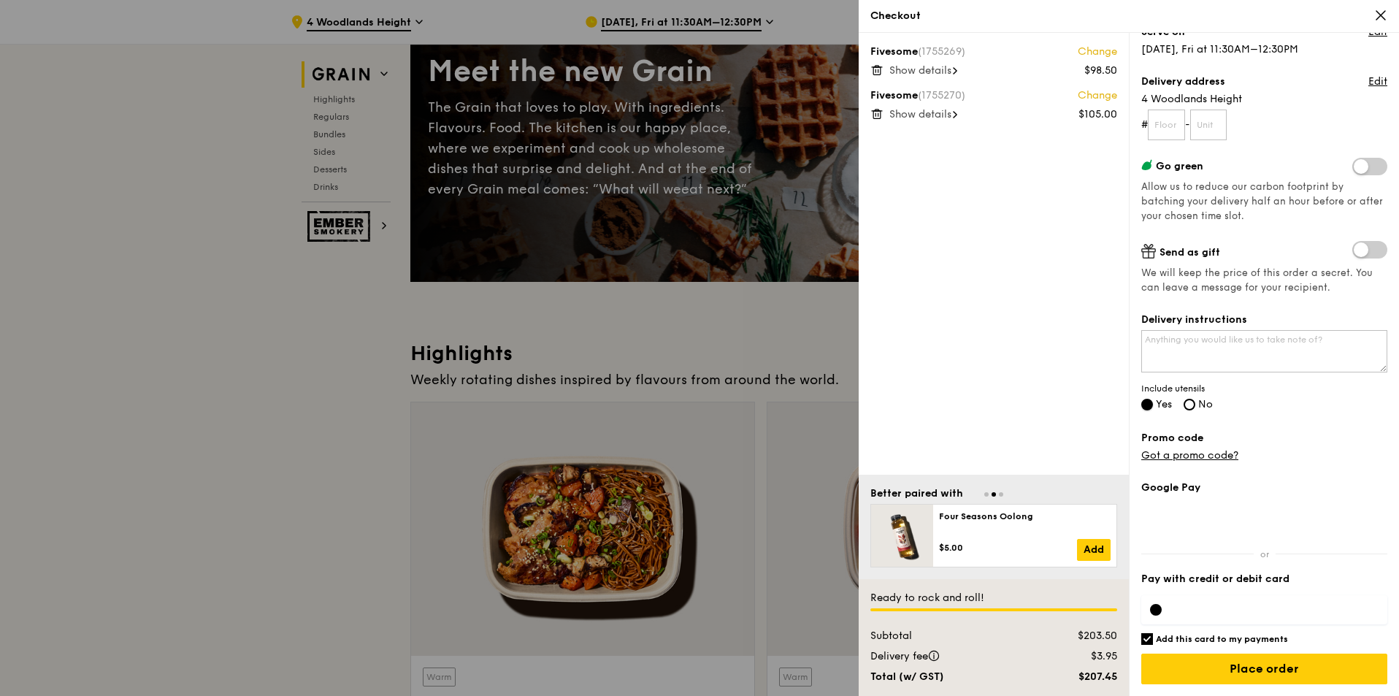
scroll to position [146, 0]
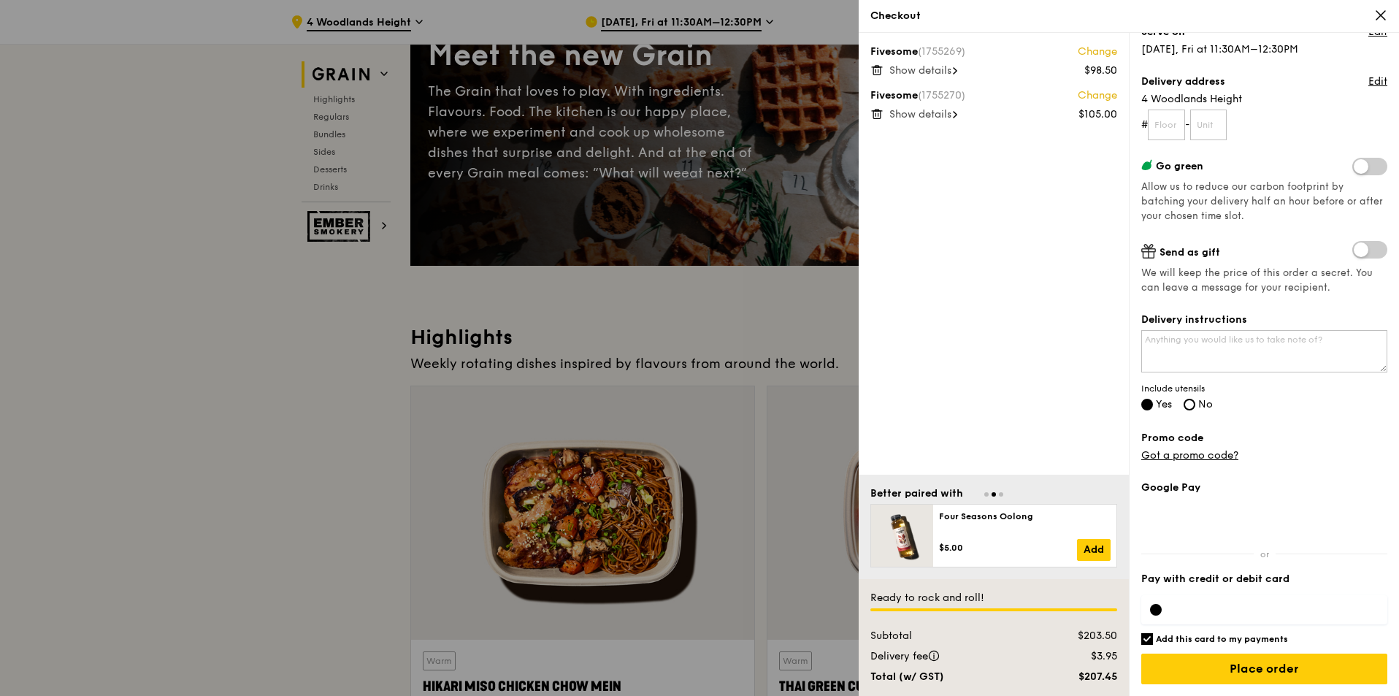
click at [1157, 609] on div at bounding box center [1156, 610] width 12 height 12
click at [1232, 595] on div at bounding box center [1264, 609] width 246 height 29
click at [1232, 602] on div at bounding box center [1264, 609] width 246 height 29
click at [1189, 340] on textarea "Delivery instructions" at bounding box center [1264, 351] width 246 height 42
click at [1143, 338] on textarea "Please remember to give the utensils. Thank you." at bounding box center [1264, 351] width 246 height 42
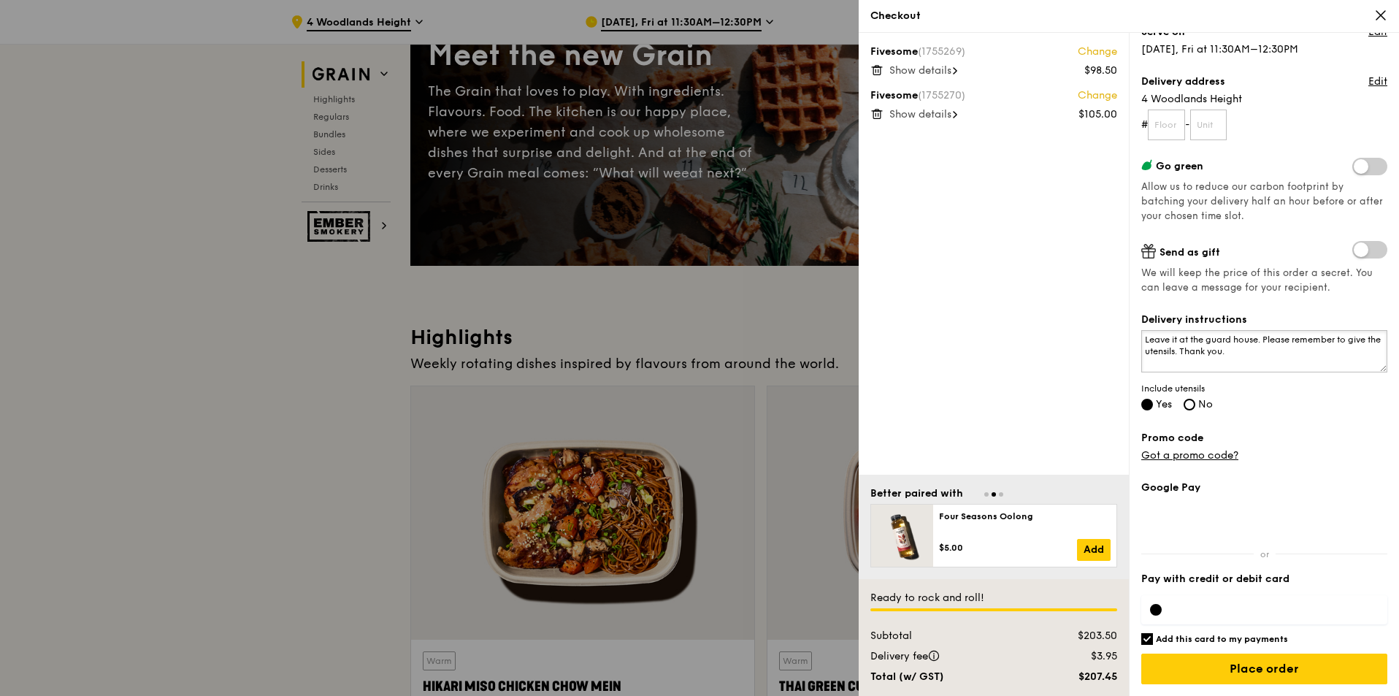
click at [1215, 349] on textarea "Leave it at the guard house. Please remember to give the utensils. Thank you." at bounding box center [1264, 351] width 246 height 42
click at [1190, 340] on textarea "Leave it at the guard house. Please remember to give the utensils. Thank you." at bounding box center [1264, 351] width 246 height 42
click at [1213, 345] on textarea "Leave it at the guard house. Please remember to give the utensils. Thank you." at bounding box center [1264, 351] width 246 height 42
click at [1173, 343] on textarea "Leave it at the guard house. Please remember to give the utensils. Thank you." at bounding box center [1264, 351] width 246 height 42
click at [1235, 345] on textarea "Leave it at the guard house. Please remember to give the utensils. Thank you." at bounding box center [1264, 351] width 246 height 42
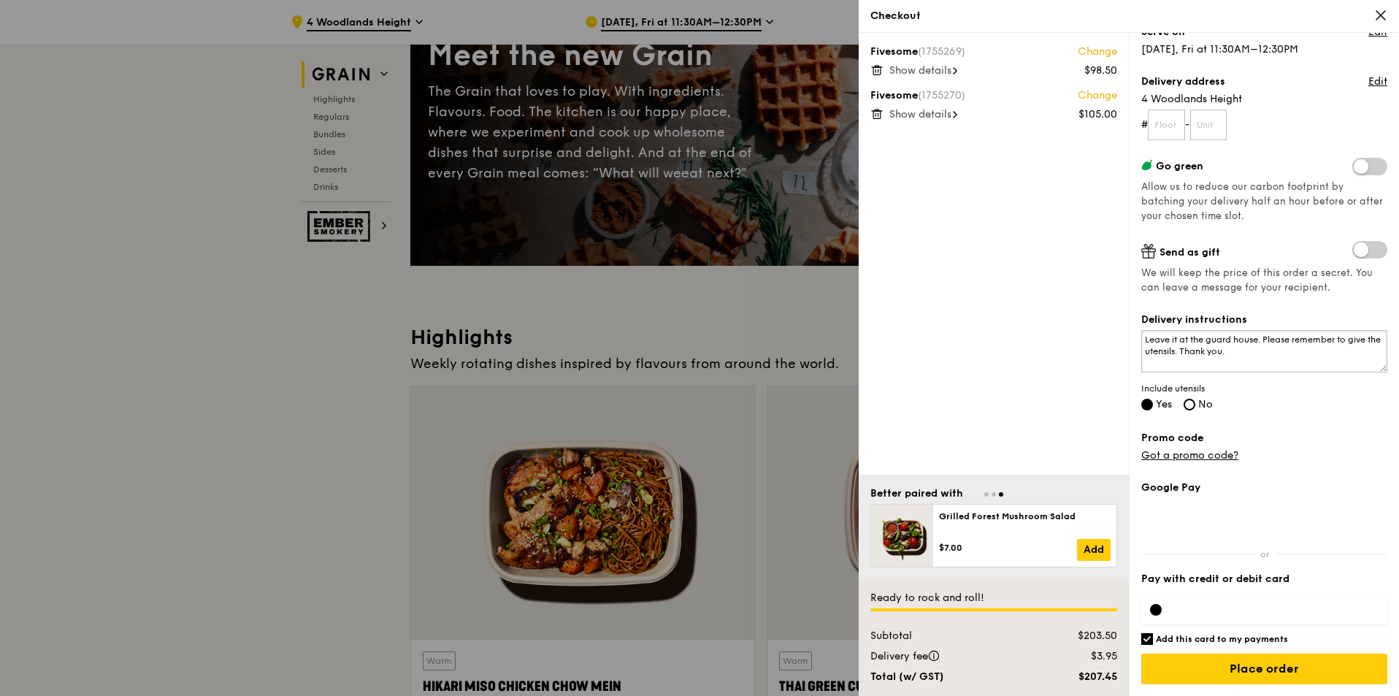
click at [1266, 340] on textarea "Leave it at the guard house. Please remember to give the utensils. Thank you." at bounding box center [1264, 351] width 246 height 42
click at [1262, 346] on textarea "Leave it at the guard house. Please remember to give the utensils. Thank you." at bounding box center [1264, 351] width 246 height 42
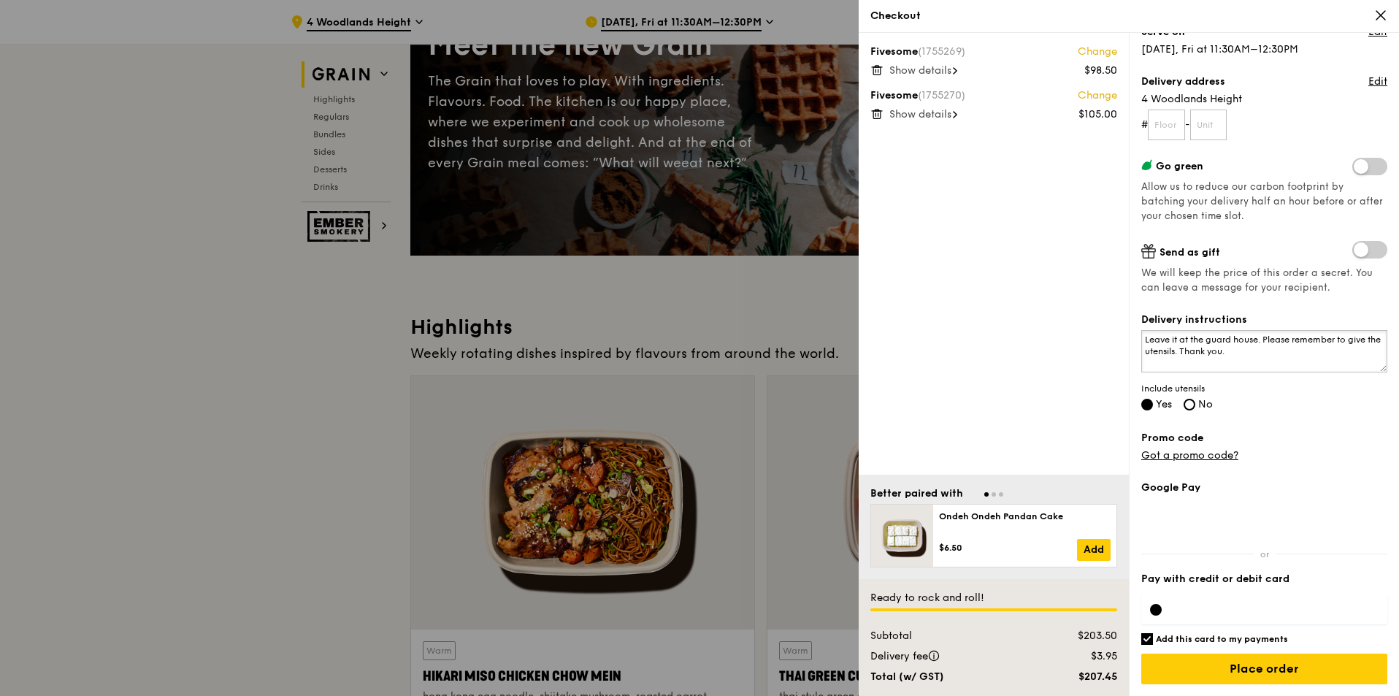
scroll to position [219, 0]
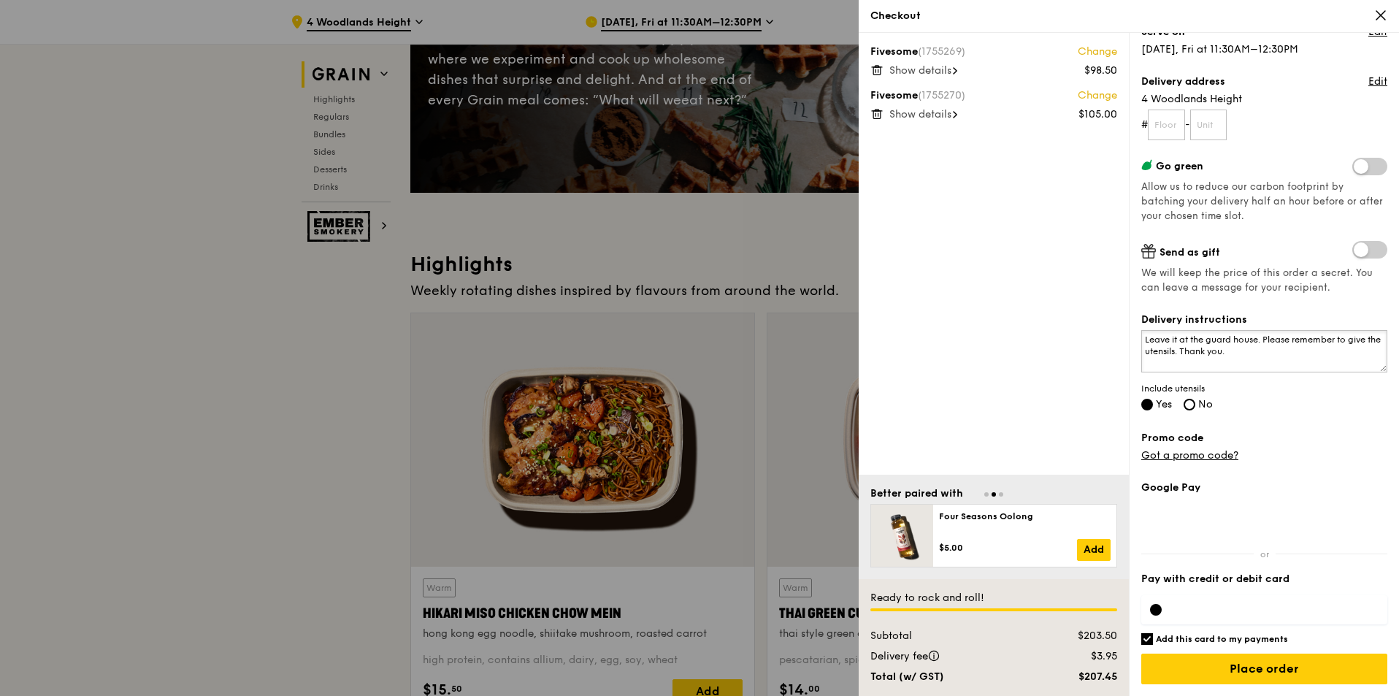
type textarea "Leave it at the guard house. Please remember to give the utensils. Thank you."
click at [1146, 635] on input "Add this card to my payments" at bounding box center [1147, 639] width 12 height 12
checkbox input "false"
click at [1285, 666] on input "Place order" at bounding box center [1264, 668] width 246 height 31
click at [1166, 120] on input "text" at bounding box center [1166, 125] width 37 height 31
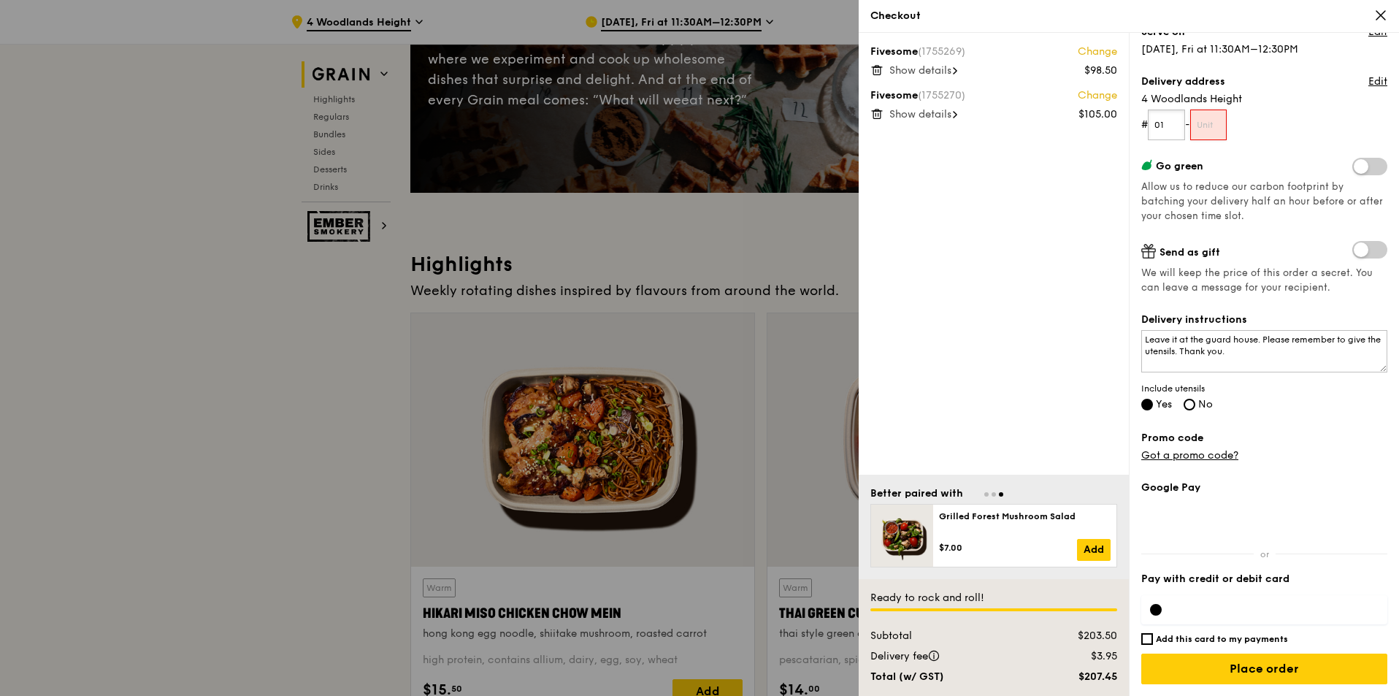
type input "01"
click at [1203, 116] on input "text" at bounding box center [1208, 125] width 37 height 31
type input "01"
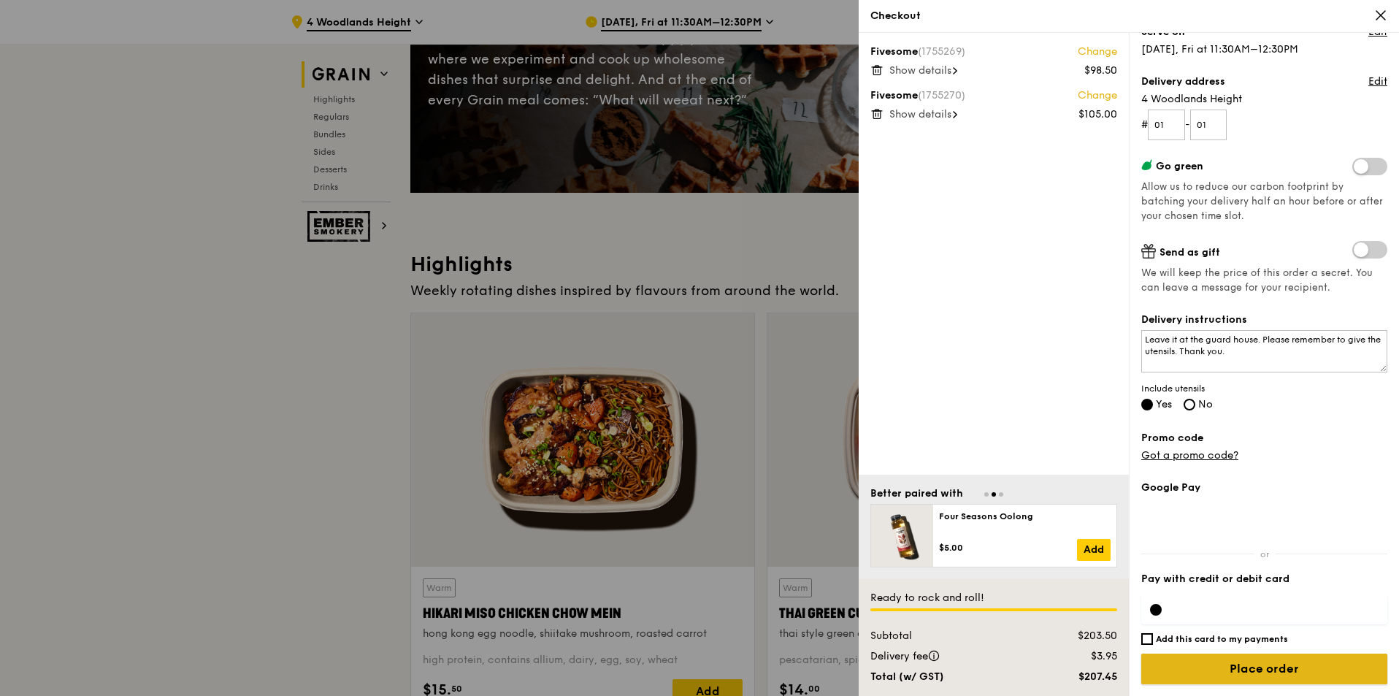
click at [1288, 673] on input "Place order" at bounding box center [1264, 668] width 246 height 31
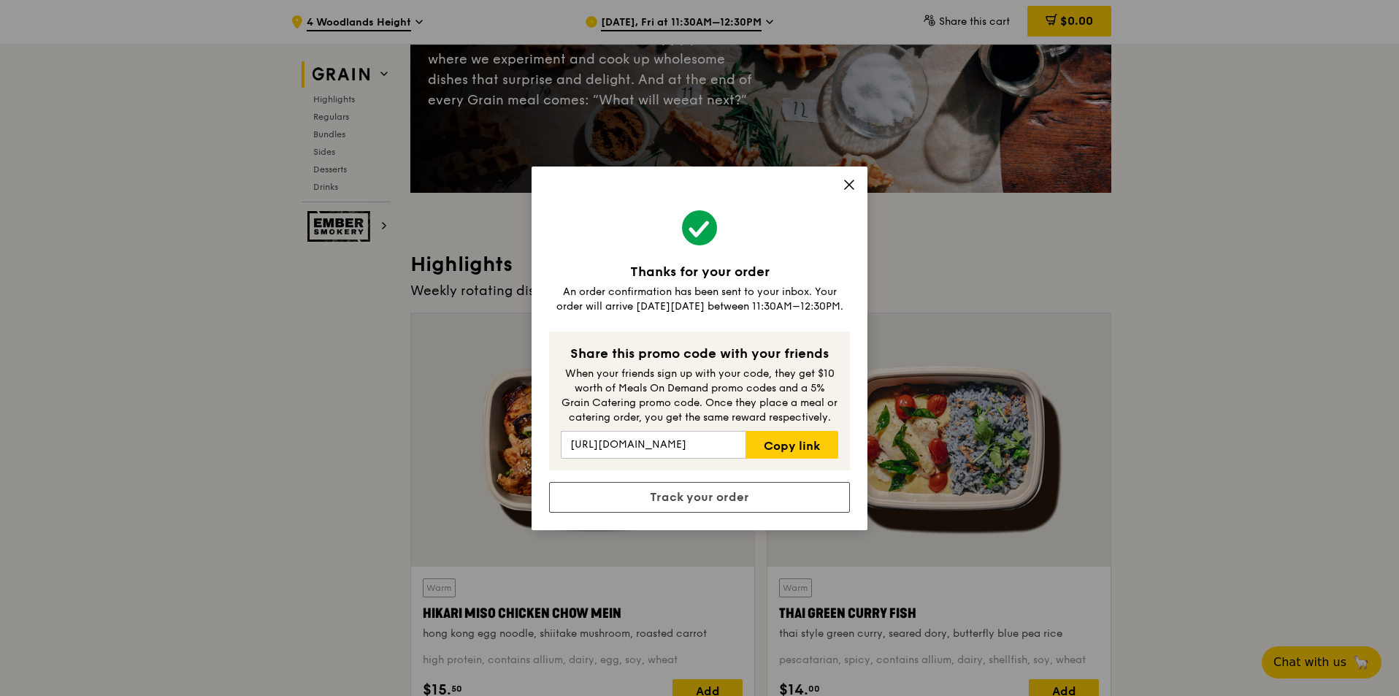
drag, startPoint x: 851, startPoint y: 185, endPoint x: 895, endPoint y: 210, distance: 51.0
click at [851, 185] on icon at bounding box center [849, 184] width 13 height 13
